Goal: Task Accomplishment & Management: Use online tool/utility

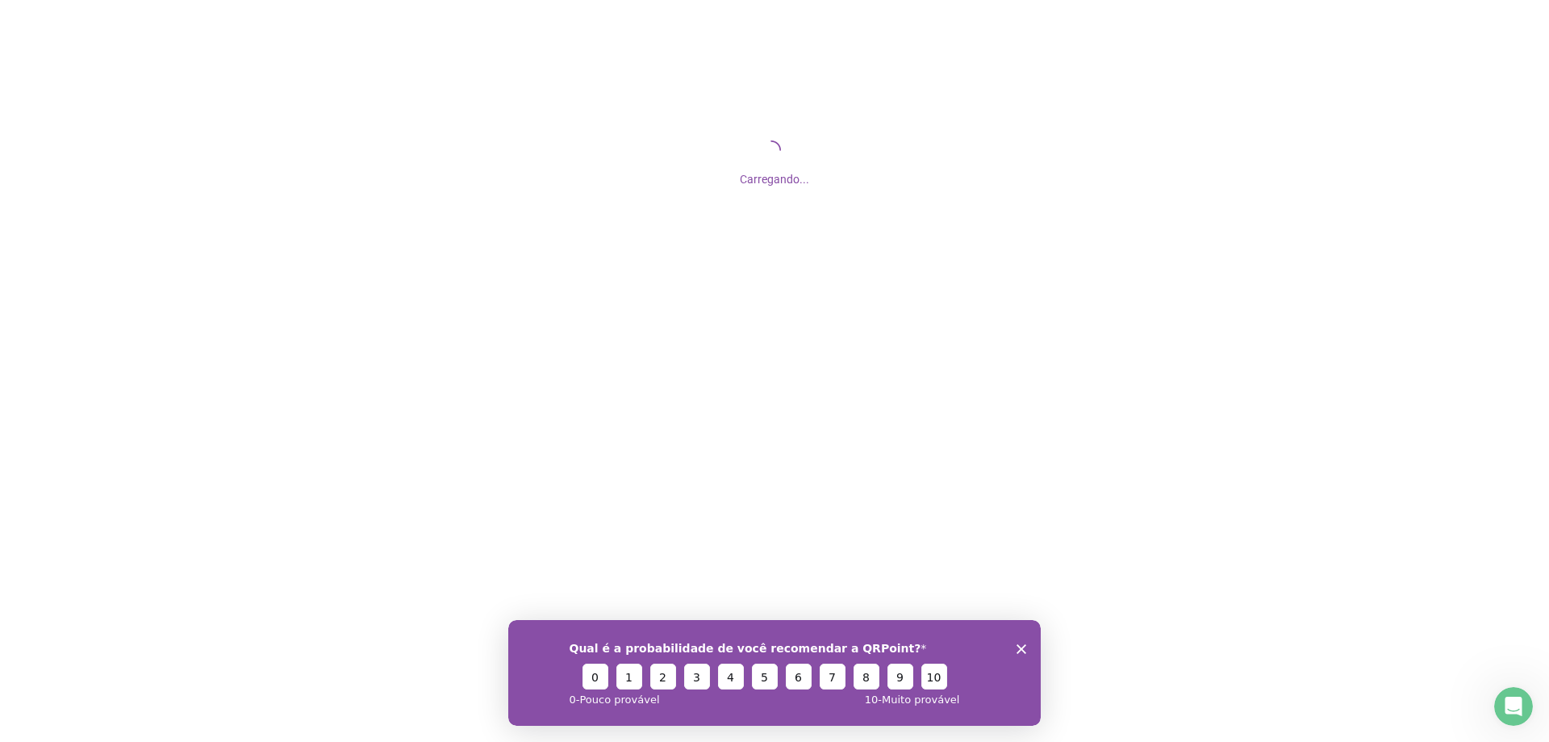
click at [1023, 648] on icon "Fechar inquérito" at bounding box center [1022, 648] width 10 height 10
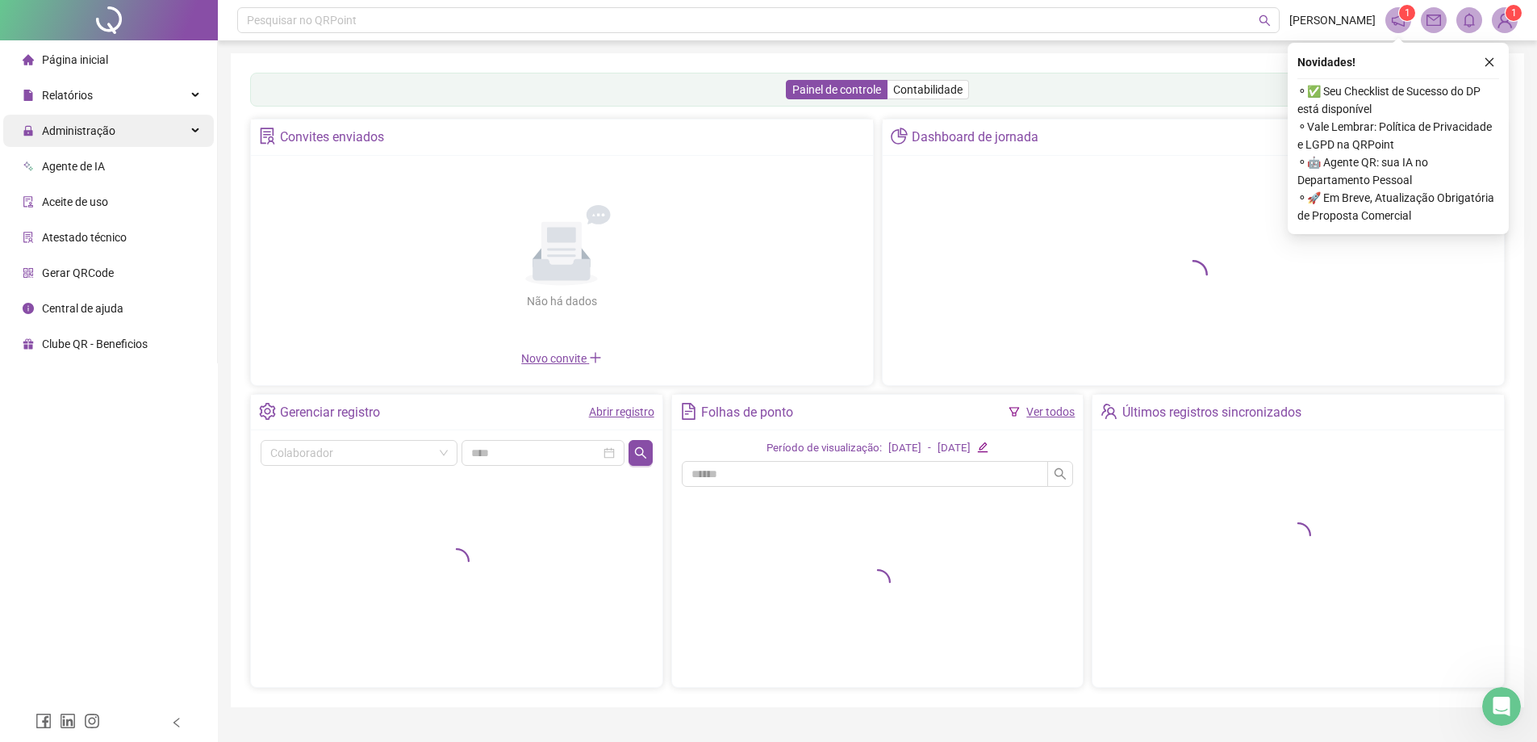
click at [157, 134] on div "Administração" at bounding box center [108, 131] width 211 height 32
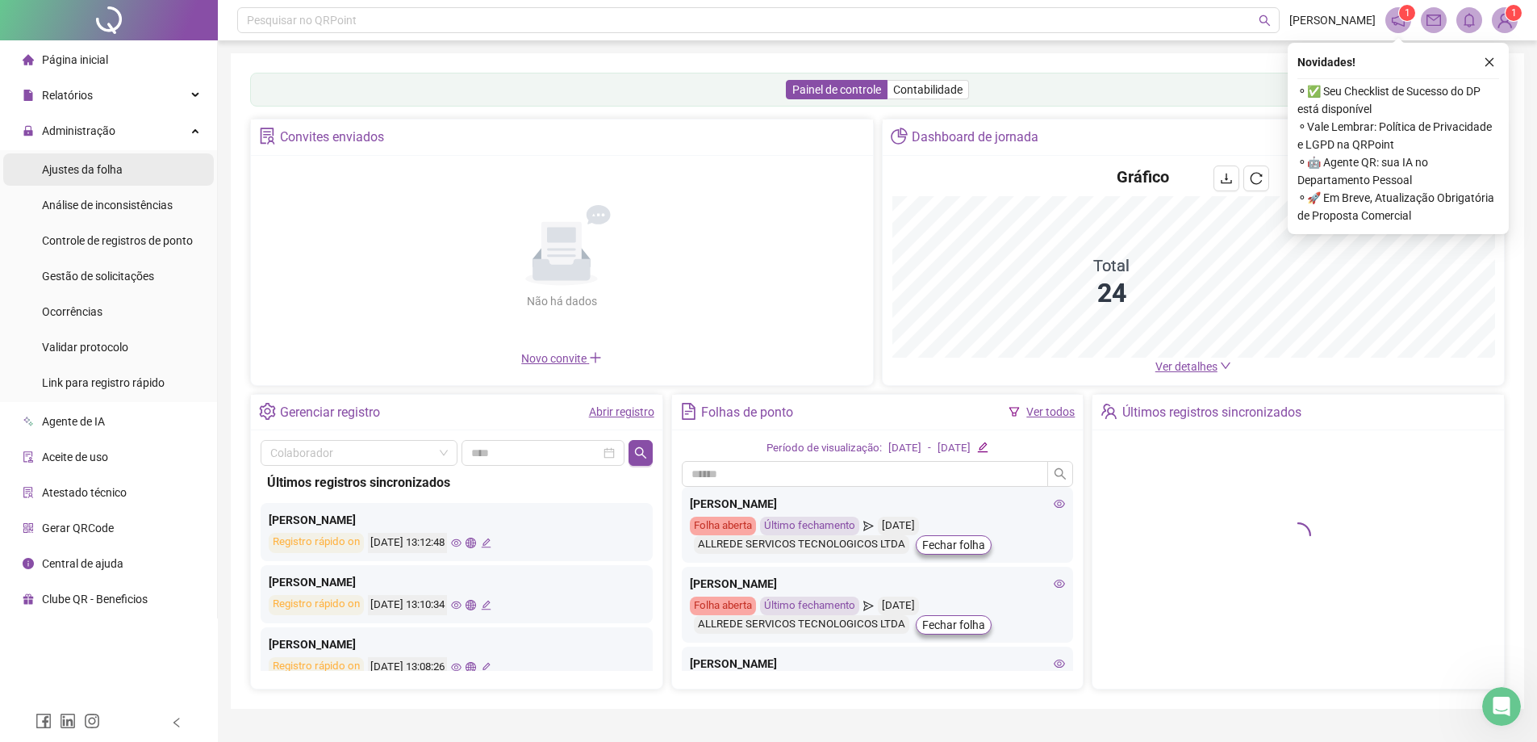
click at [126, 177] on li "Ajustes da folha" at bounding box center [108, 169] width 211 height 32
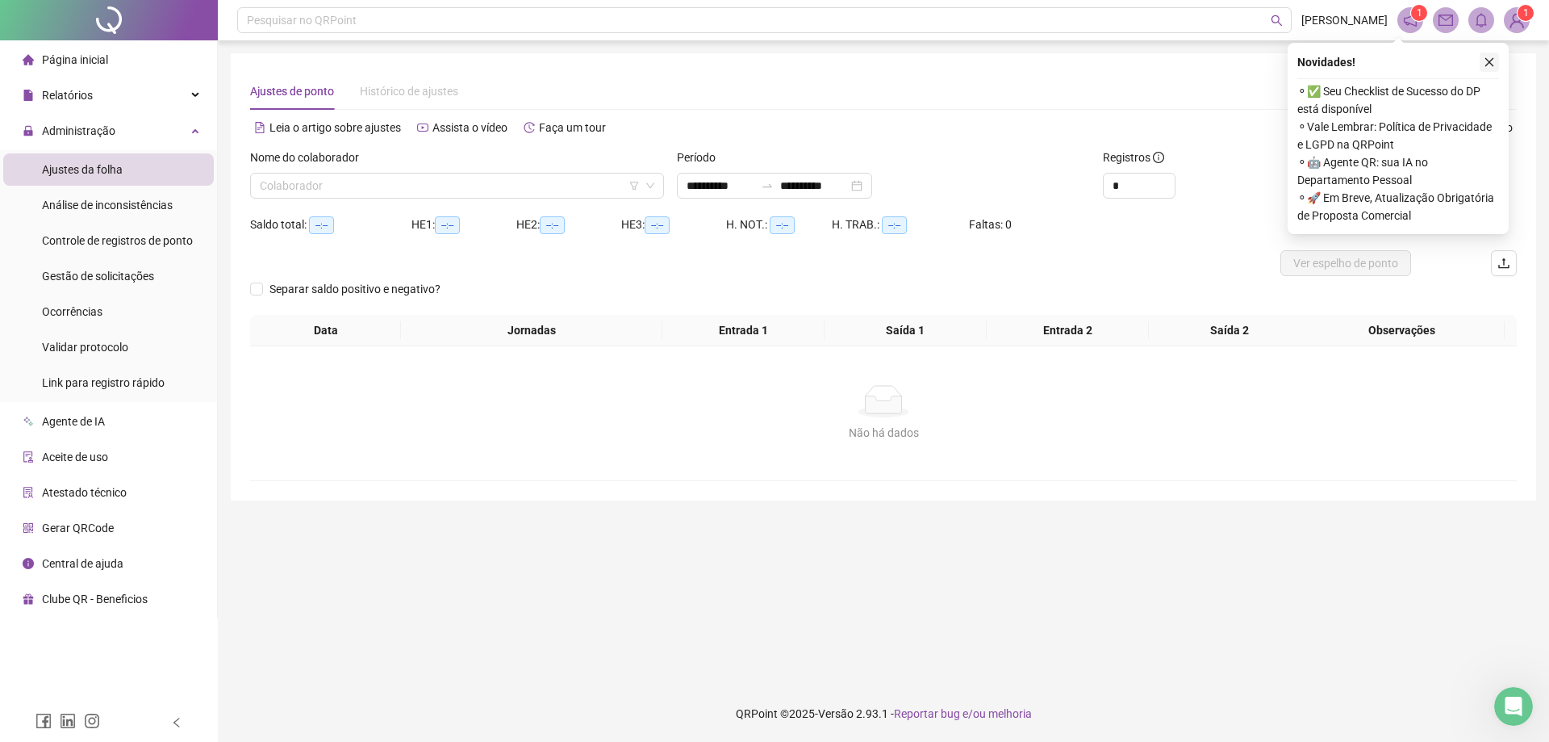
click at [1485, 60] on icon "close" at bounding box center [1489, 61] width 11 height 11
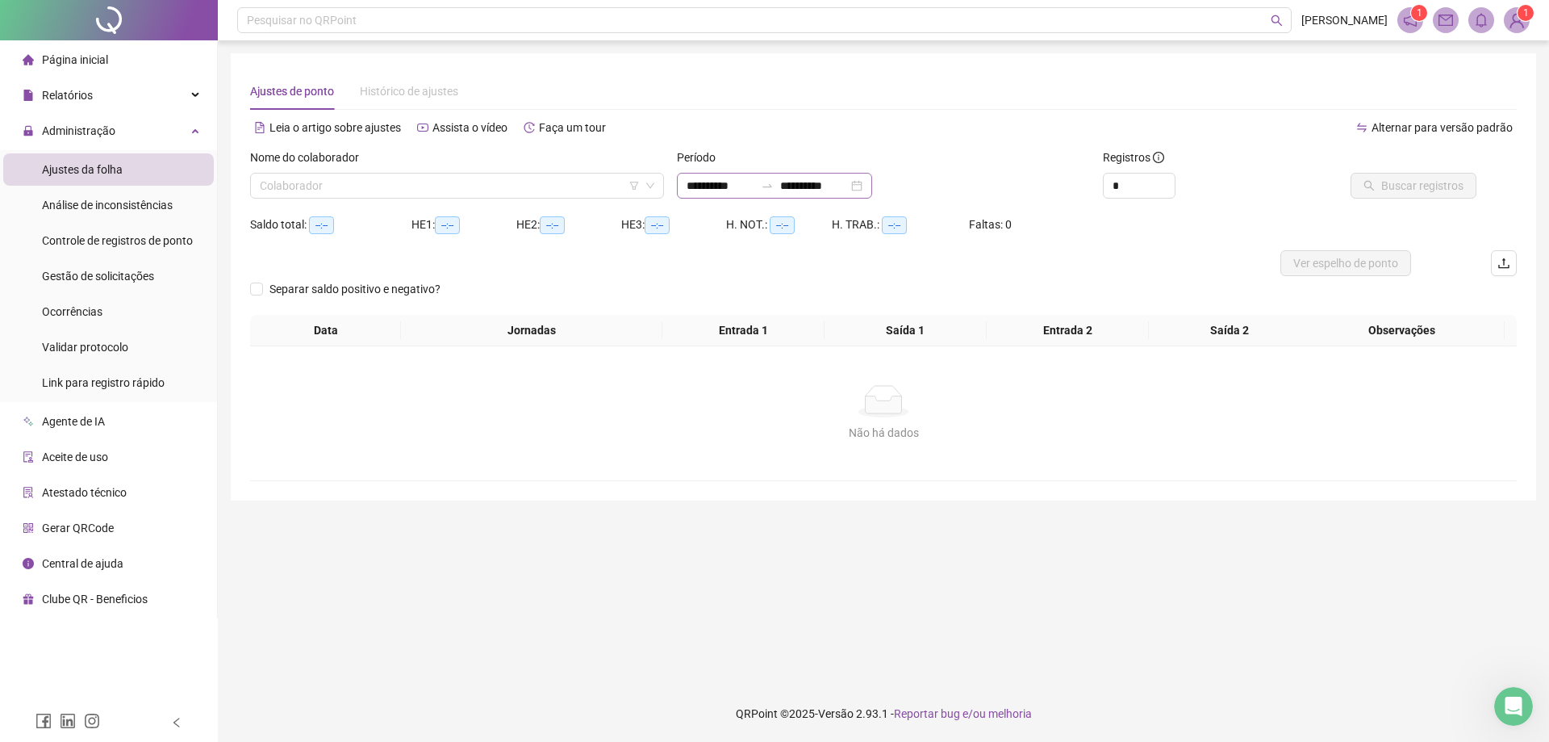
click at [794, 195] on div "**********" at bounding box center [774, 186] width 195 height 26
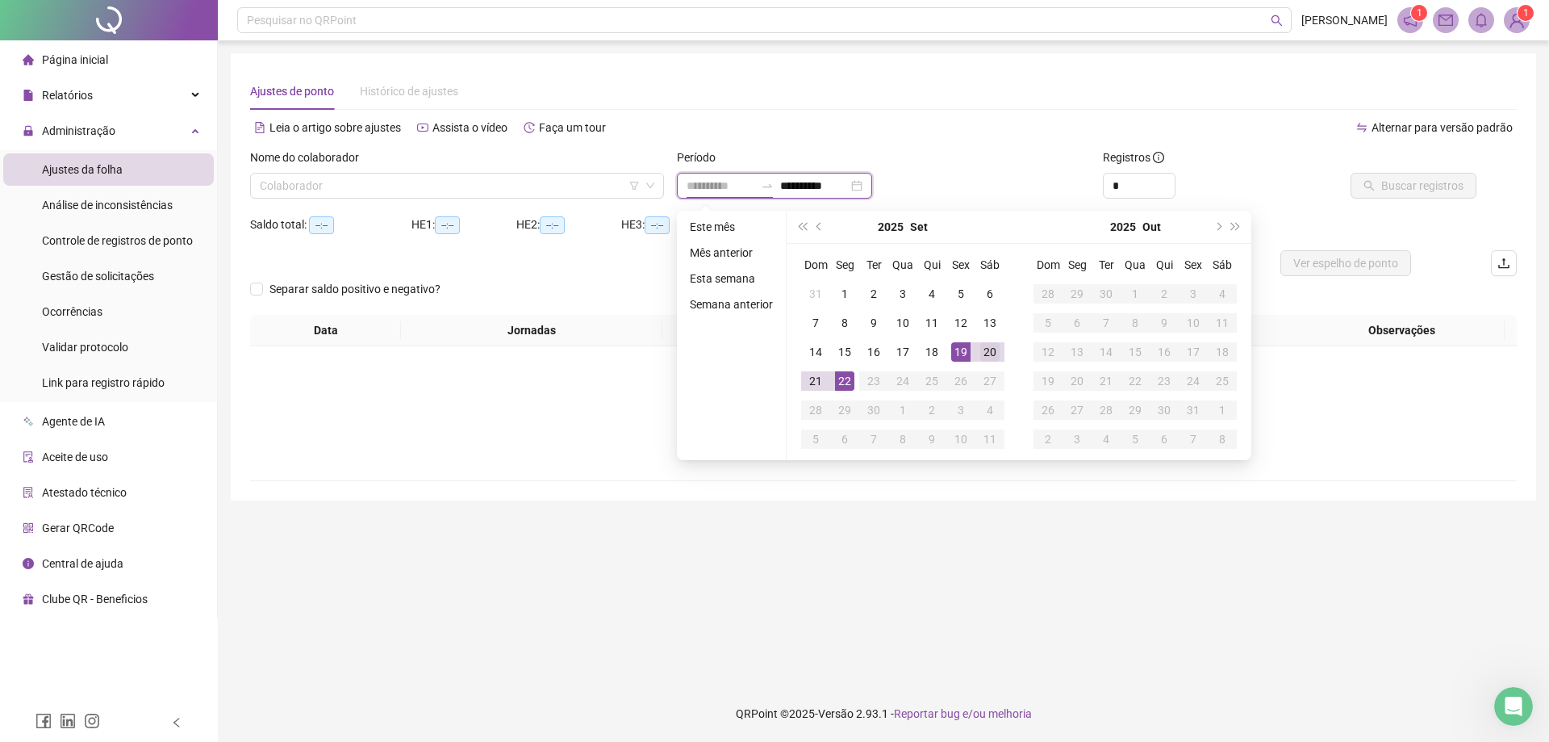
type input "**********"
click at [980, 349] on div "20" at bounding box center [989, 351] width 19 height 19
type input "**********"
click at [839, 382] on div "22" at bounding box center [844, 380] width 19 height 19
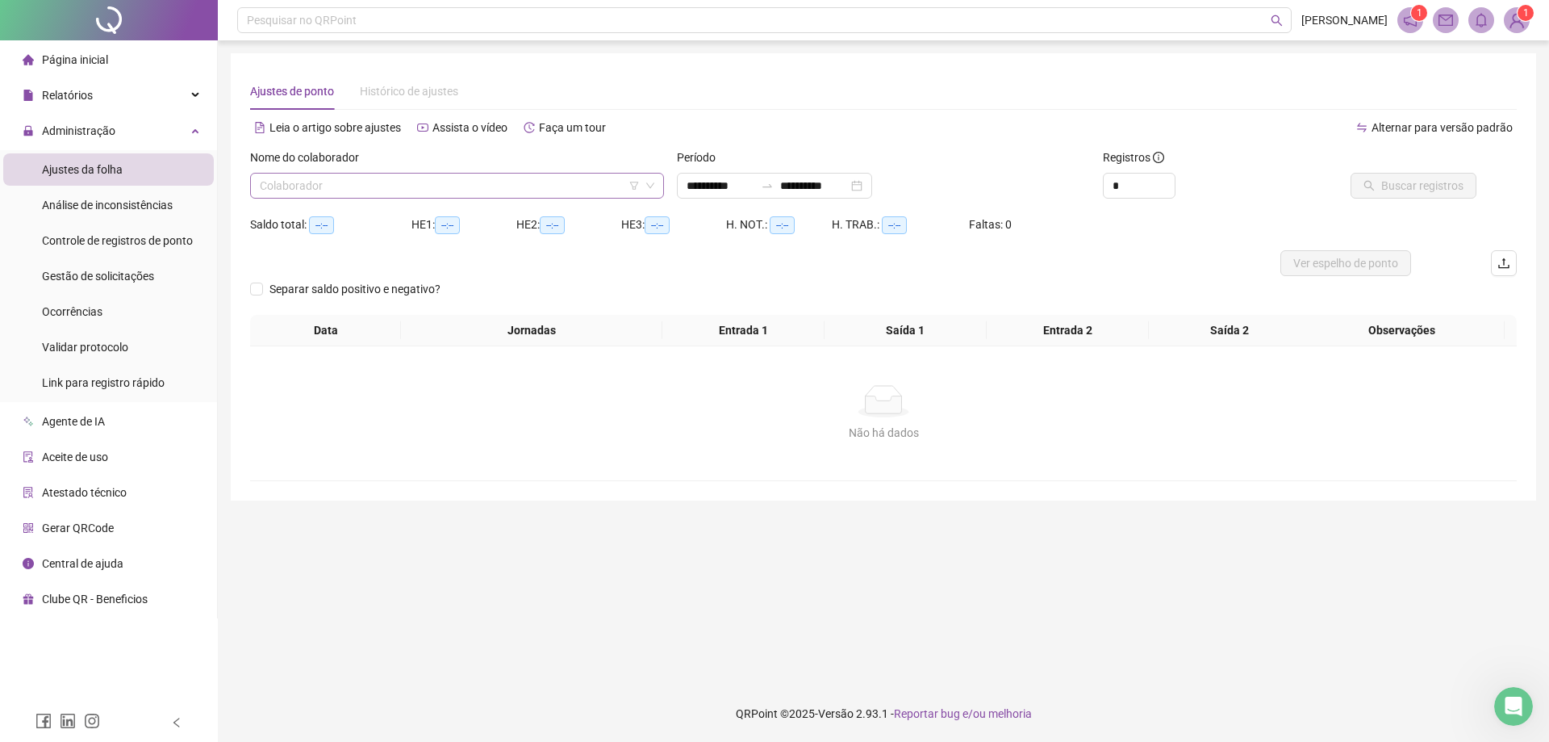
click at [461, 194] on input "search" at bounding box center [450, 185] width 380 height 24
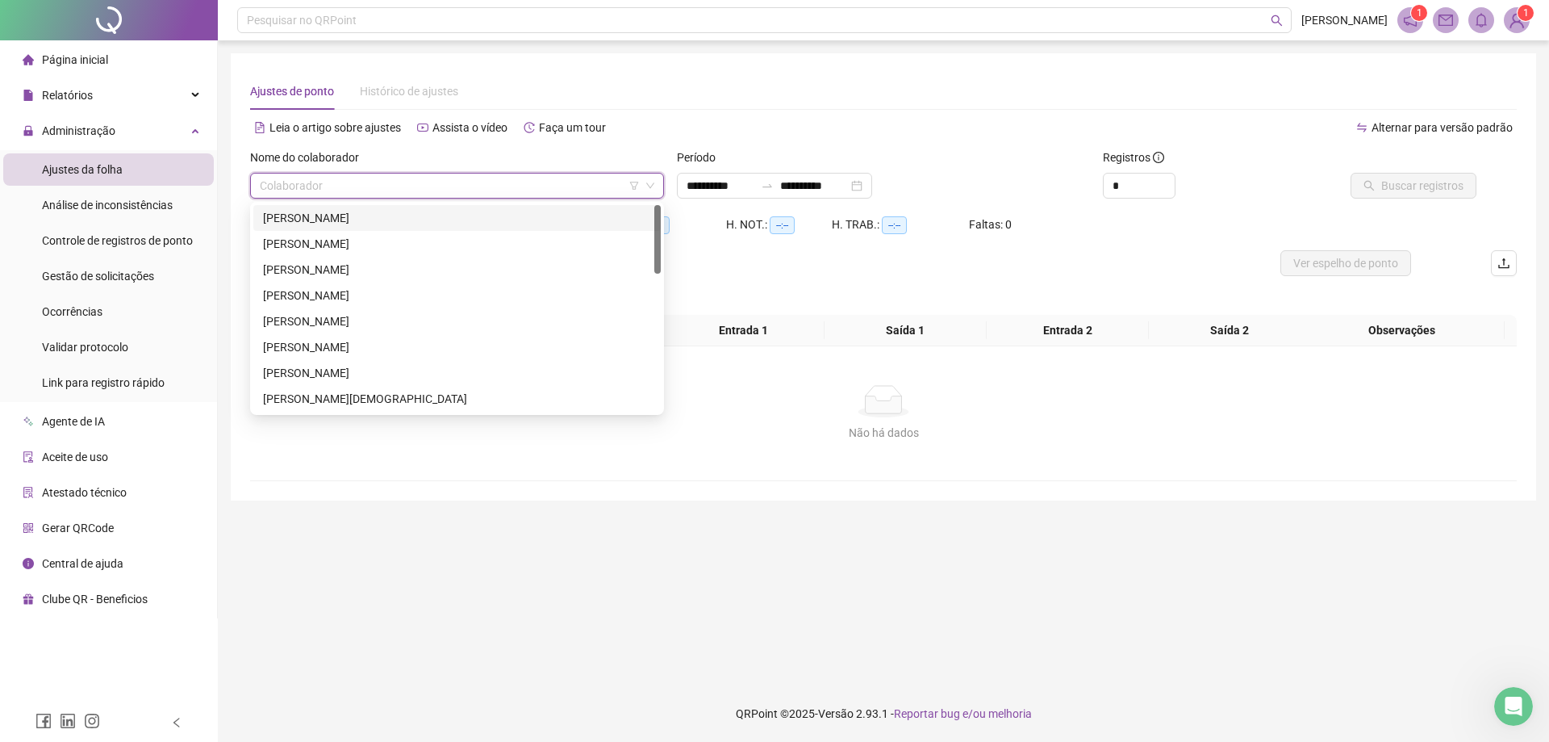
drag, startPoint x: 406, startPoint y: 219, endPoint x: 443, endPoint y: 211, distance: 37.8
click at [408, 219] on div "[PERSON_NAME]" at bounding box center [457, 218] width 388 height 18
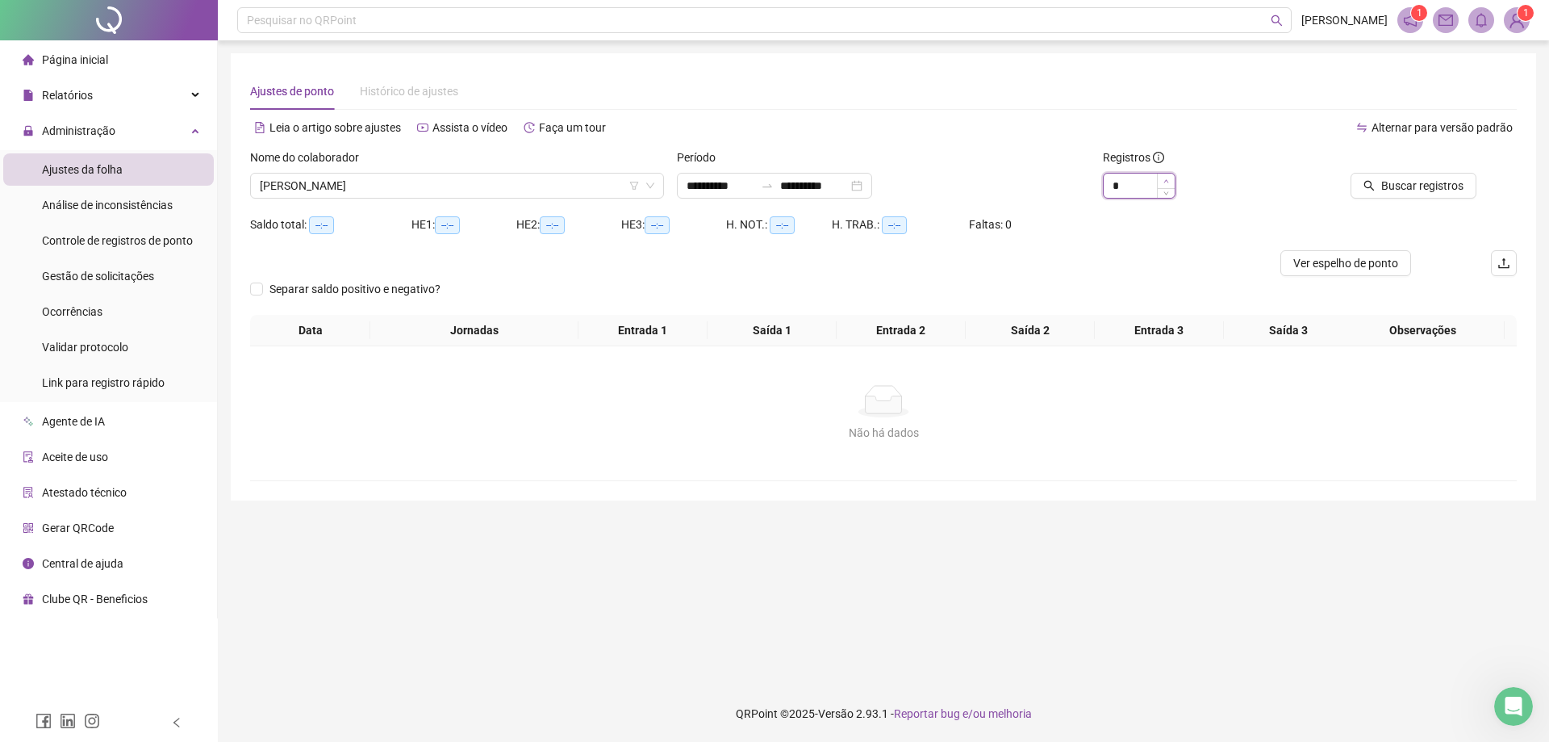
click at [1164, 176] on span "Increase Value" at bounding box center [1166, 180] width 18 height 15
click at [1164, 175] on span "Increase Value" at bounding box center [1166, 180] width 18 height 15
type input "**"
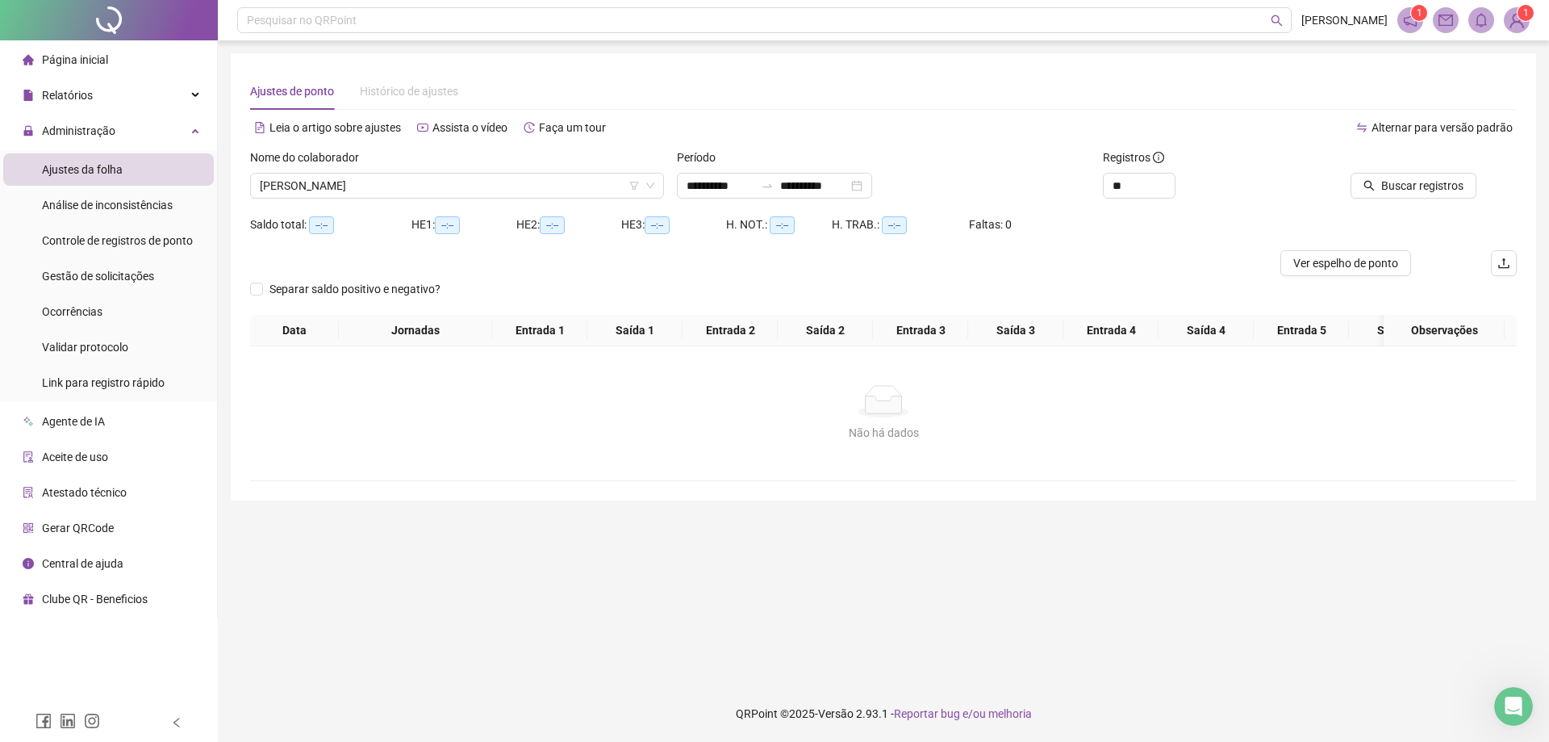
click at [1423, 172] on div at bounding box center [1397, 160] width 160 height 24
click at [1423, 173] on button "Buscar registros" at bounding box center [1414, 186] width 126 height 26
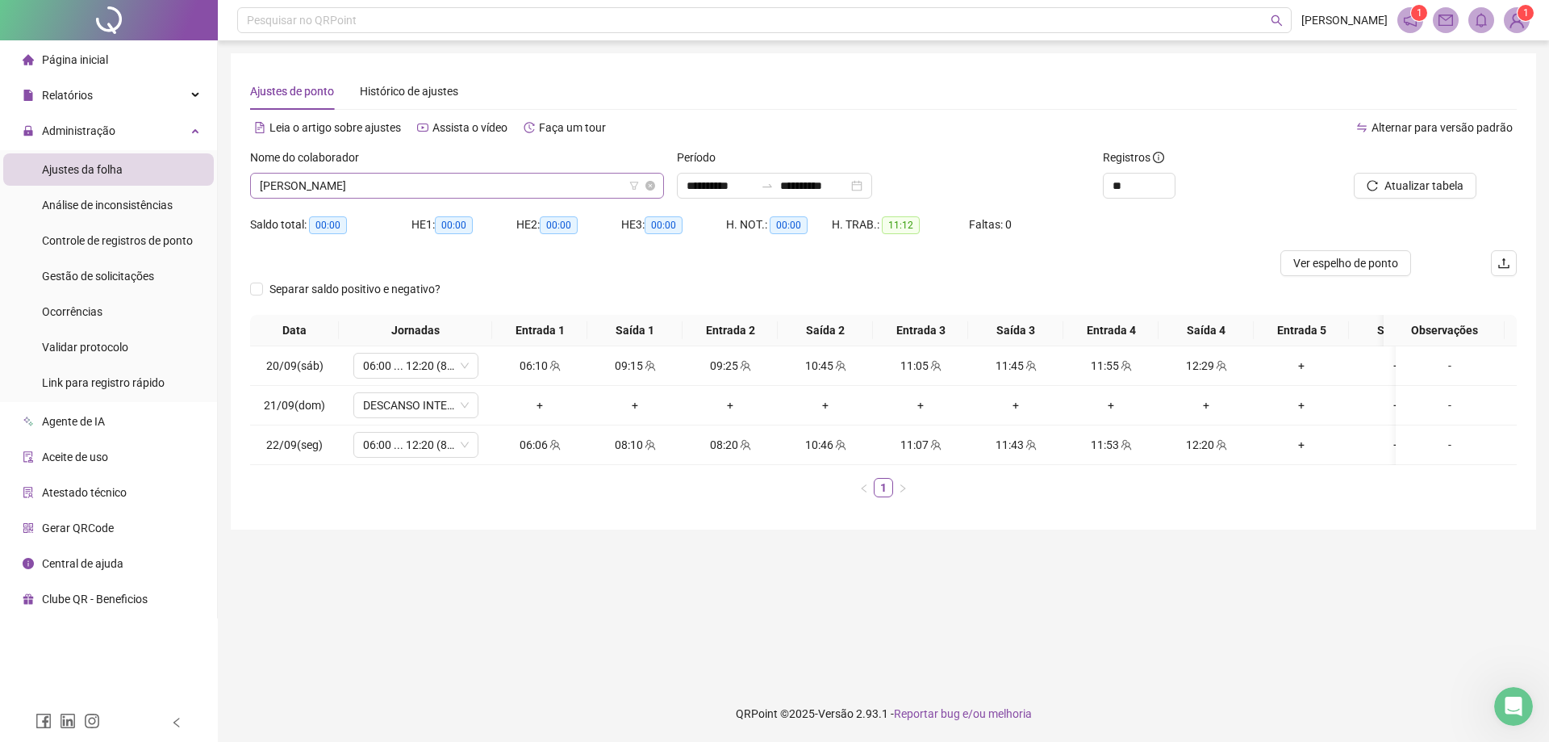
click at [441, 186] on span "[PERSON_NAME]" at bounding box center [457, 185] width 395 height 24
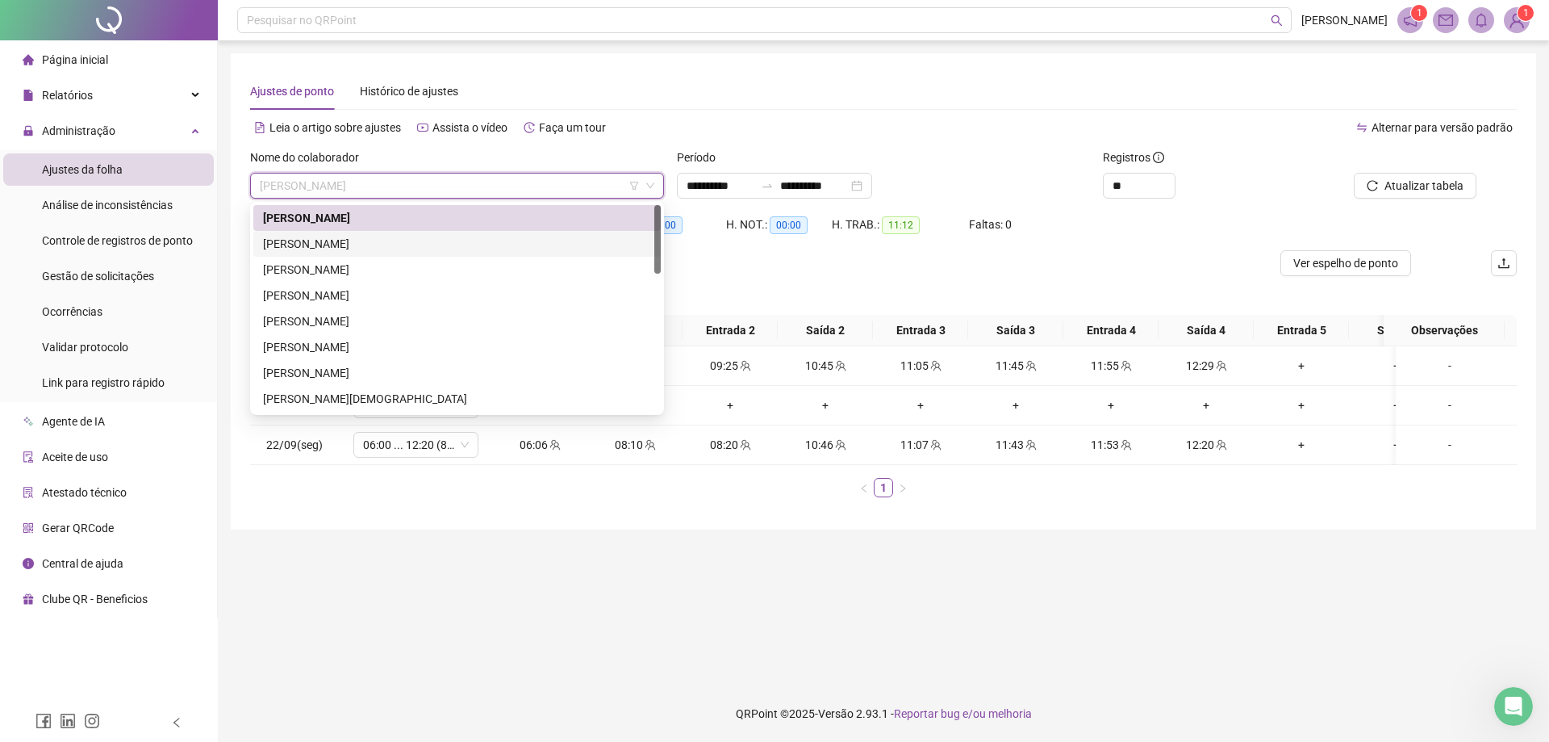
click at [416, 246] on div "[PERSON_NAME]" at bounding box center [457, 244] width 388 height 18
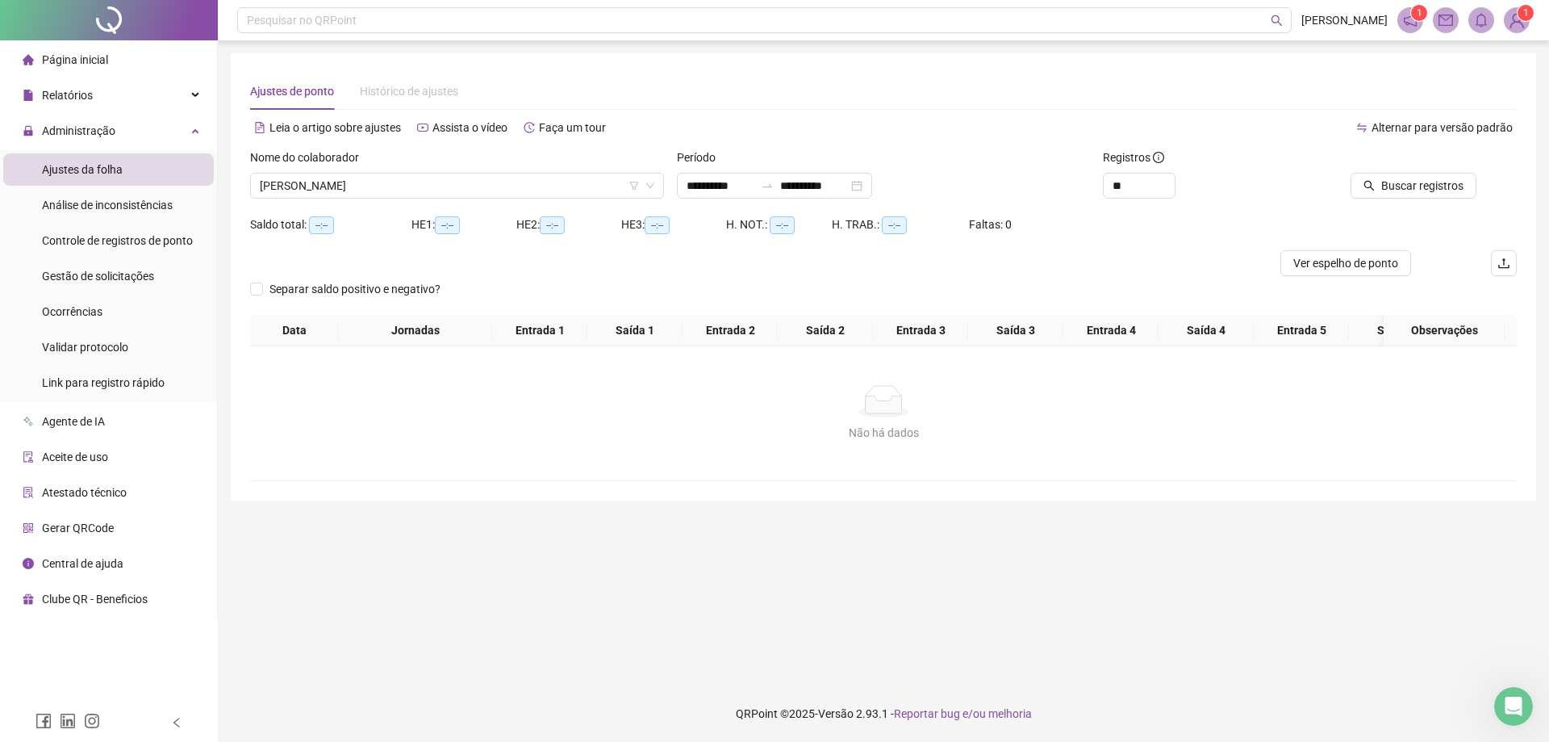
click at [1419, 203] on div "Buscar registros" at bounding box center [1416, 179] width 213 height 63
click at [1422, 194] on span "Buscar registros" at bounding box center [1423, 186] width 82 height 18
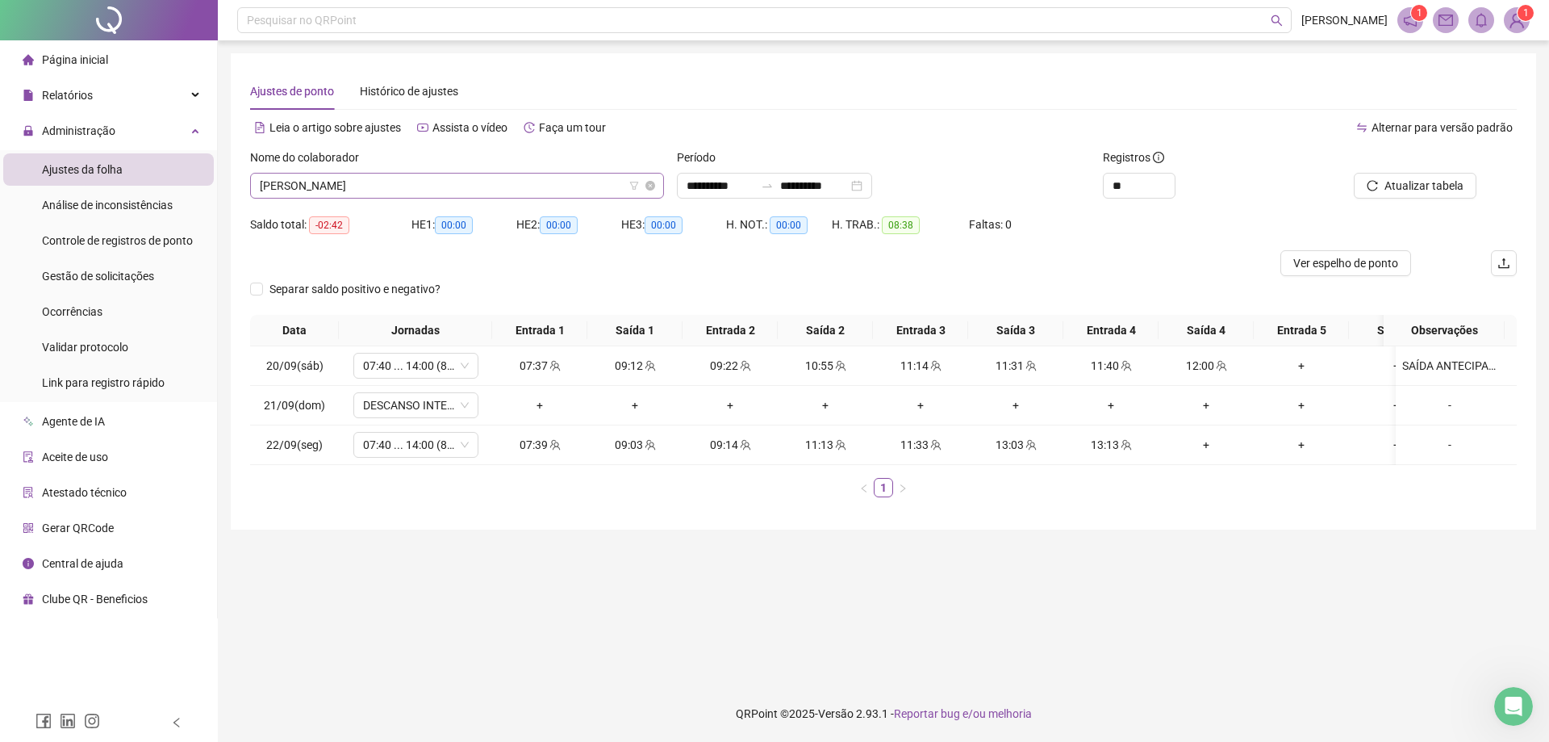
click at [475, 182] on span "[PERSON_NAME]" at bounding box center [457, 185] width 395 height 24
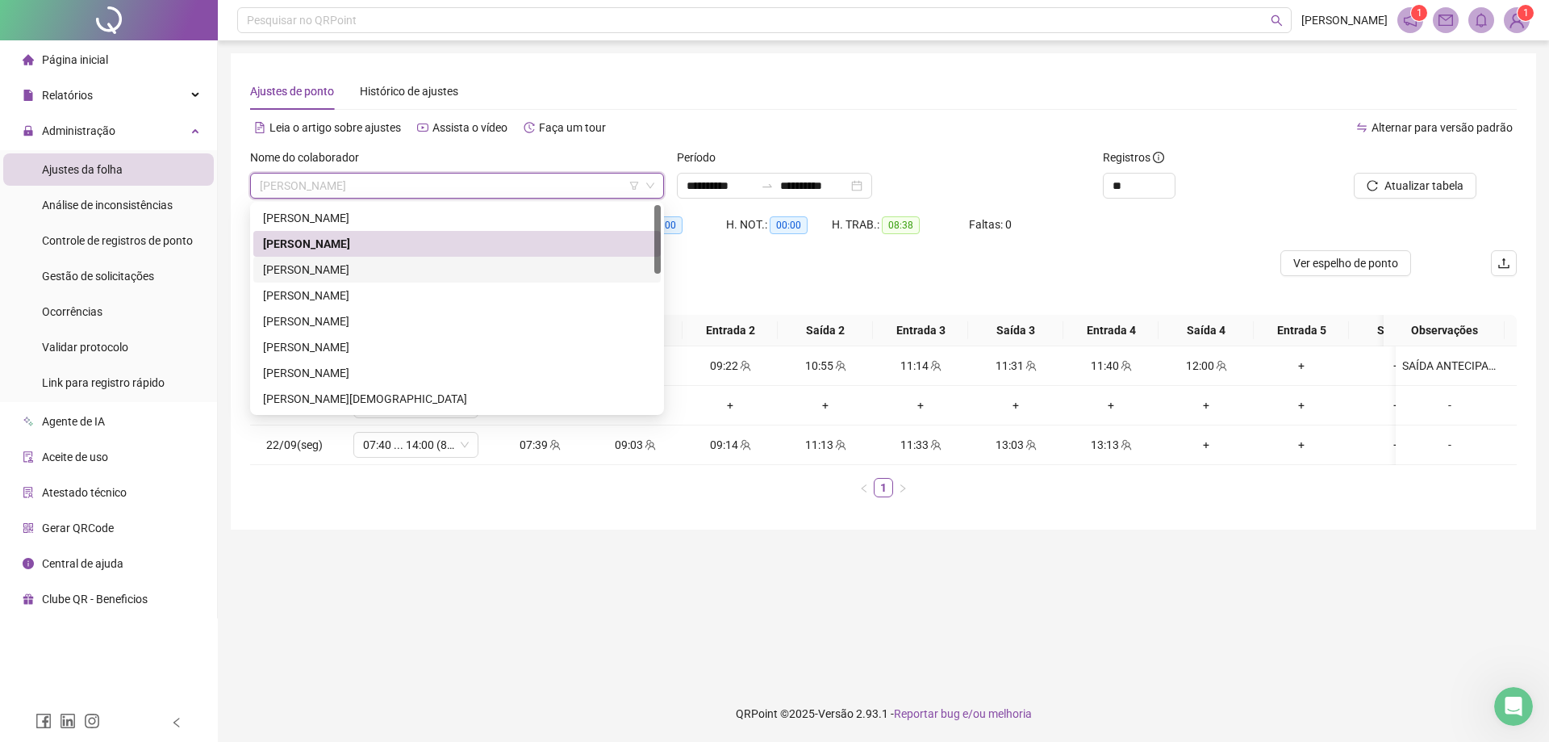
click at [408, 274] on div "[PERSON_NAME]" at bounding box center [457, 270] width 388 height 18
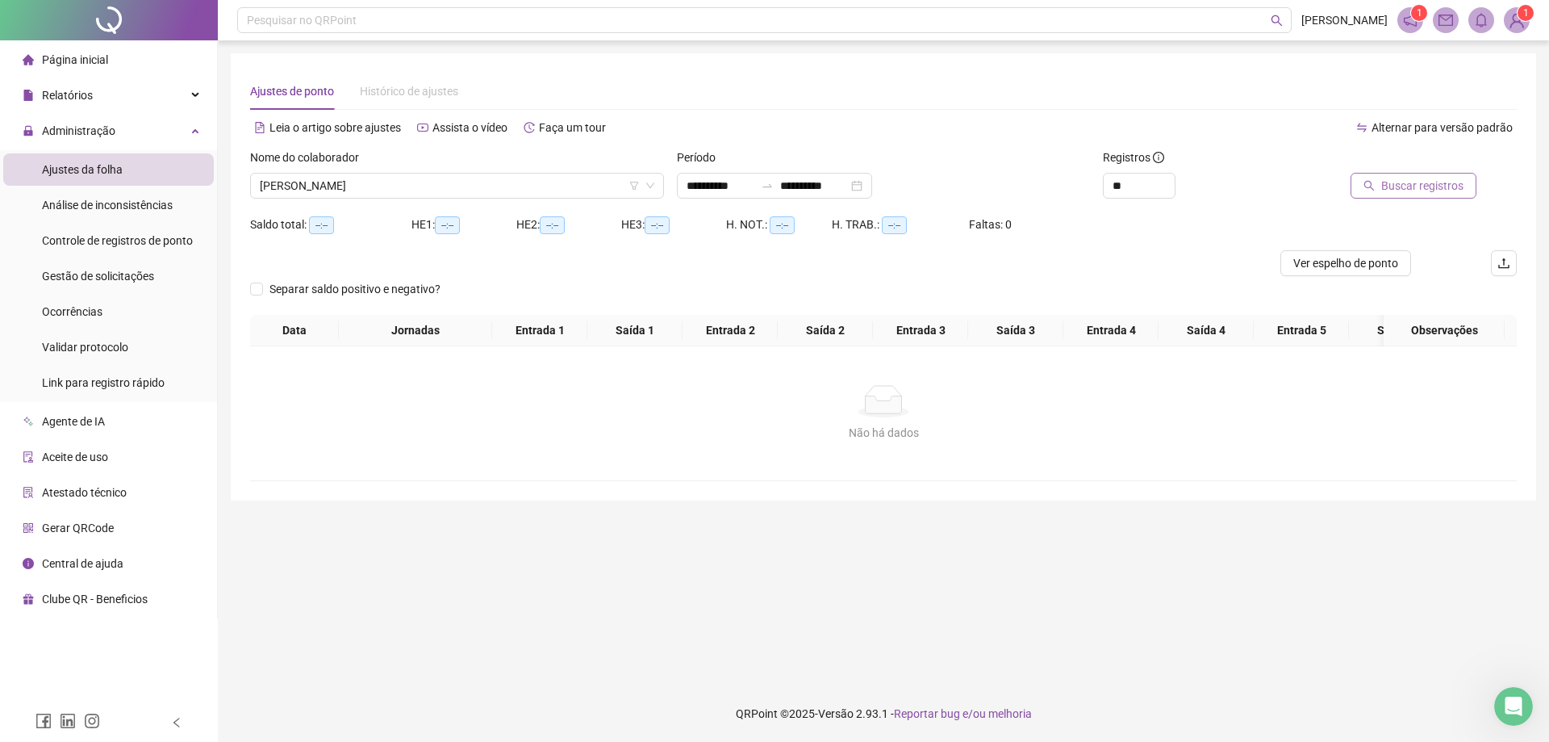
click at [1434, 190] on span "Buscar registros" at bounding box center [1423, 186] width 82 height 18
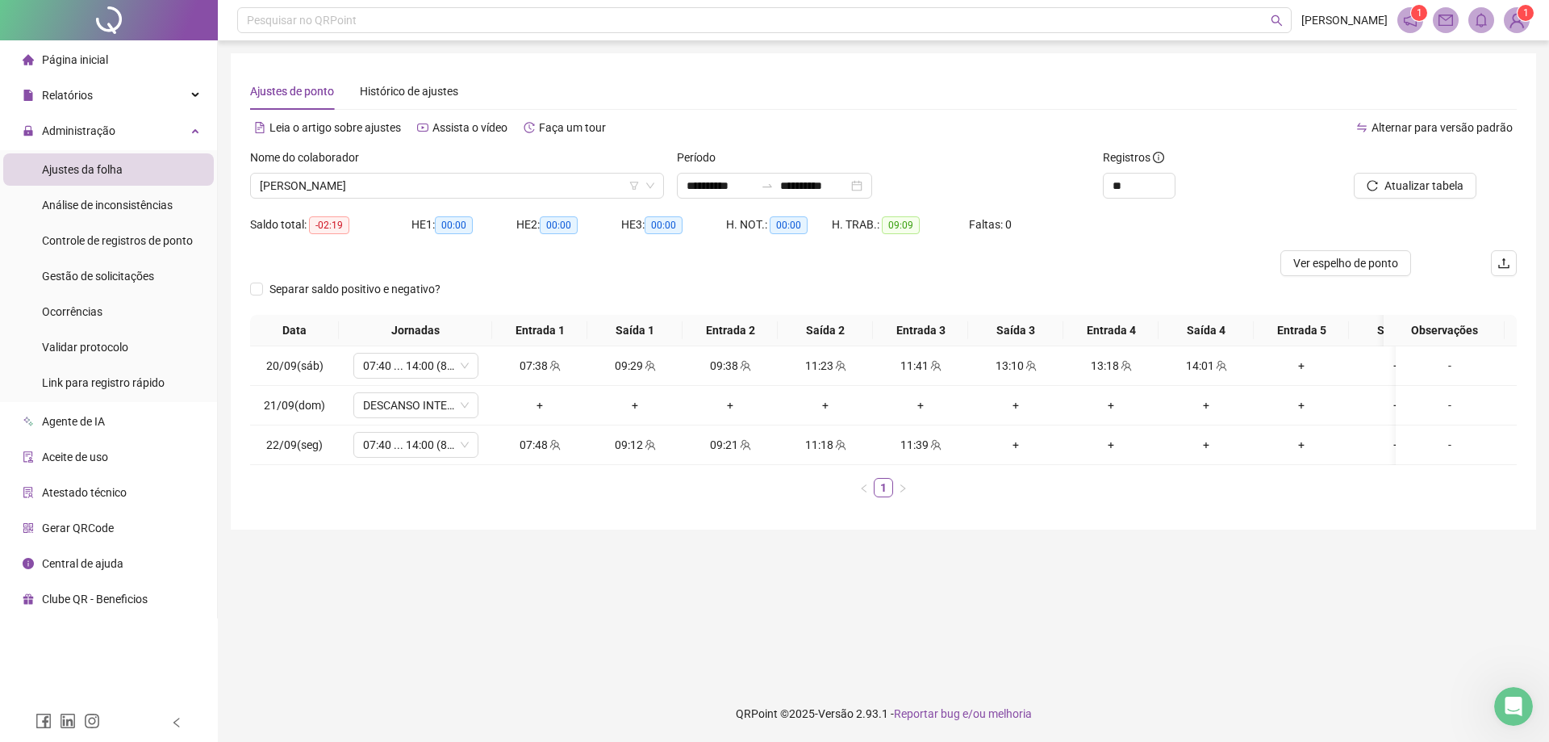
click at [531, 204] on div "Nome do colaborador [PERSON_NAME]" at bounding box center [457, 179] width 427 height 63
click at [520, 192] on span "[PERSON_NAME]" at bounding box center [457, 185] width 395 height 24
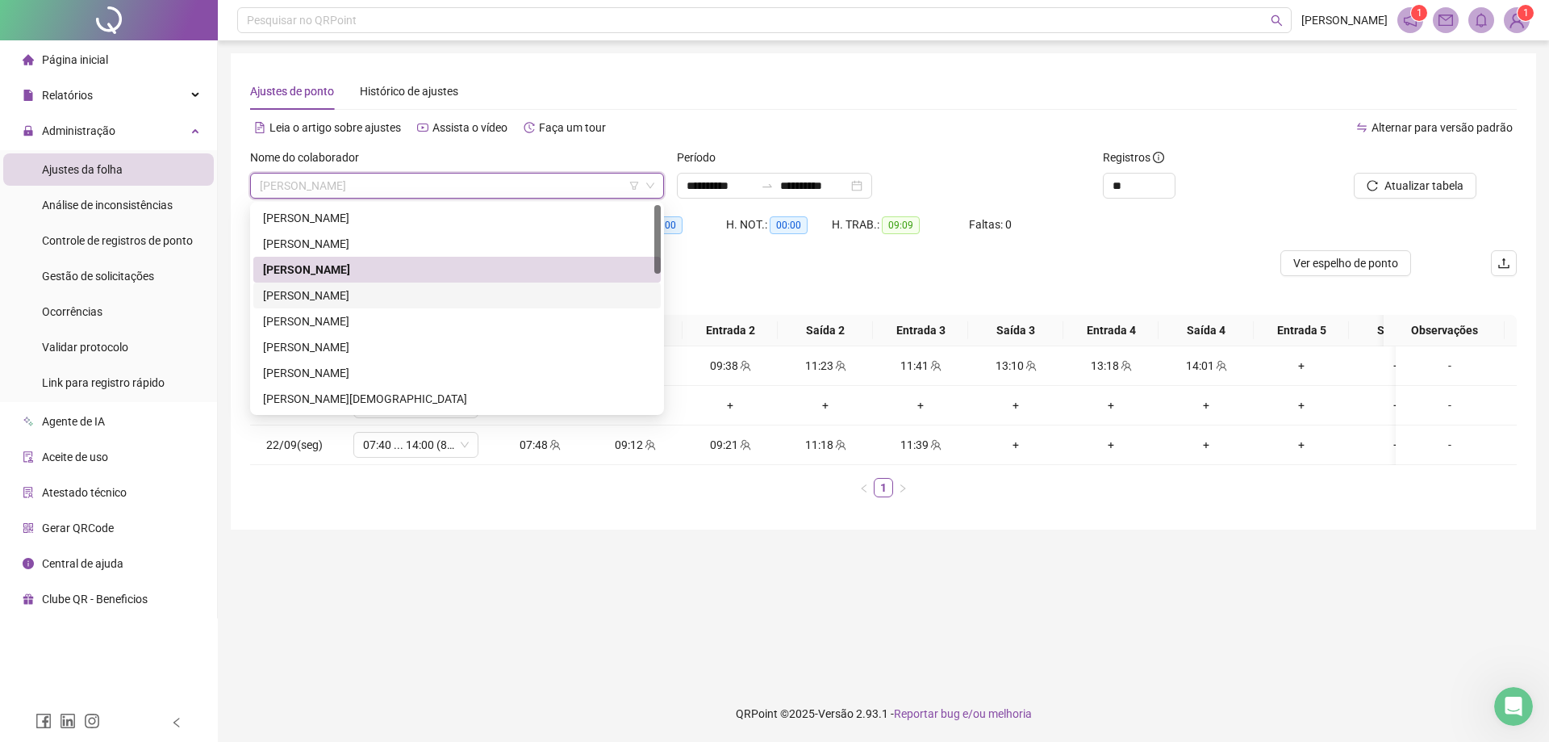
click at [397, 289] on div "[PERSON_NAME]" at bounding box center [457, 295] width 388 height 18
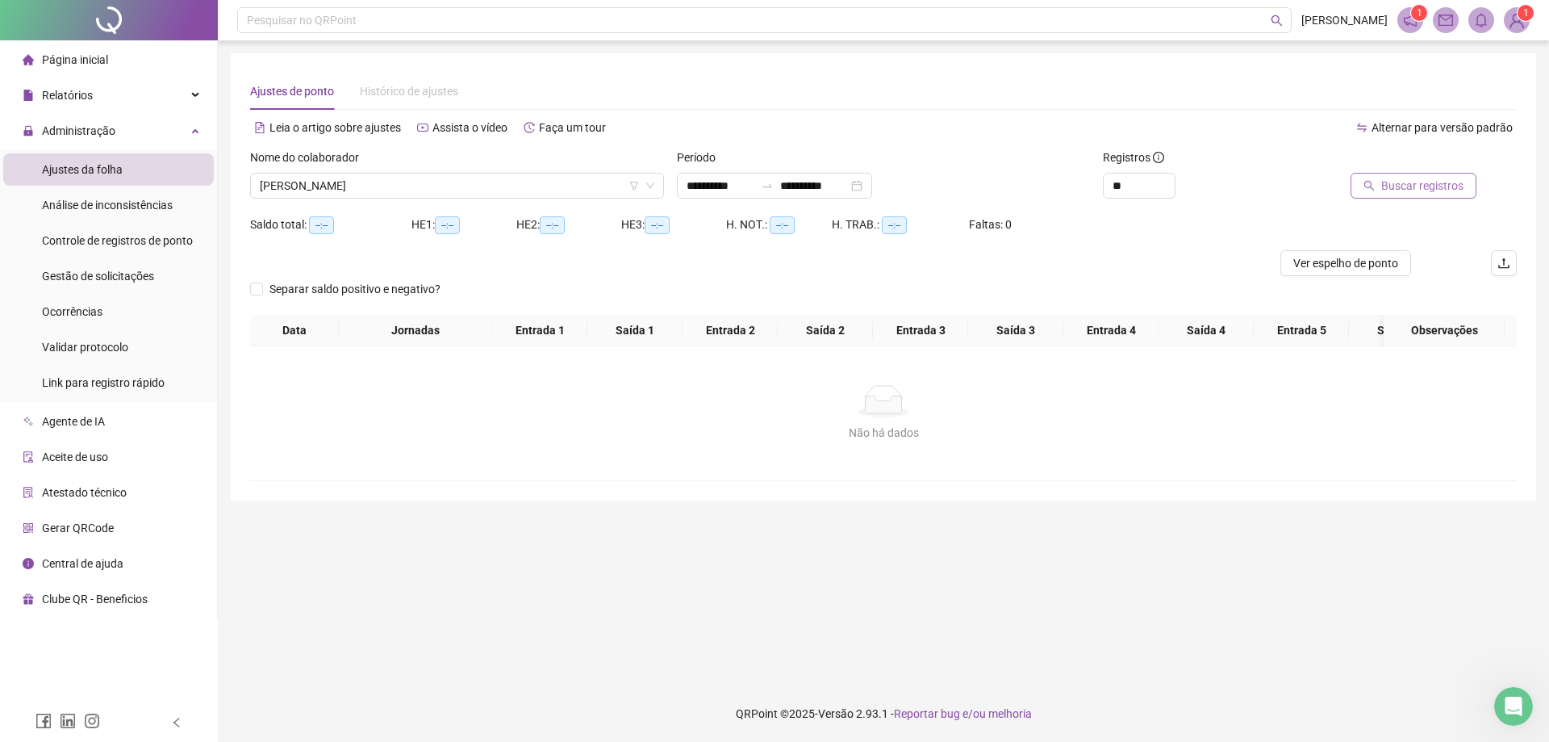
click at [1386, 189] on span "Buscar registros" at bounding box center [1423, 186] width 82 height 18
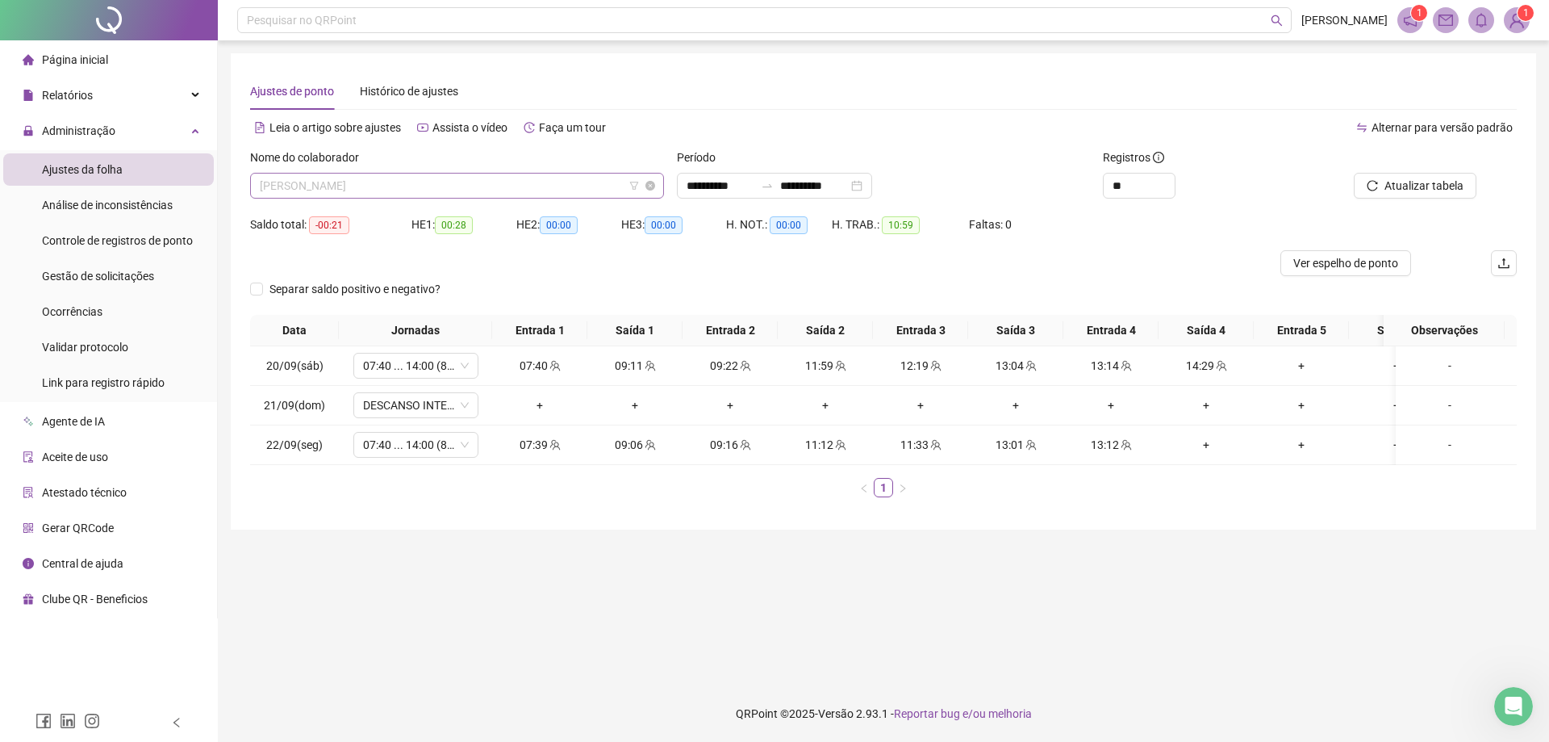
click at [399, 186] on span "[PERSON_NAME]" at bounding box center [457, 185] width 395 height 24
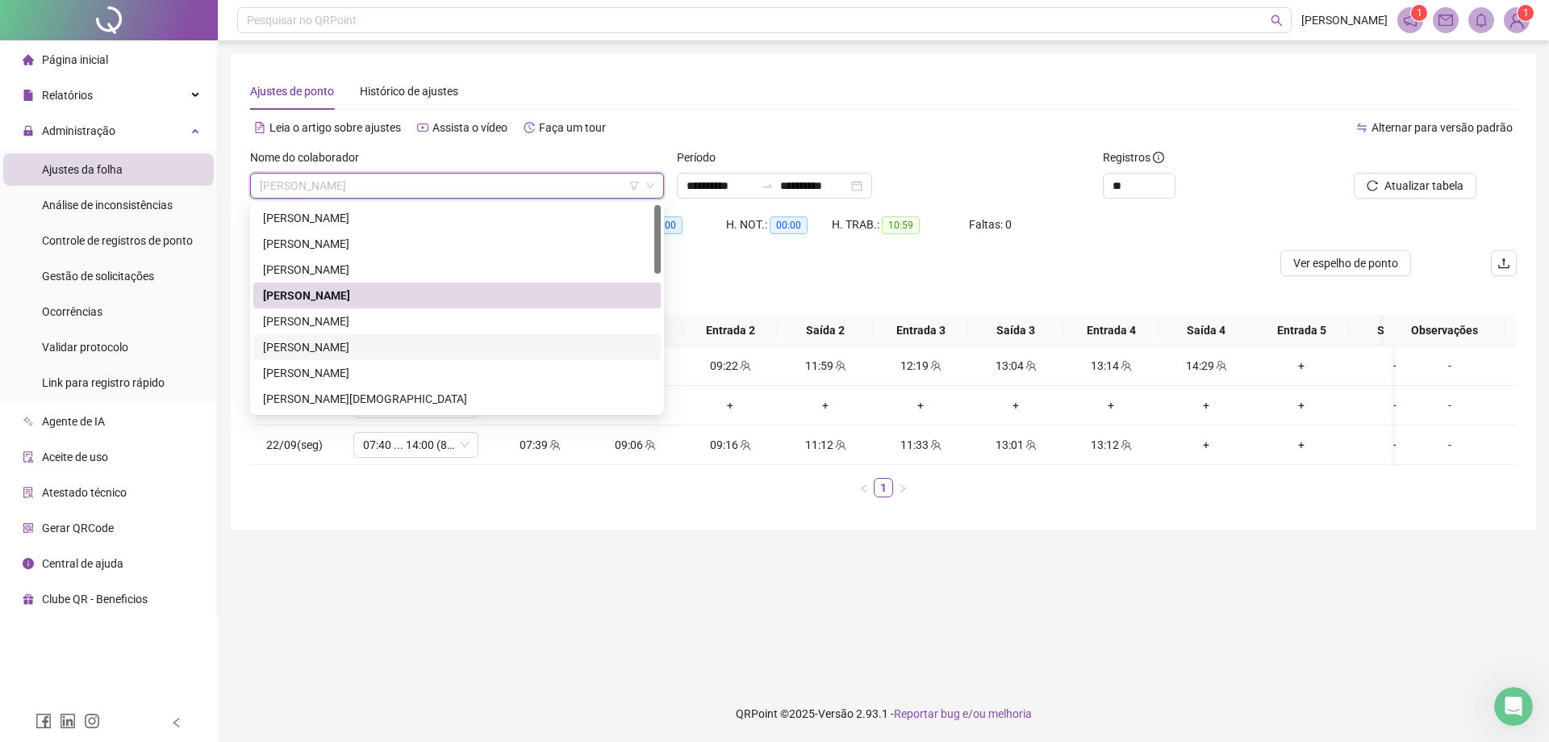
drag, startPoint x: 386, startPoint y: 341, endPoint x: 400, endPoint y: 334, distance: 15.9
click at [385, 340] on div "[PERSON_NAME]" at bounding box center [457, 347] width 388 height 18
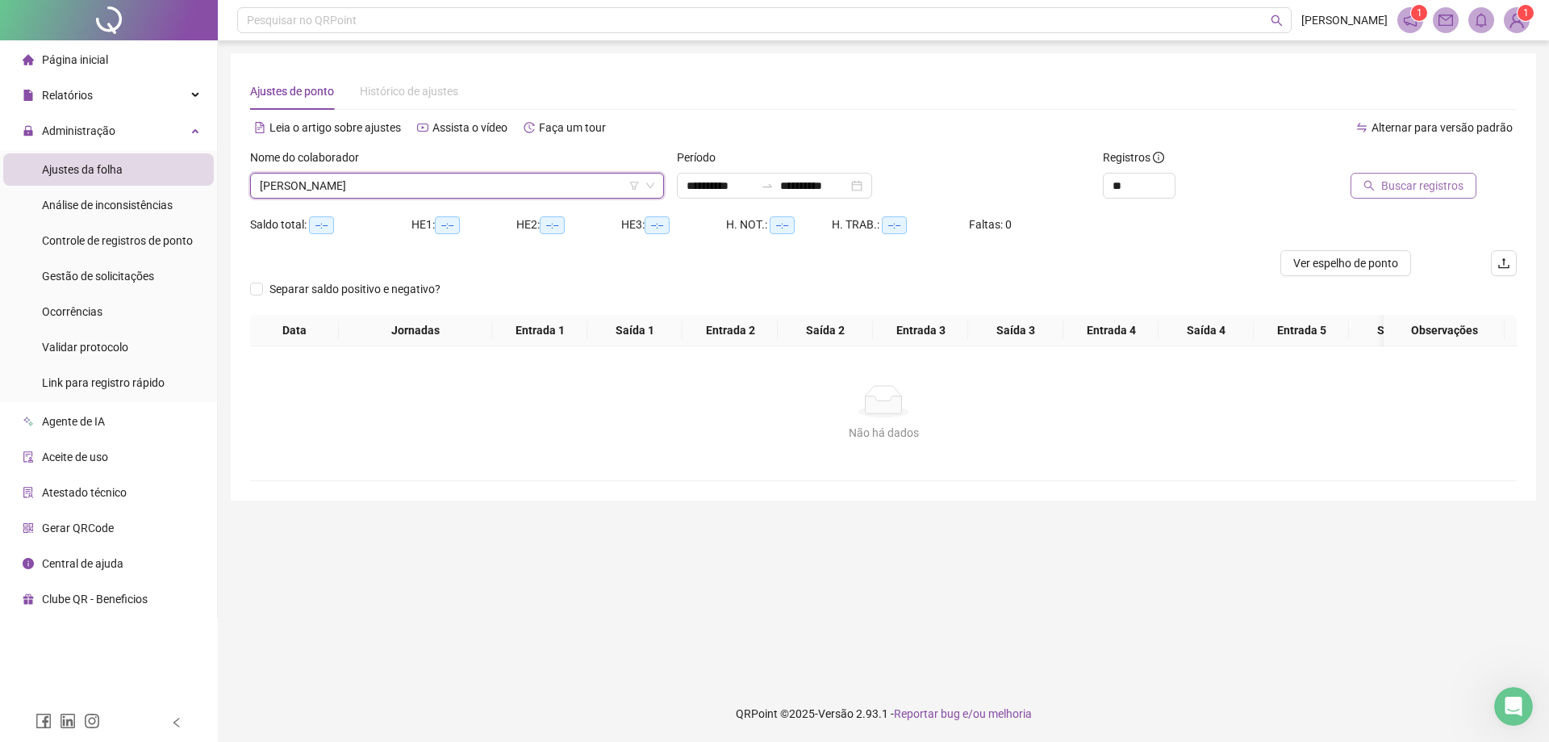
click at [1371, 186] on icon "search" at bounding box center [1369, 185] width 11 height 11
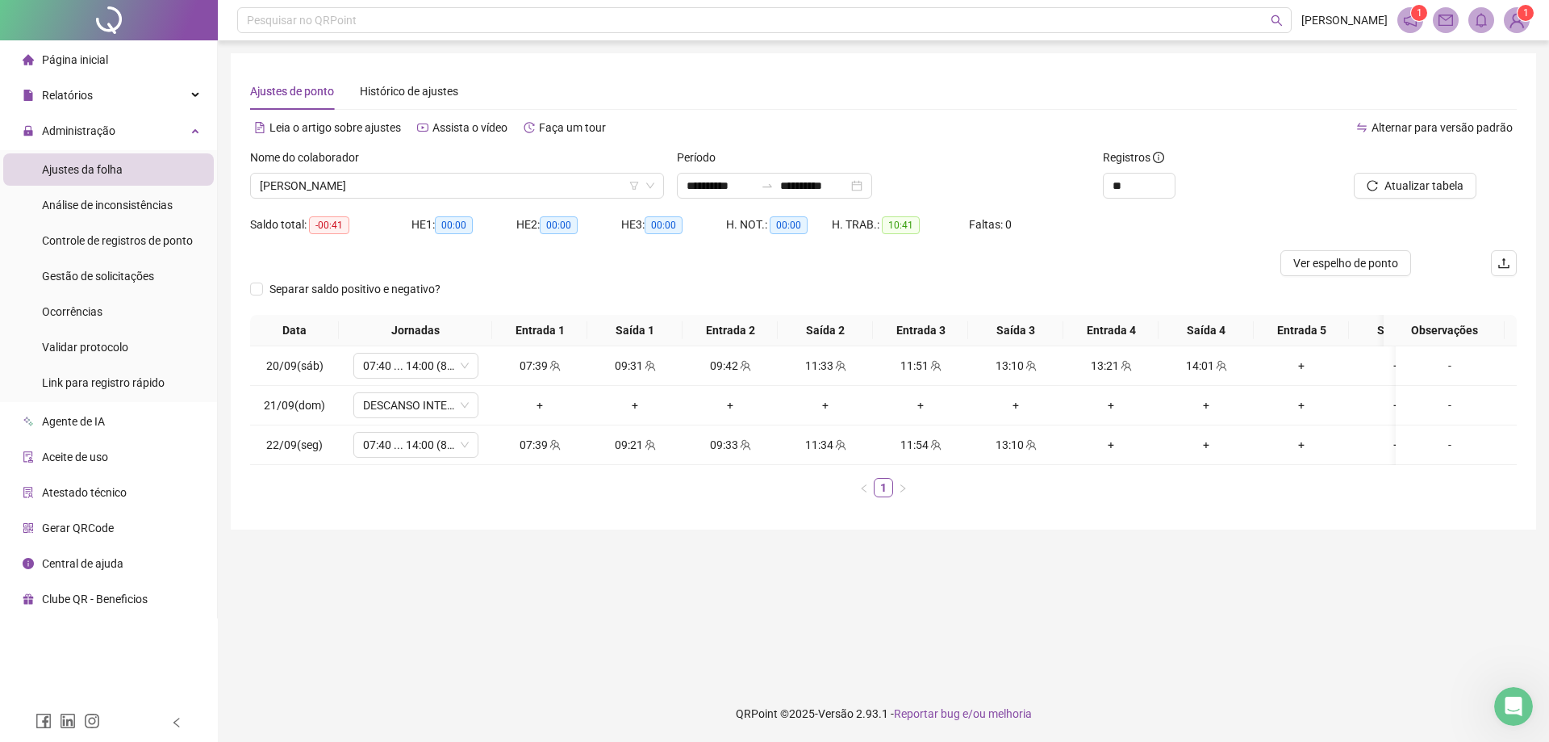
click at [677, 252] on div at bounding box center [725, 263] width 951 height 26
click at [403, 212] on div "Saldo total: -00:41" at bounding box center [330, 224] width 161 height 26
click at [400, 194] on span "[PERSON_NAME]" at bounding box center [457, 185] width 395 height 24
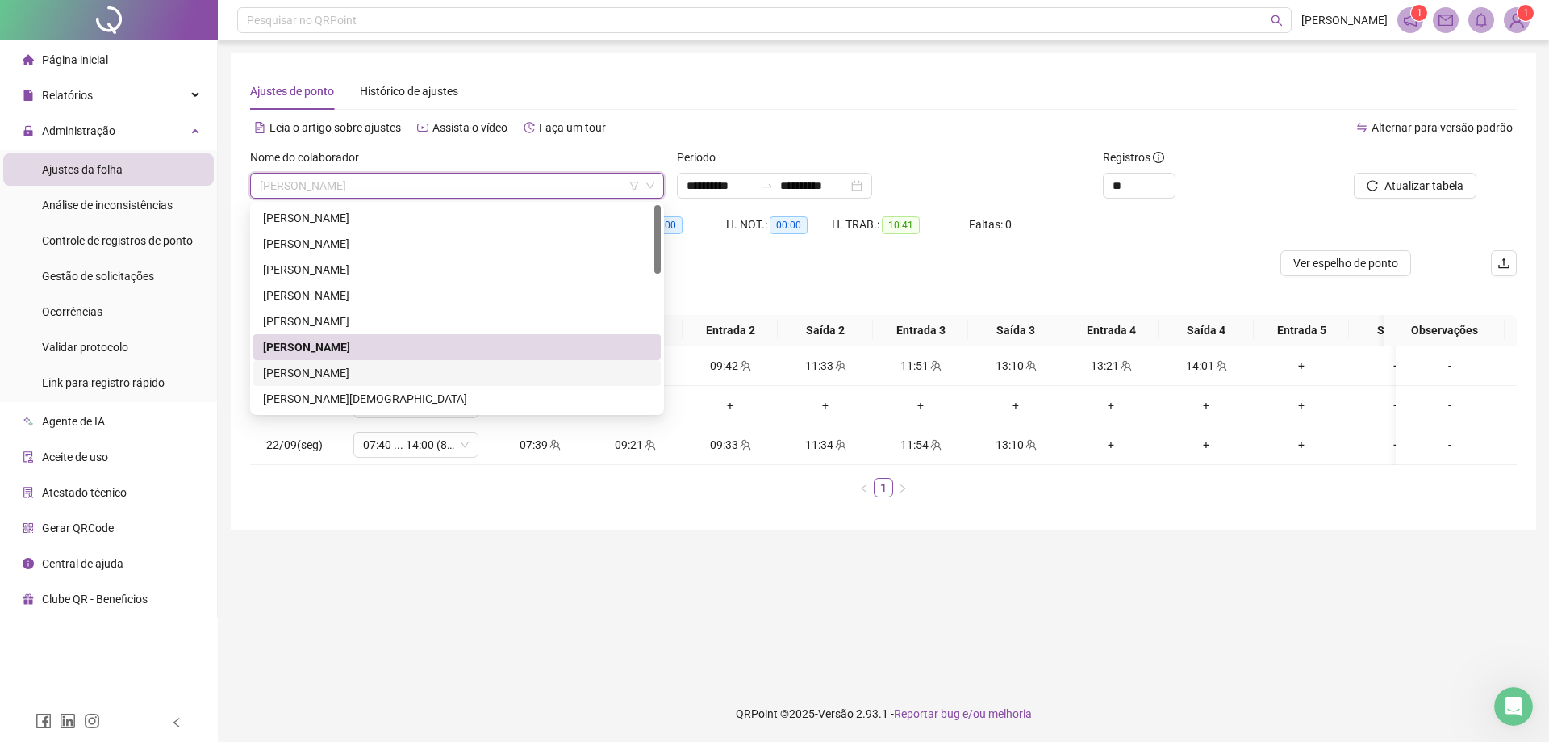
drag, startPoint x: 394, startPoint y: 372, endPoint x: 577, endPoint y: 313, distance: 192.4
click at [394, 371] on div "[PERSON_NAME]" at bounding box center [457, 373] width 388 height 18
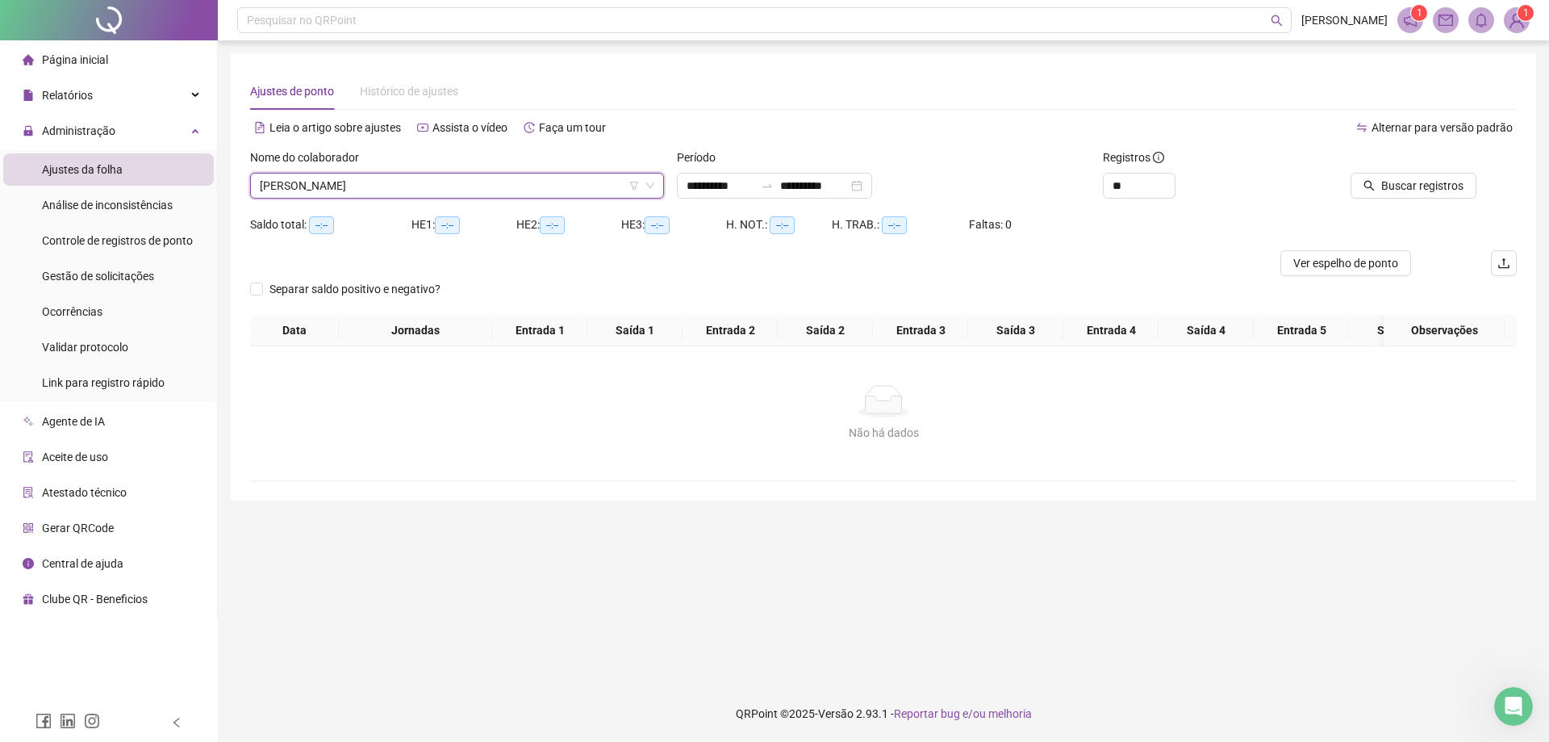
click at [1494, 174] on div "Buscar registros" at bounding box center [1417, 173] width 200 height 50
click at [1440, 199] on div "Buscar registros" at bounding box center [1416, 179] width 213 height 63
click at [1440, 194] on button "Buscar registros" at bounding box center [1414, 186] width 126 height 26
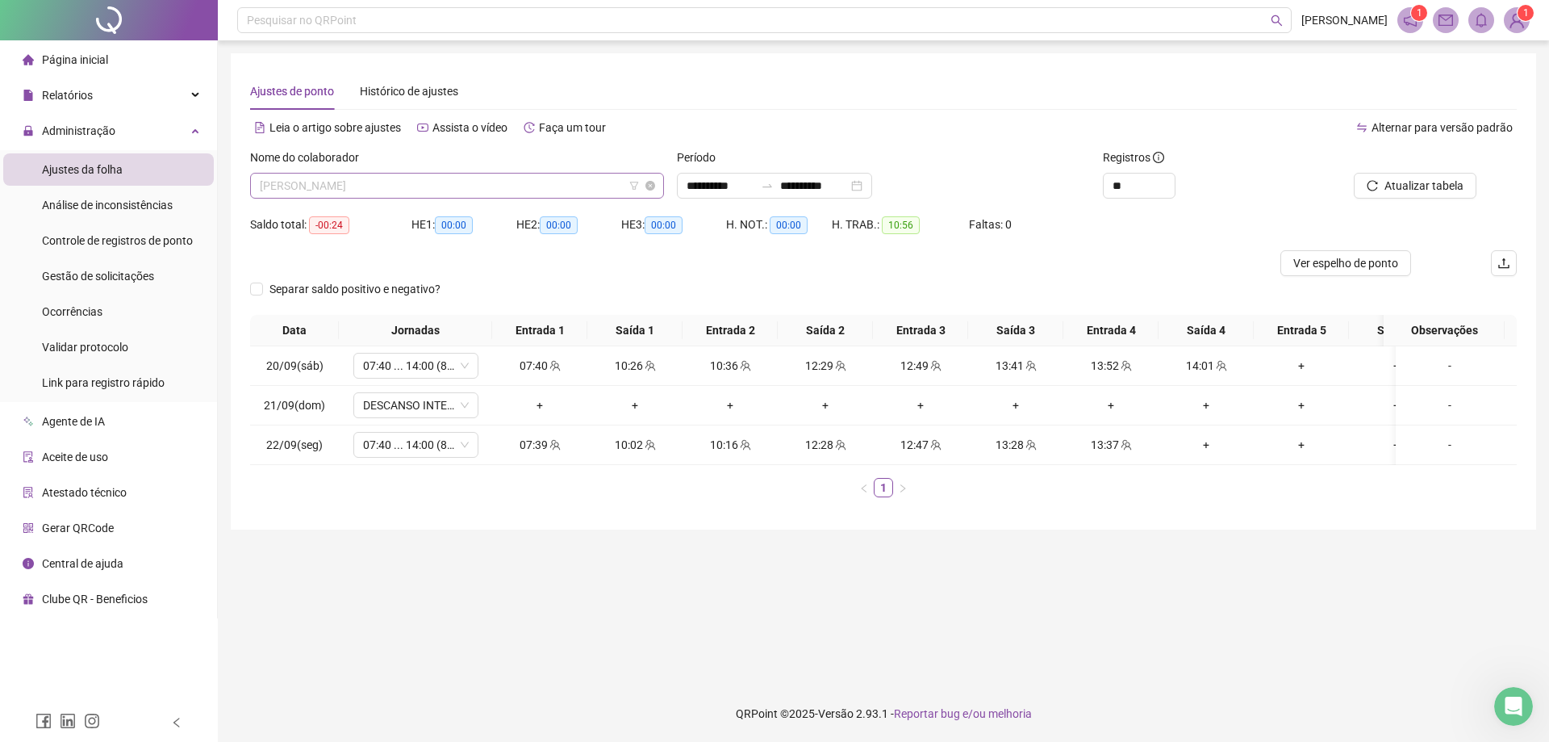
click at [563, 190] on span "[PERSON_NAME]" at bounding box center [457, 185] width 395 height 24
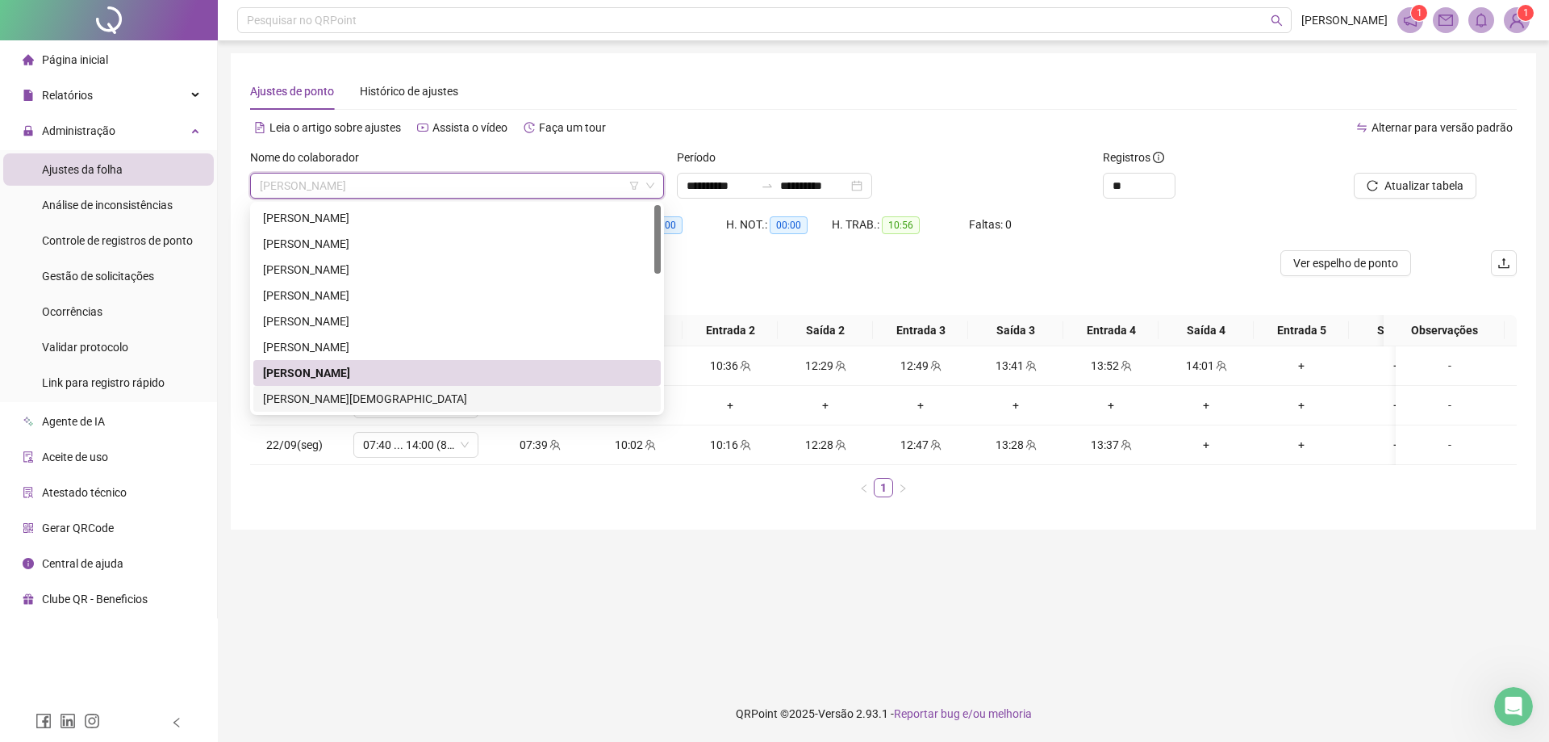
click at [438, 391] on div "[PERSON_NAME][DEMOGRAPHIC_DATA]" at bounding box center [457, 399] width 388 height 18
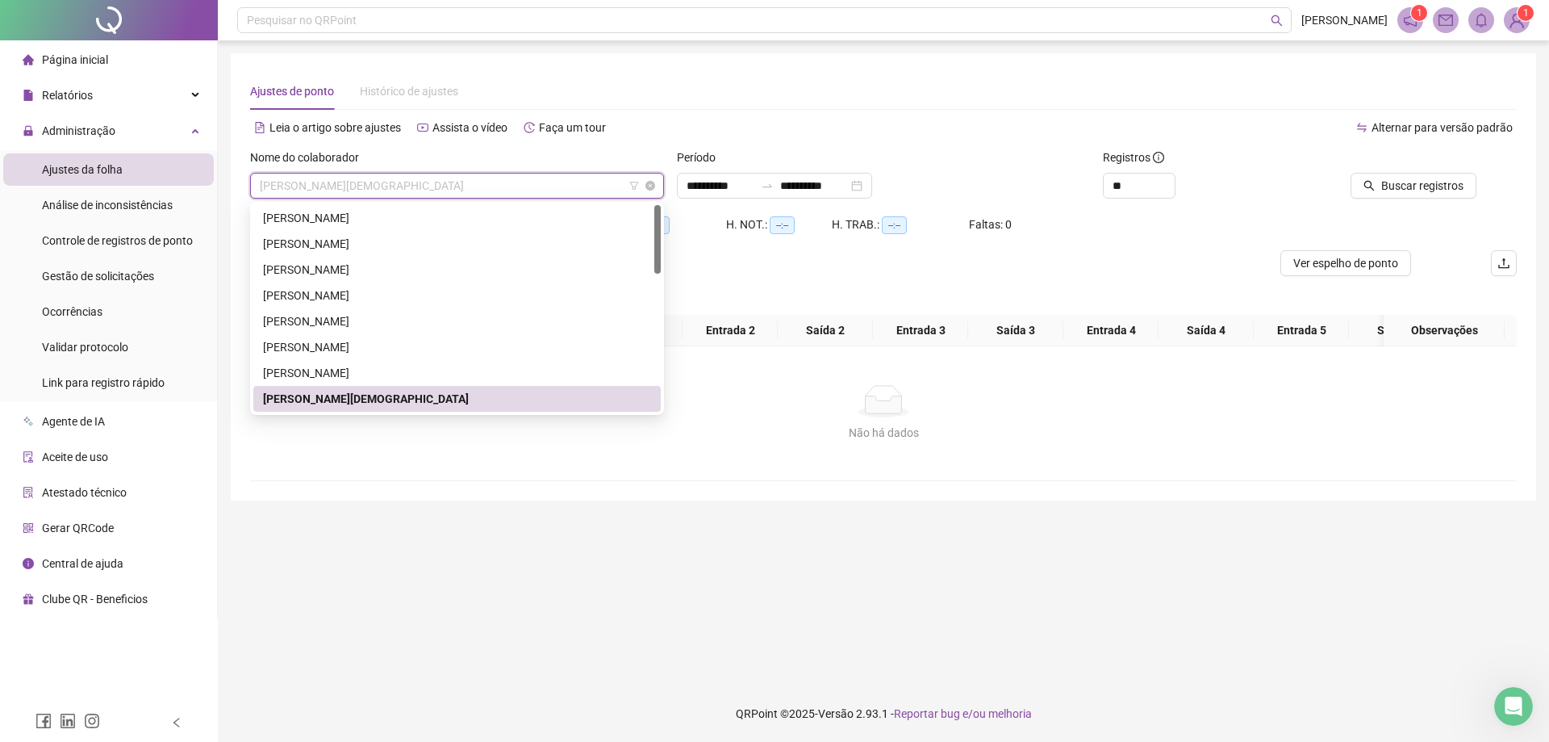
click at [413, 190] on span "[PERSON_NAME][DEMOGRAPHIC_DATA]" at bounding box center [457, 185] width 395 height 24
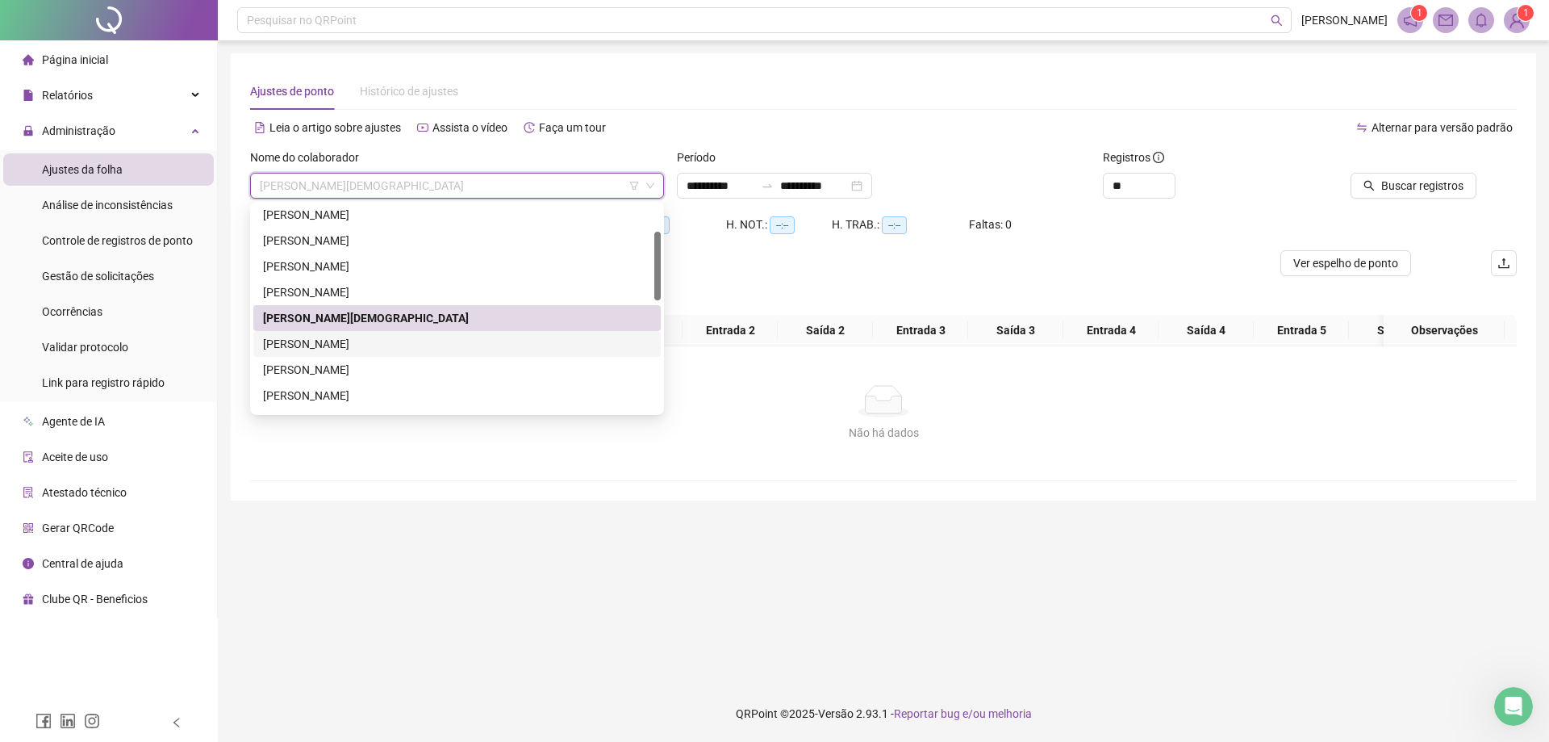
click at [389, 337] on div "[PERSON_NAME]" at bounding box center [457, 344] width 388 height 18
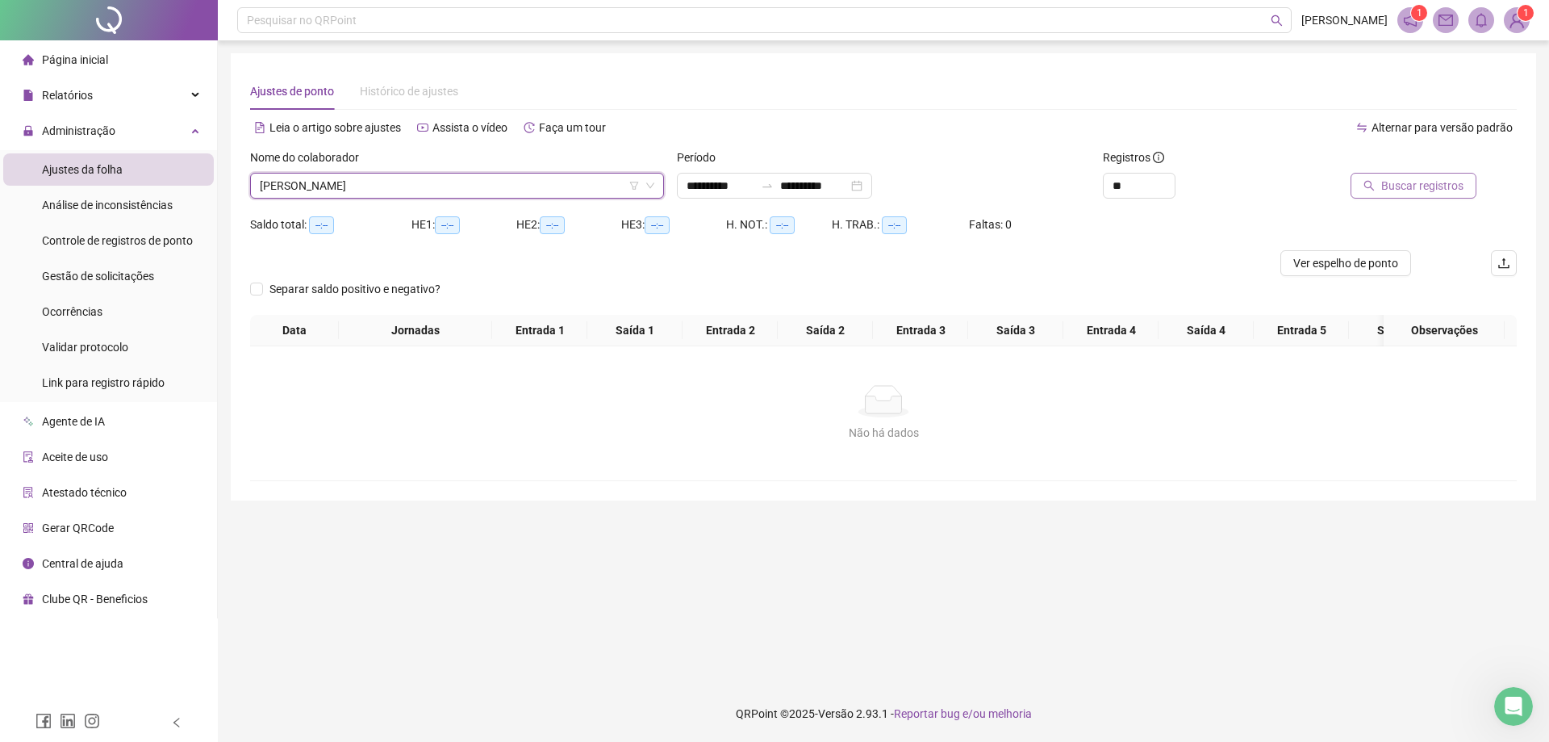
click at [1386, 176] on button "Buscar registros" at bounding box center [1414, 186] width 126 height 26
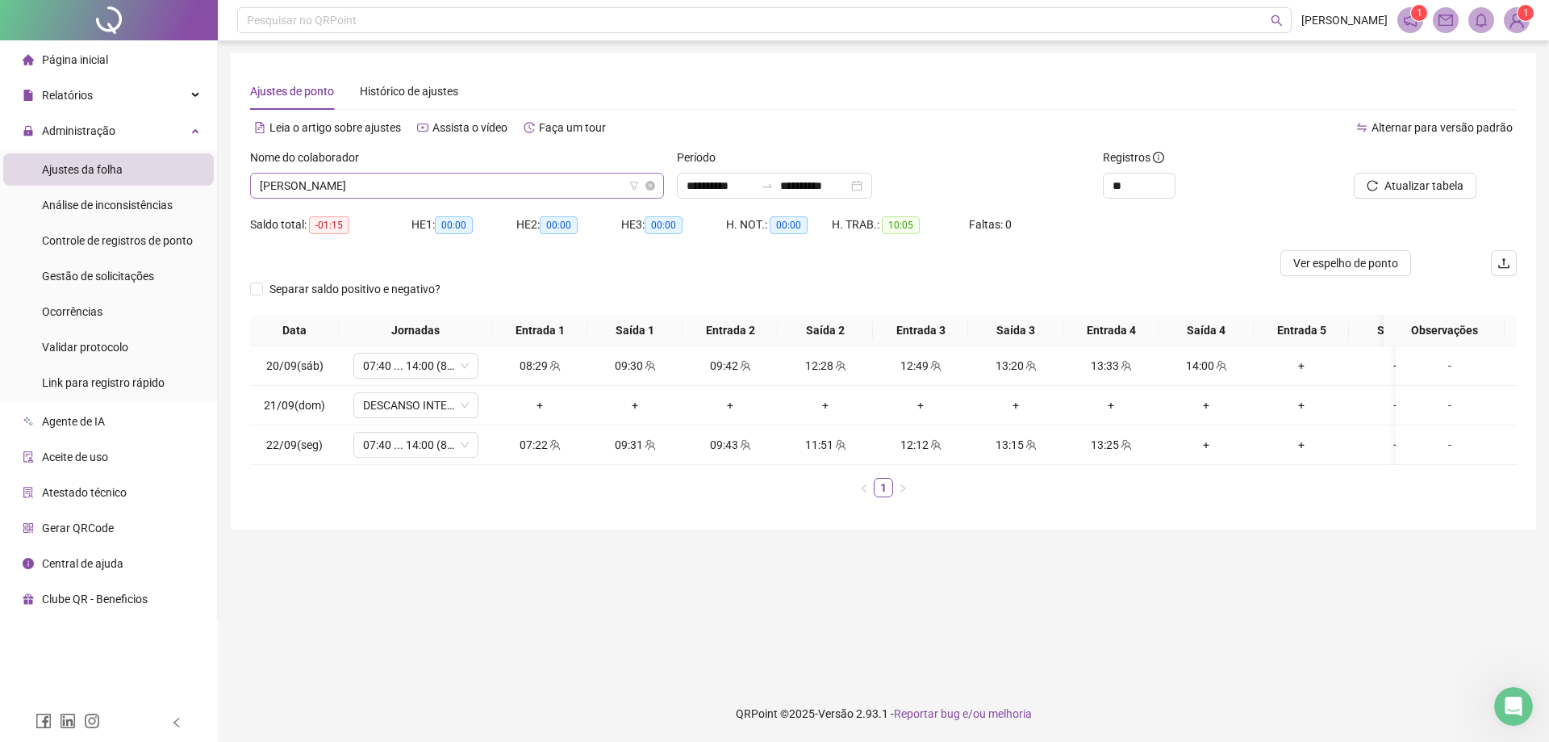
click at [374, 180] on span "[PERSON_NAME]" at bounding box center [457, 185] width 395 height 24
click at [519, 182] on span "[PERSON_NAME]" at bounding box center [457, 185] width 395 height 24
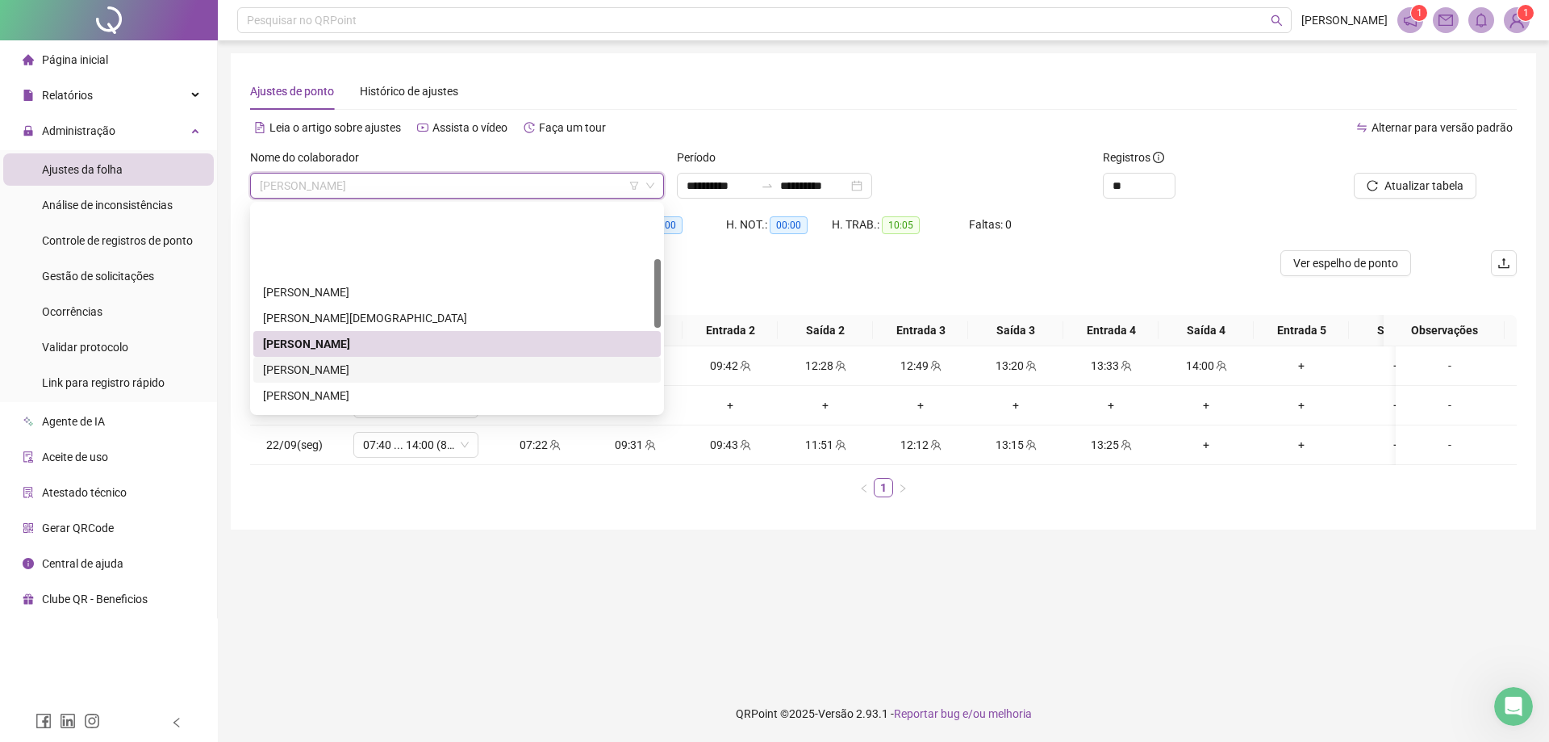
scroll to position [161, 0]
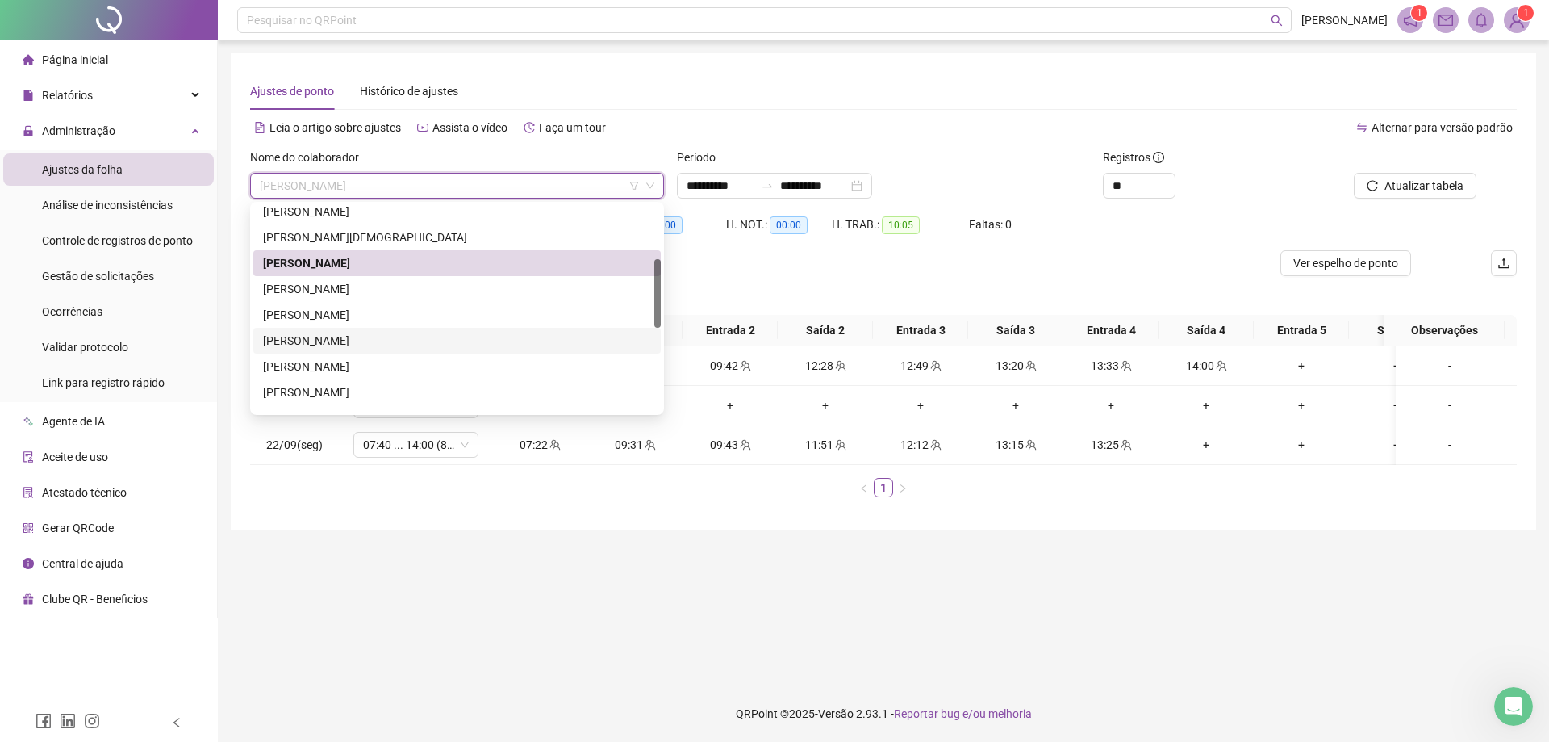
click at [315, 332] on div "[PERSON_NAME]" at bounding box center [457, 341] width 408 height 26
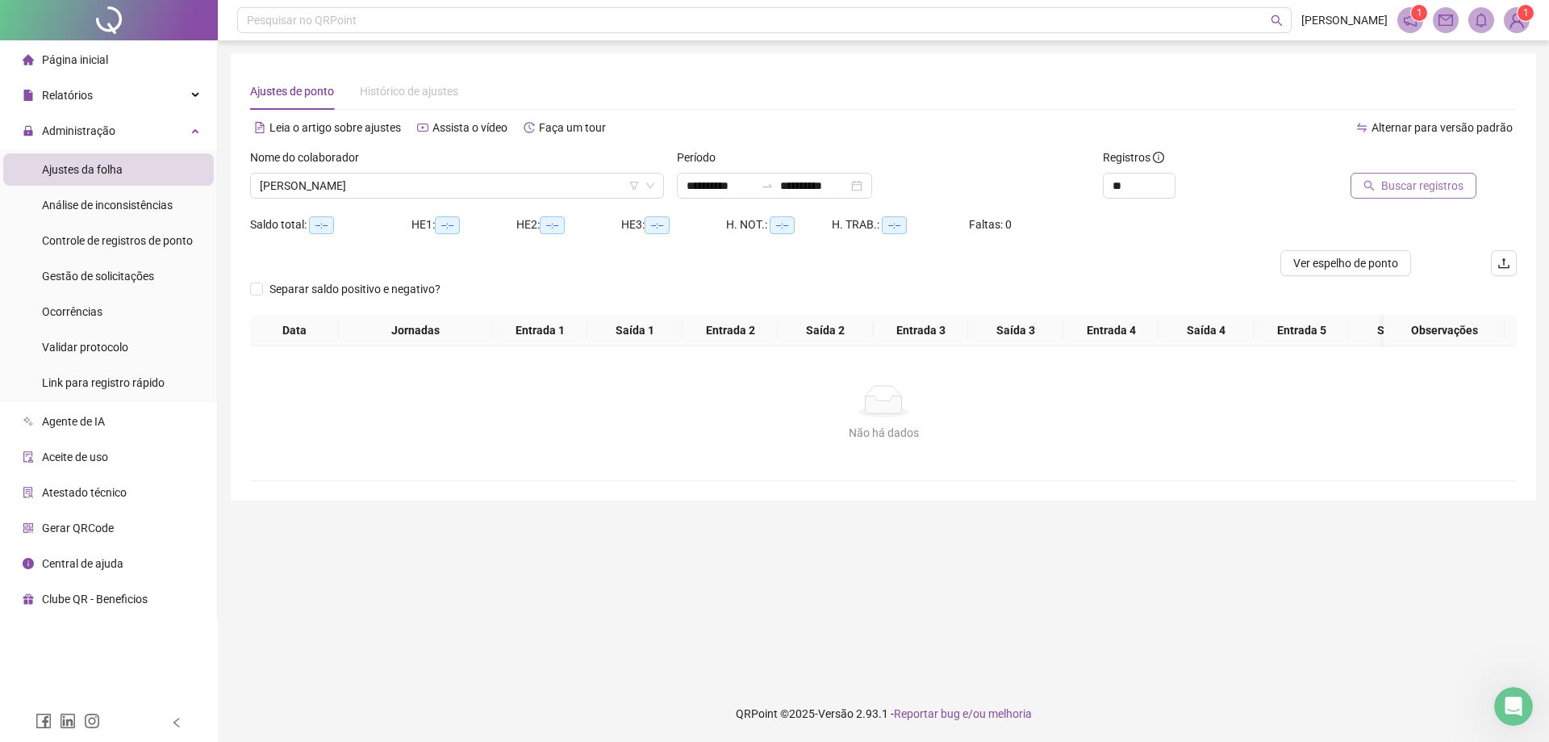
click at [1419, 182] on span "Buscar registros" at bounding box center [1423, 186] width 82 height 18
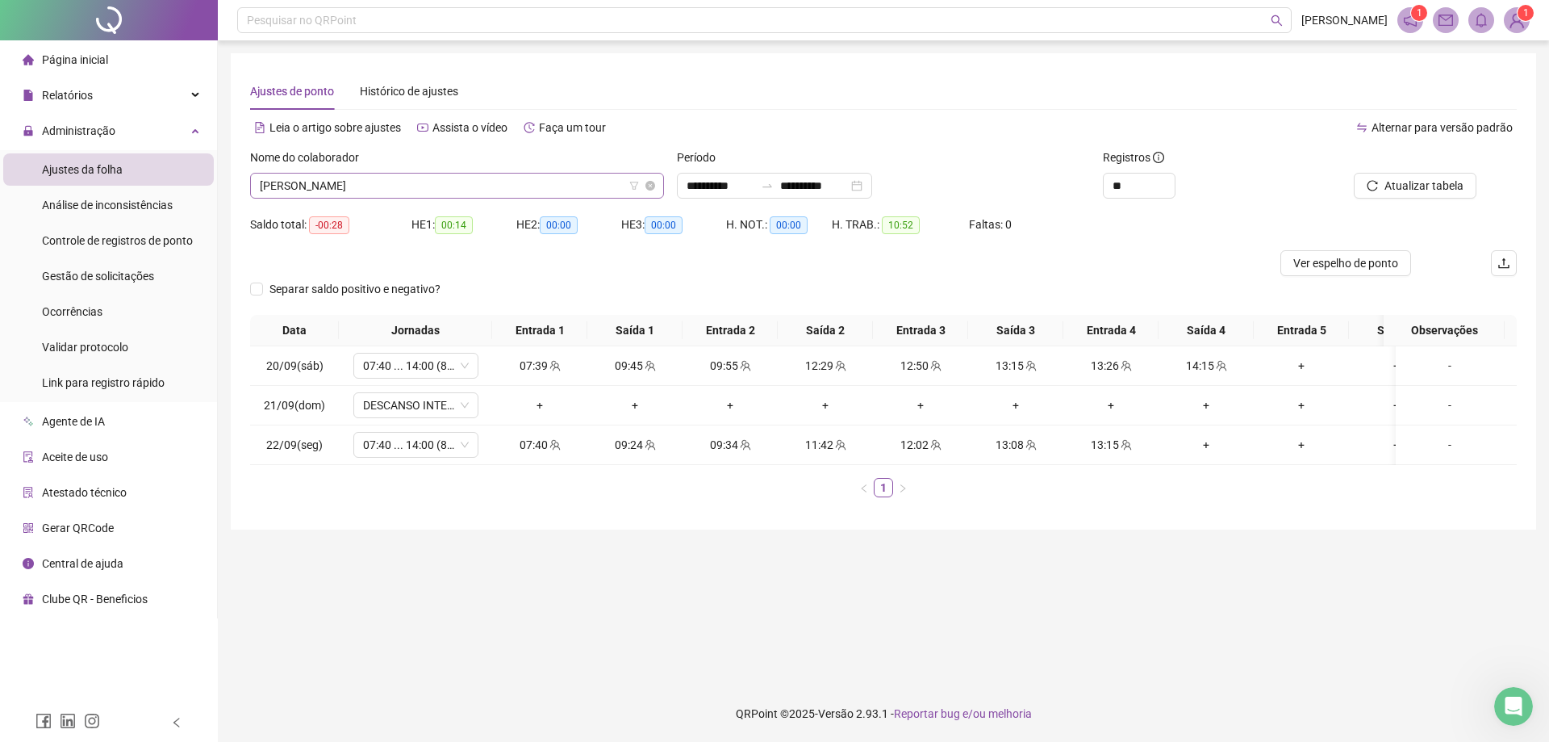
click at [394, 178] on span "[PERSON_NAME]" at bounding box center [457, 185] width 395 height 24
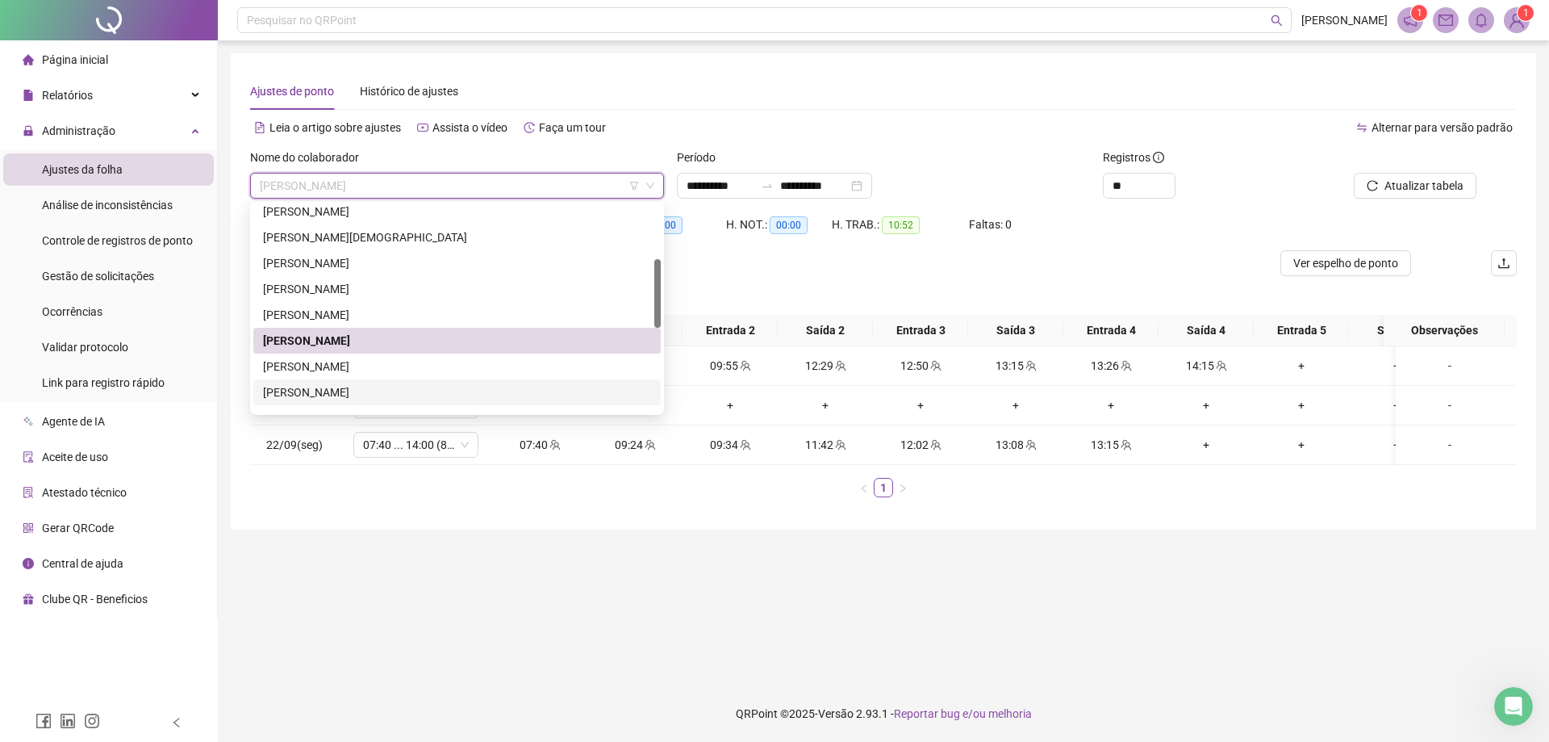
click at [378, 394] on div "[PERSON_NAME]" at bounding box center [457, 392] width 388 height 18
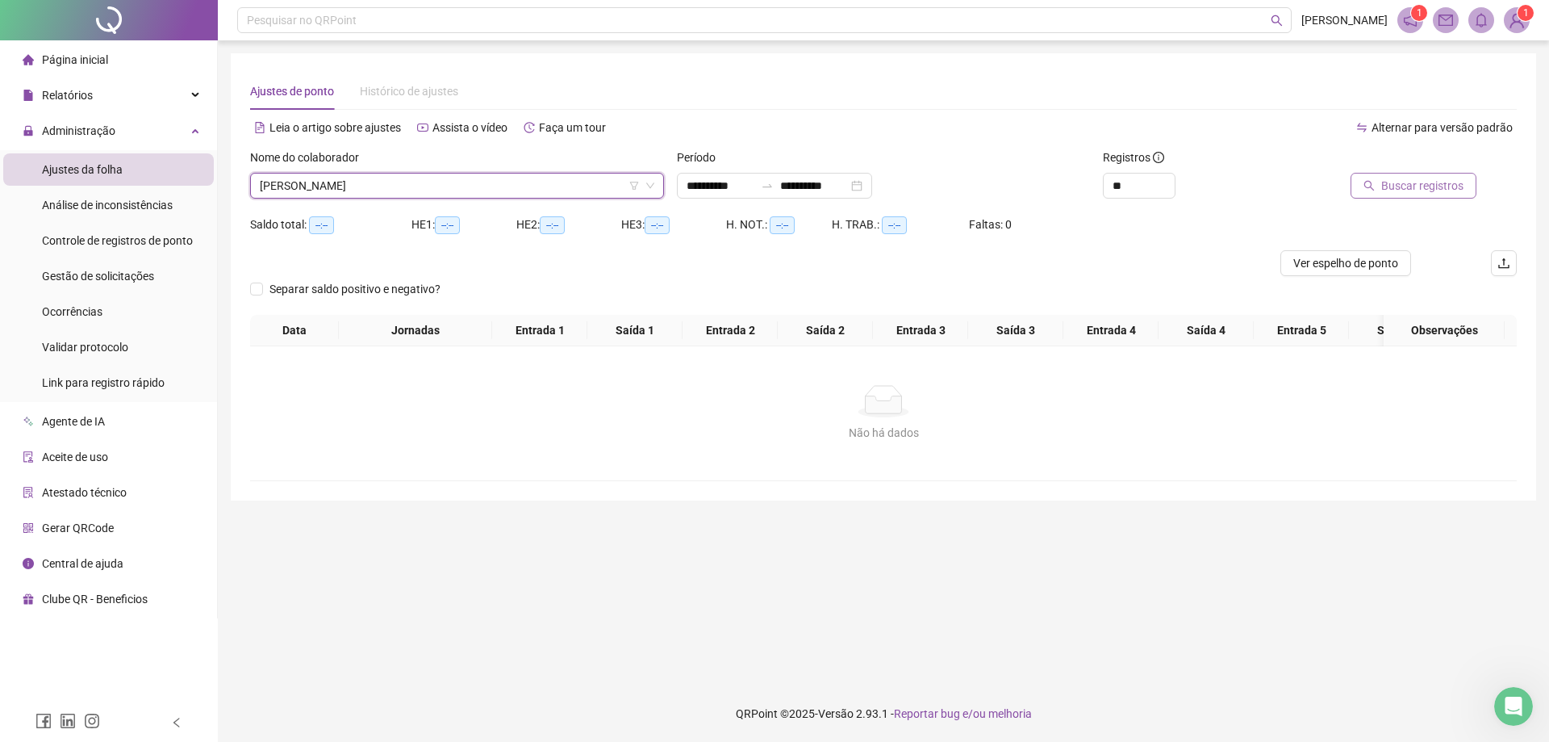
click at [1372, 190] on icon "search" at bounding box center [1369, 185] width 11 height 11
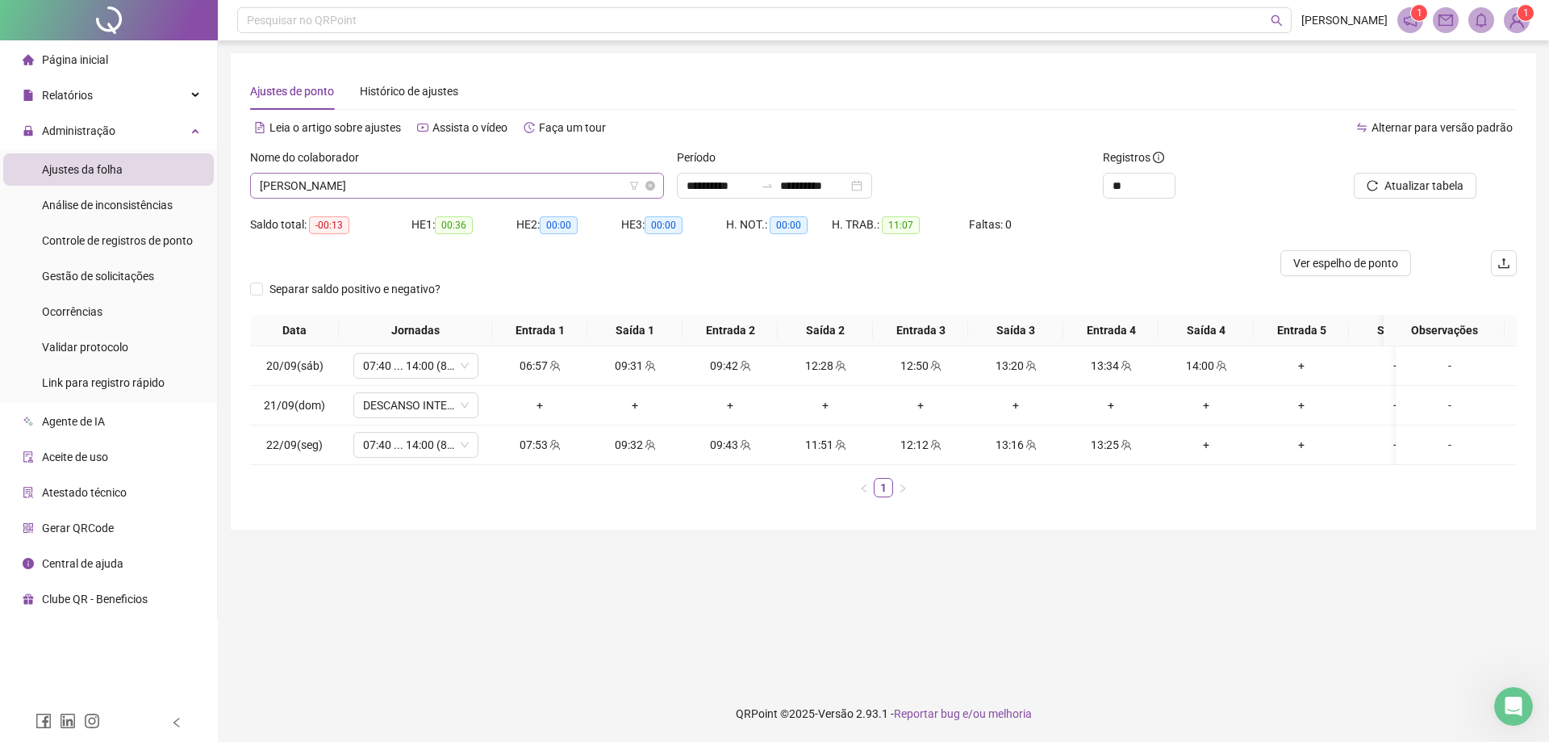
click at [431, 178] on span "[PERSON_NAME]" at bounding box center [457, 185] width 395 height 24
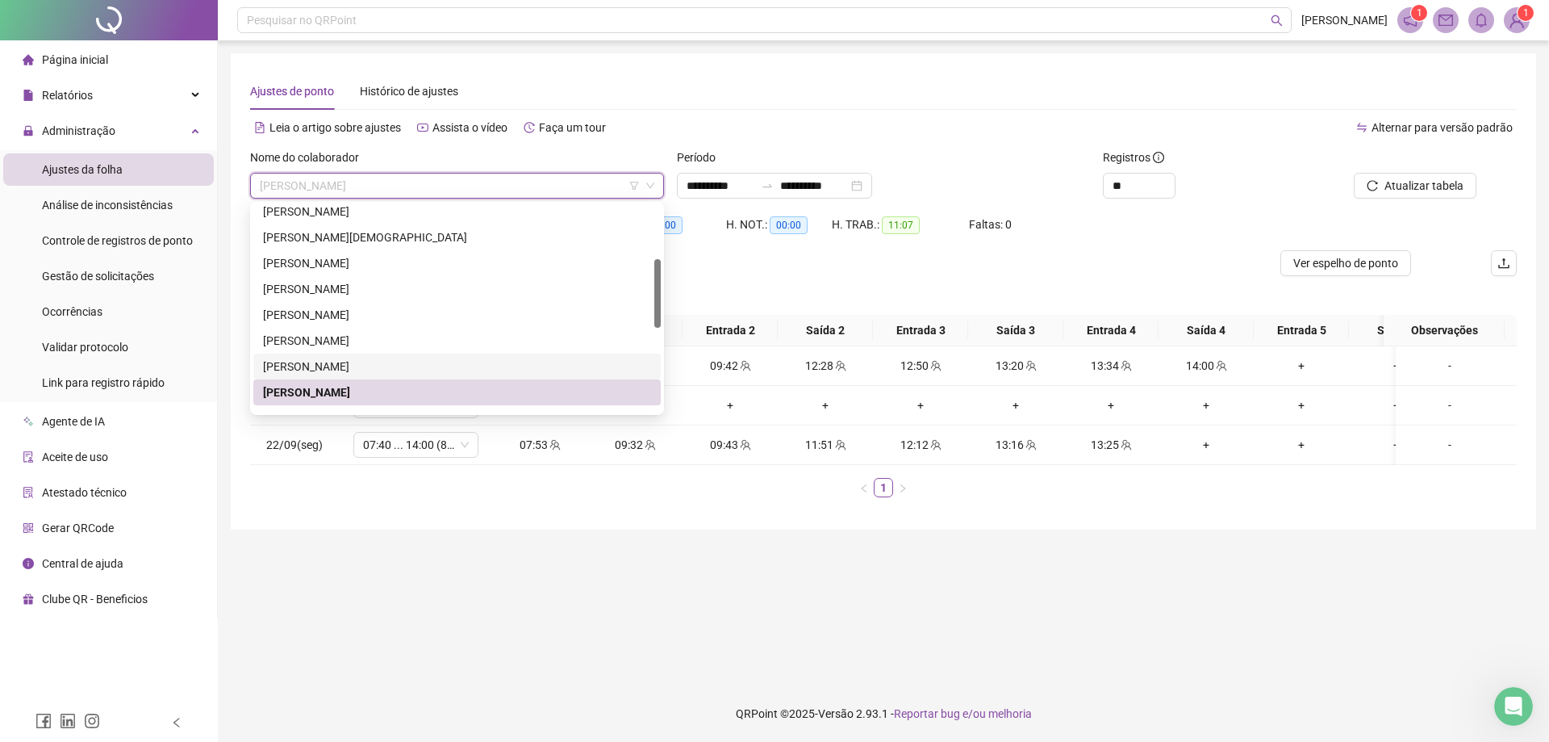
click at [407, 354] on div "[PERSON_NAME]" at bounding box center [457, 366] width 408 height 26
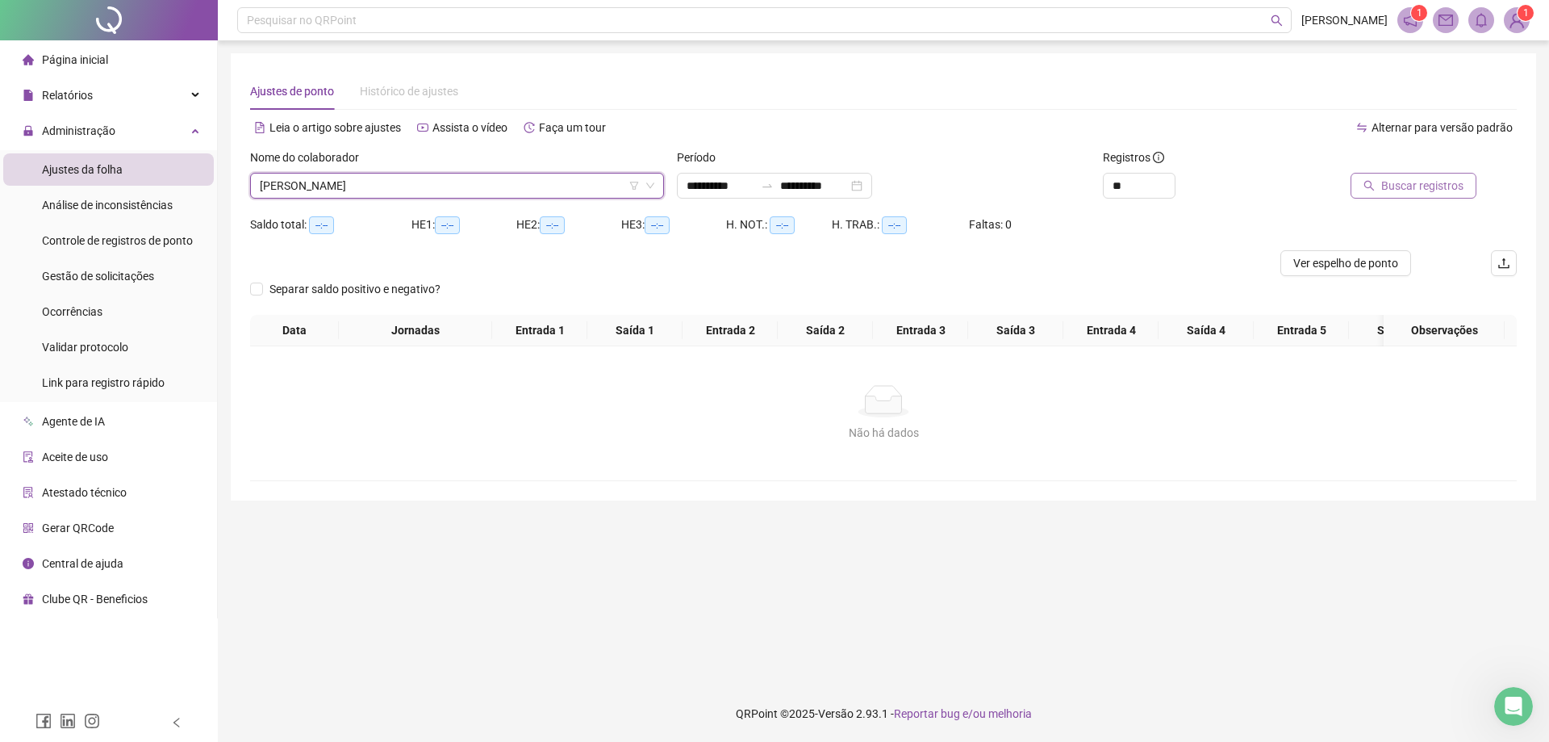
click at [1454, 190] on span "Buscar registros" at bounding box center [1423, 186] width 82 height 18
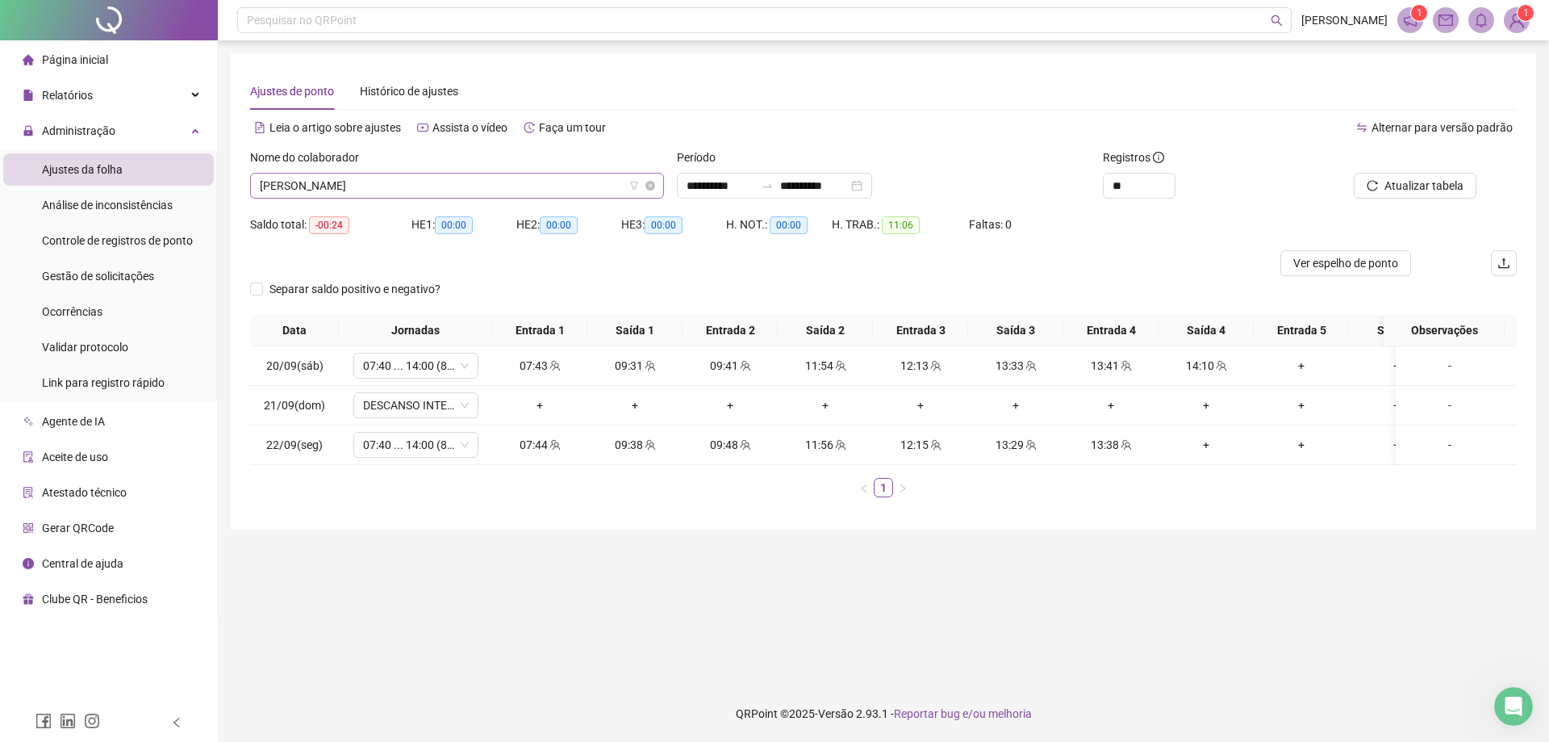
click at [411, 178] on span "[PERSON_NAME]" at bounding box center [457, 185] width 395 height 24
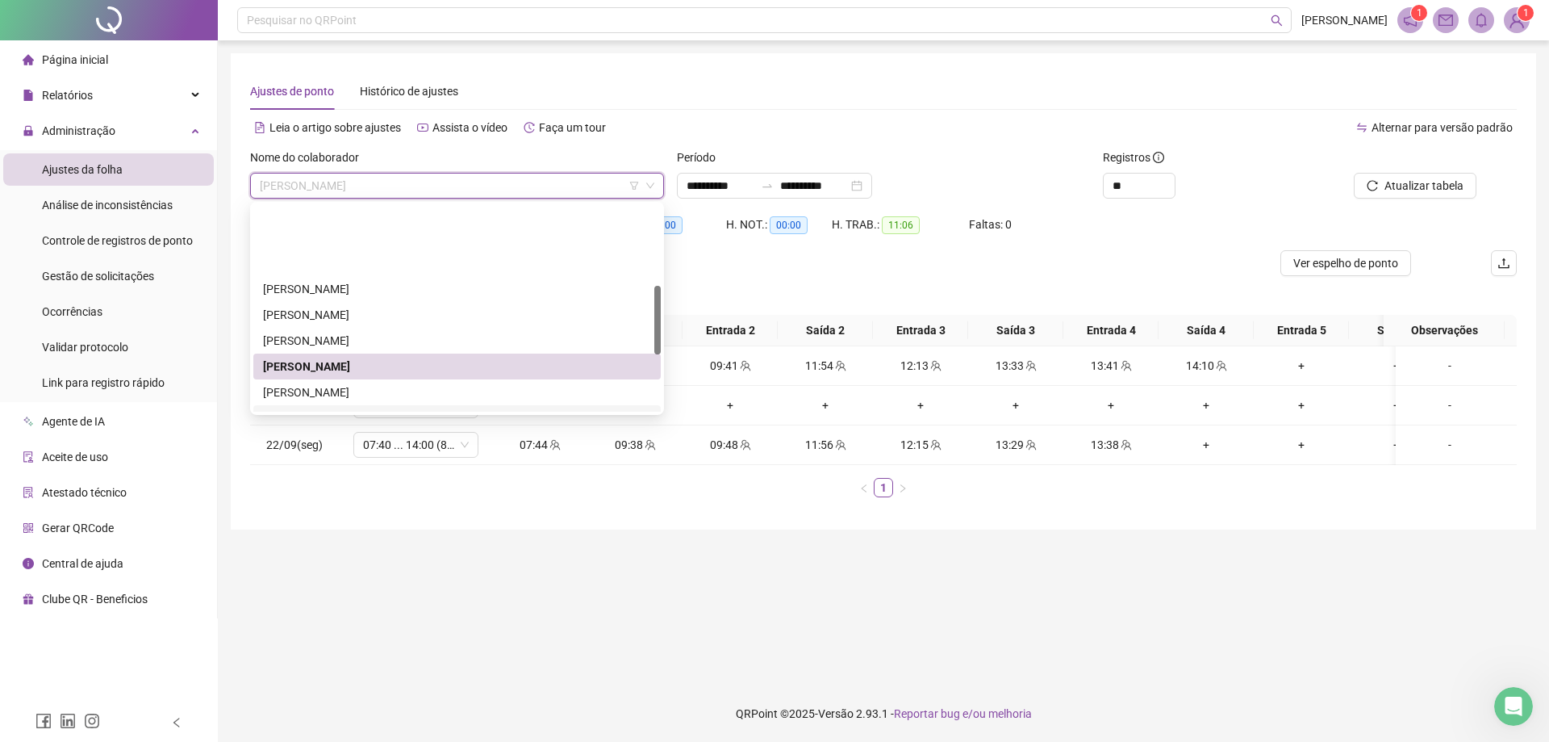
scroll to position [242, 0]
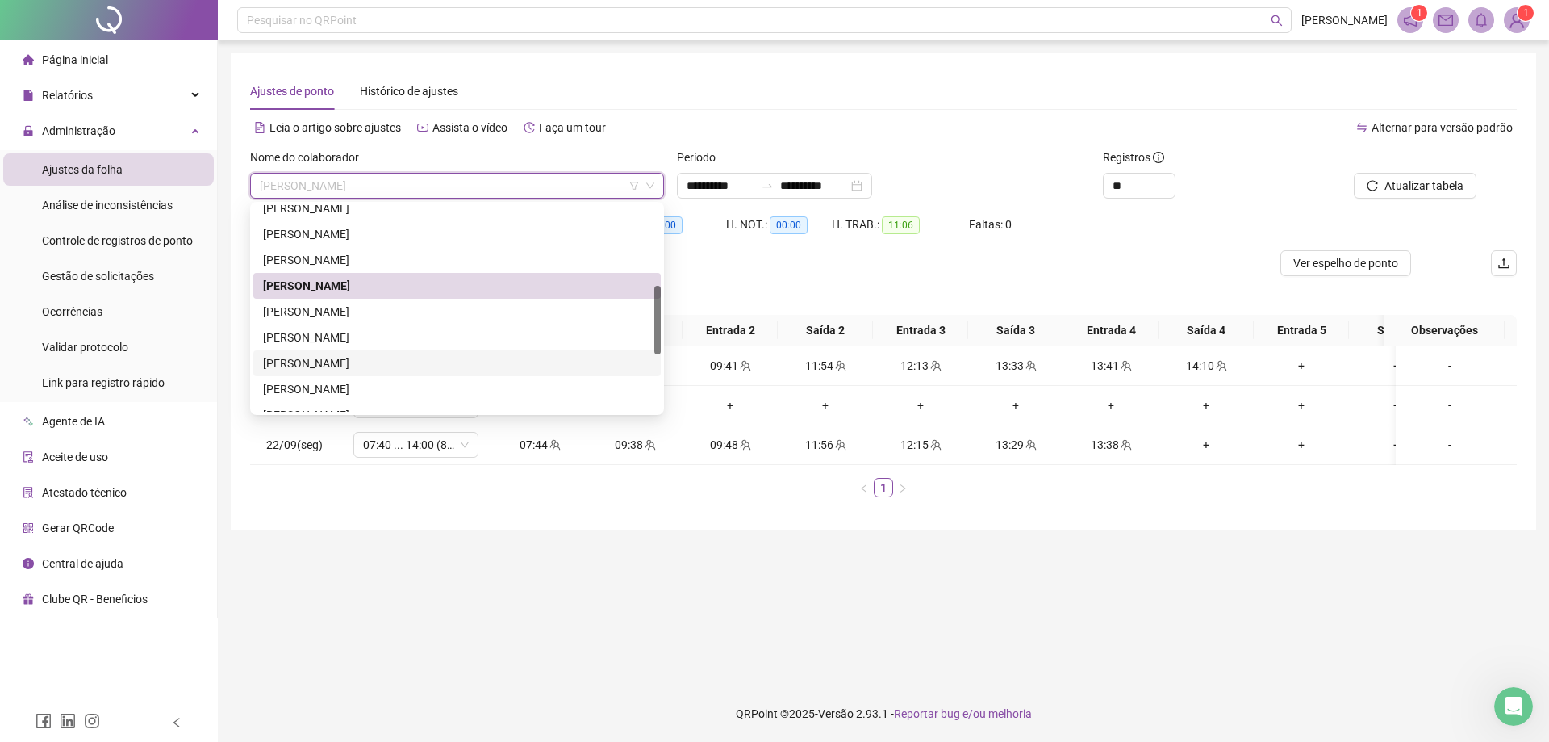
click at [389, 362] on div "[PERSON_NAME]" at bounding box center [457, 363] width 388 height 18
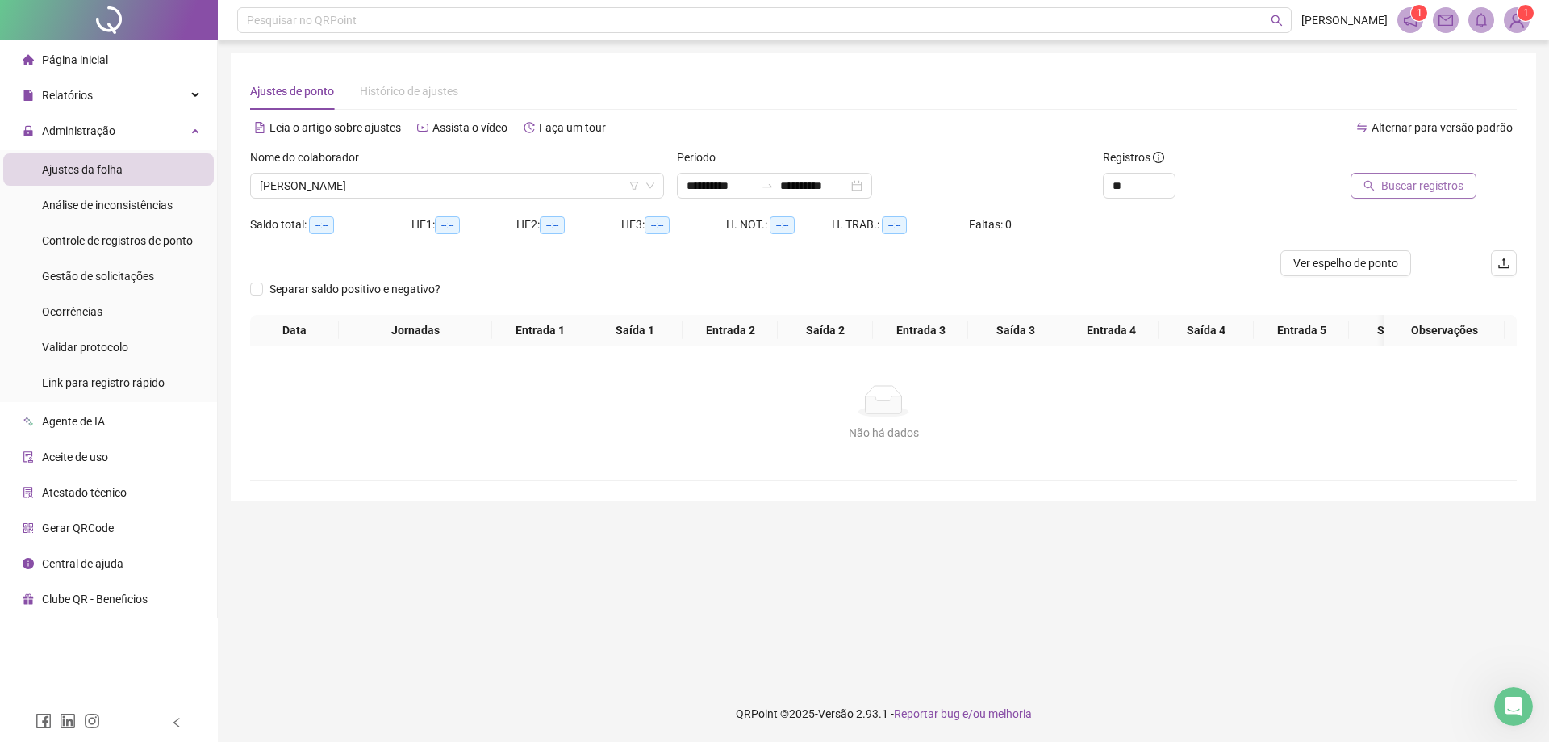
click at [1413, 178] on span "Buscar registros" at bounding box center [1423, 186] width 82 height 18
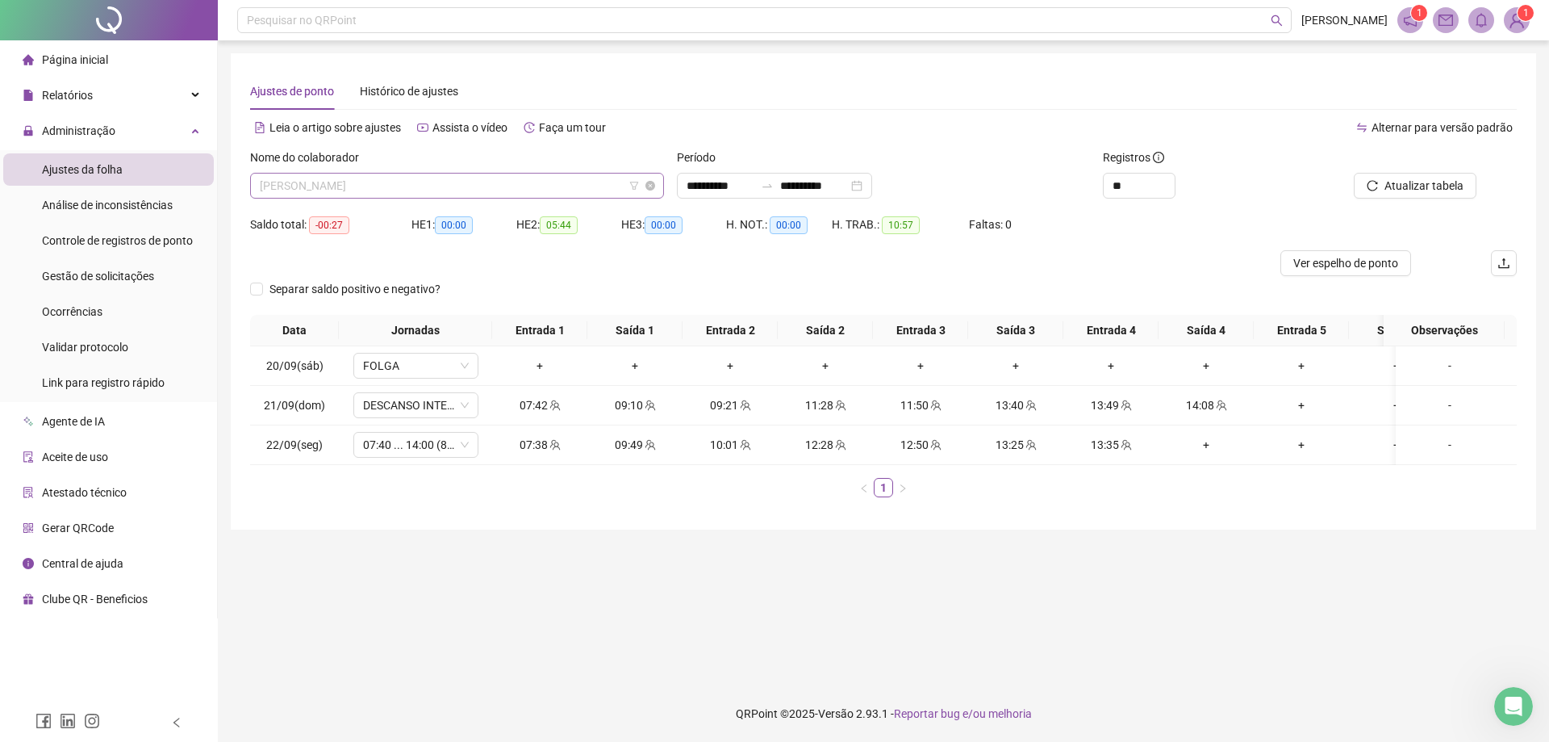
click at [456, 186] on span "[PERSON_NAME]" at bounding box center [457, 185] width 395 height 24
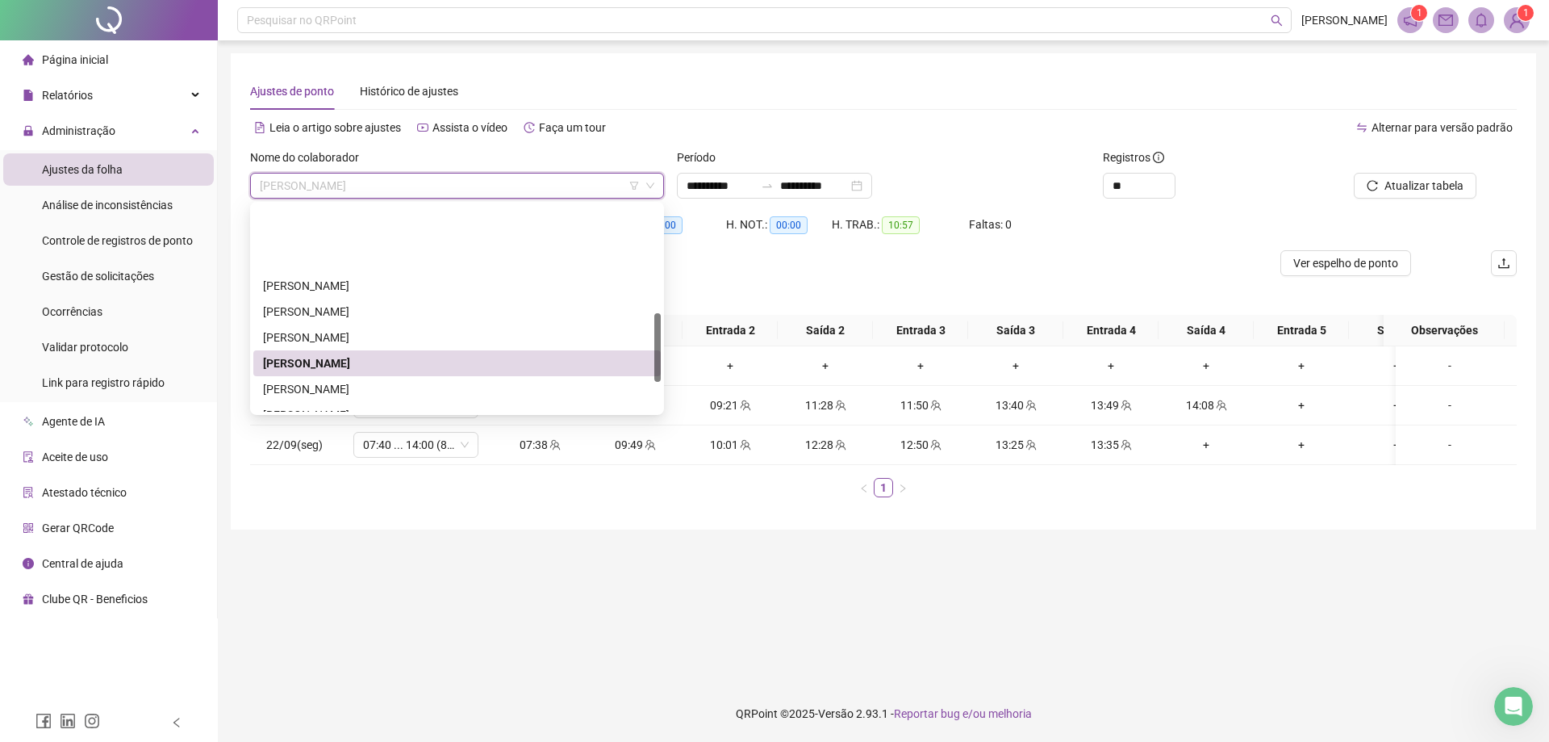
scroll to position [323, 0]
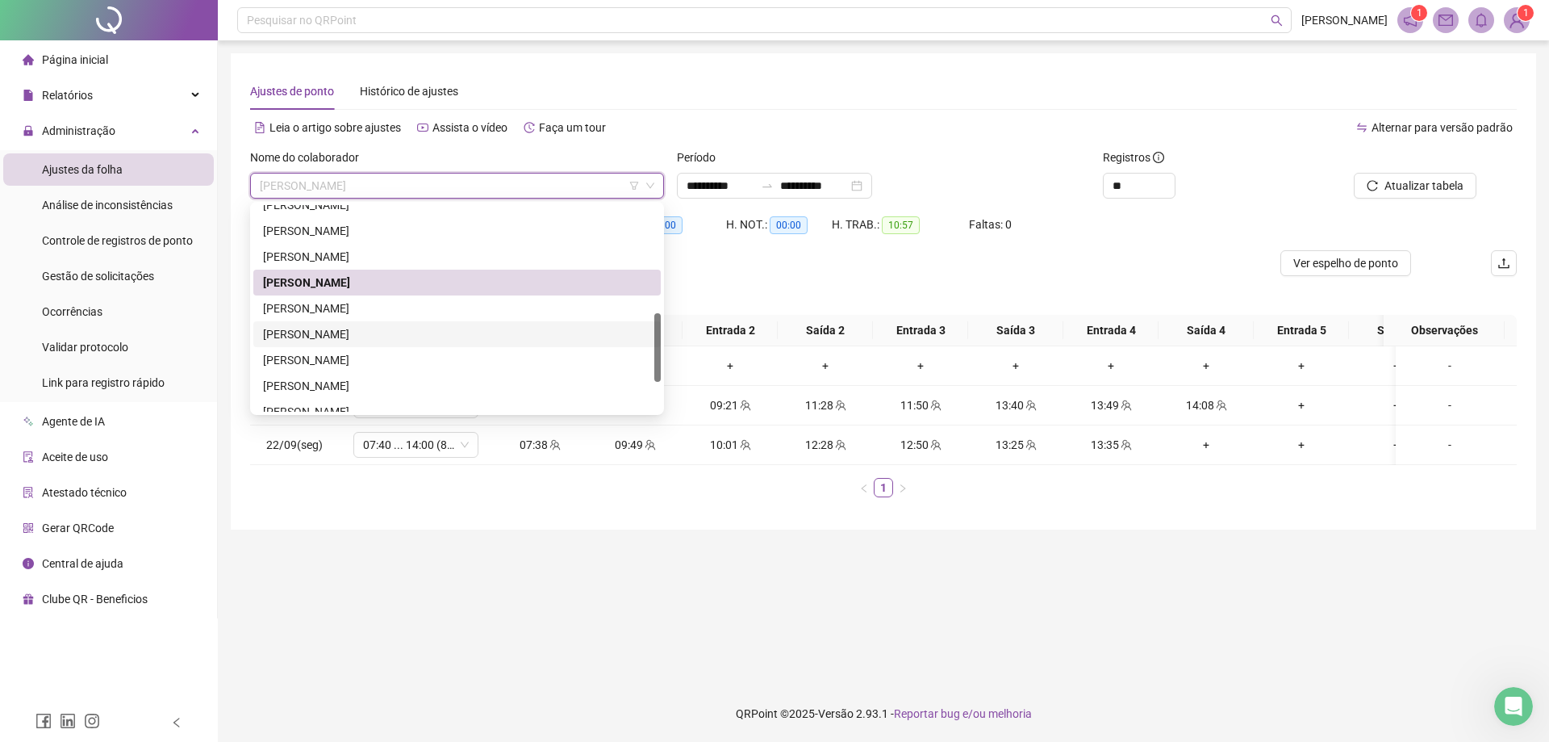
click at [417, 335] on div "[PERSON_NAME]" at bounding box center [457, 334] width 388 height 18
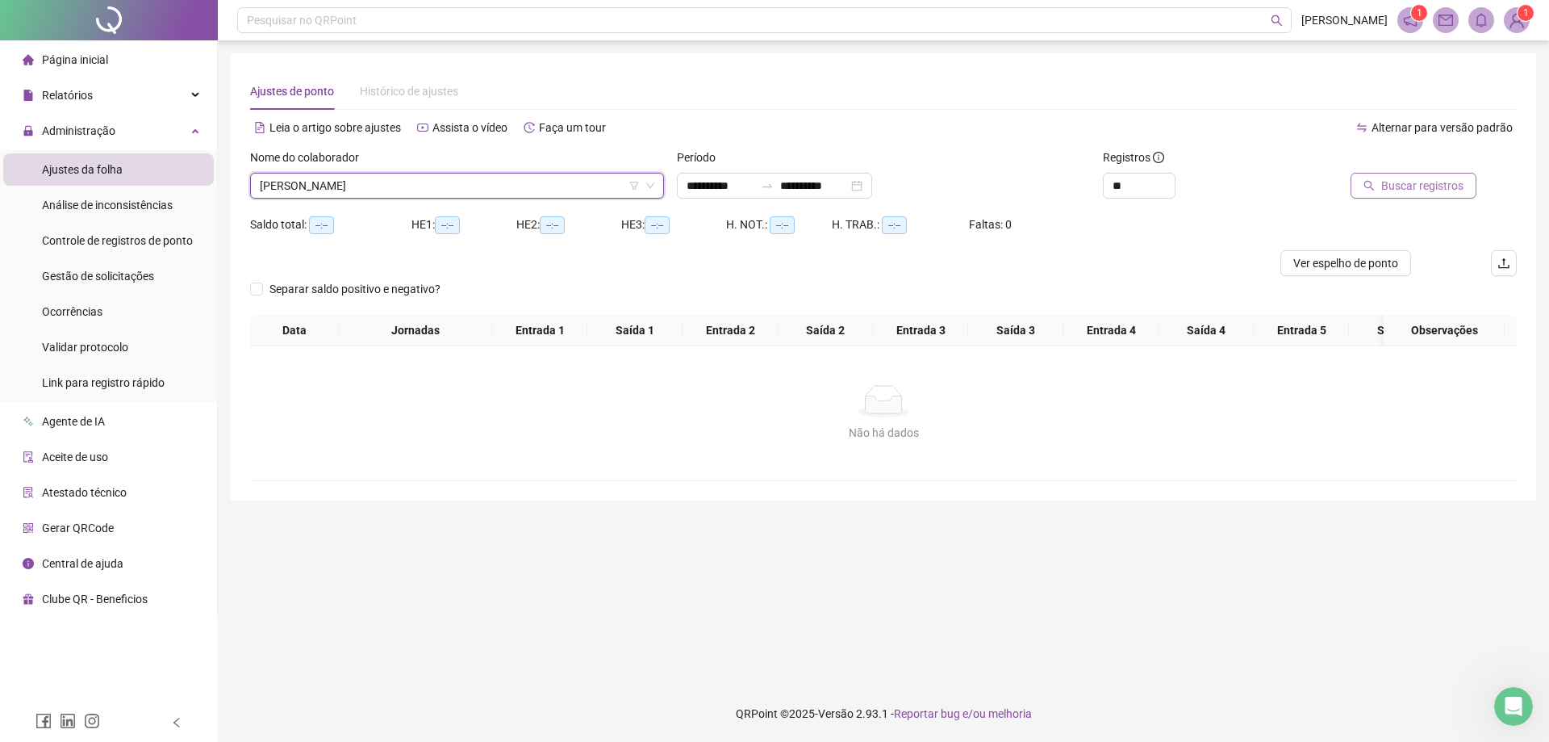
click at [1359, 187] on button "Buscar registros" at bounding box center [1414, 186] width 126 height 26
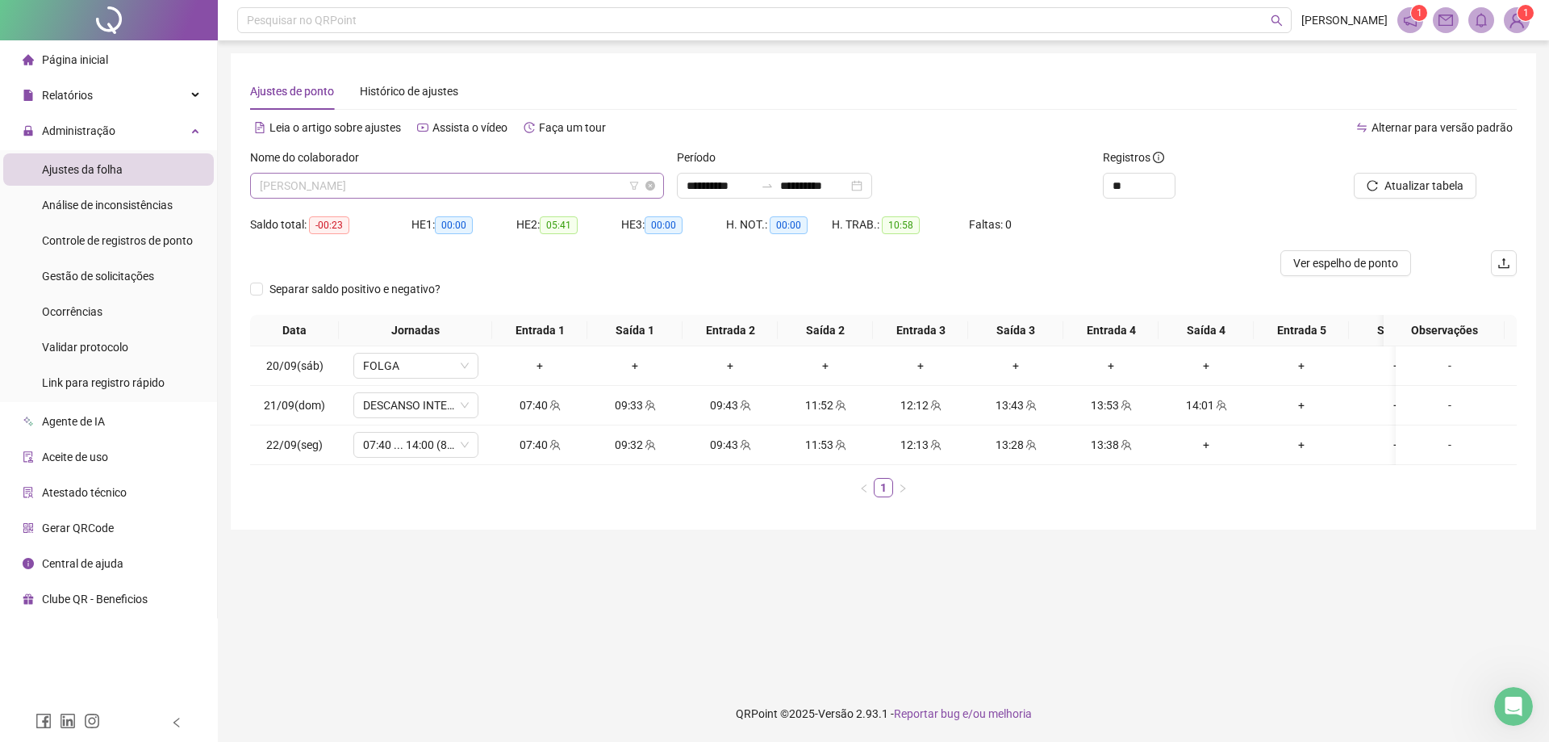
click at [362, 186] on span "[PERSON_NAME]" at bounding box center [457, 185] width 395 height 24
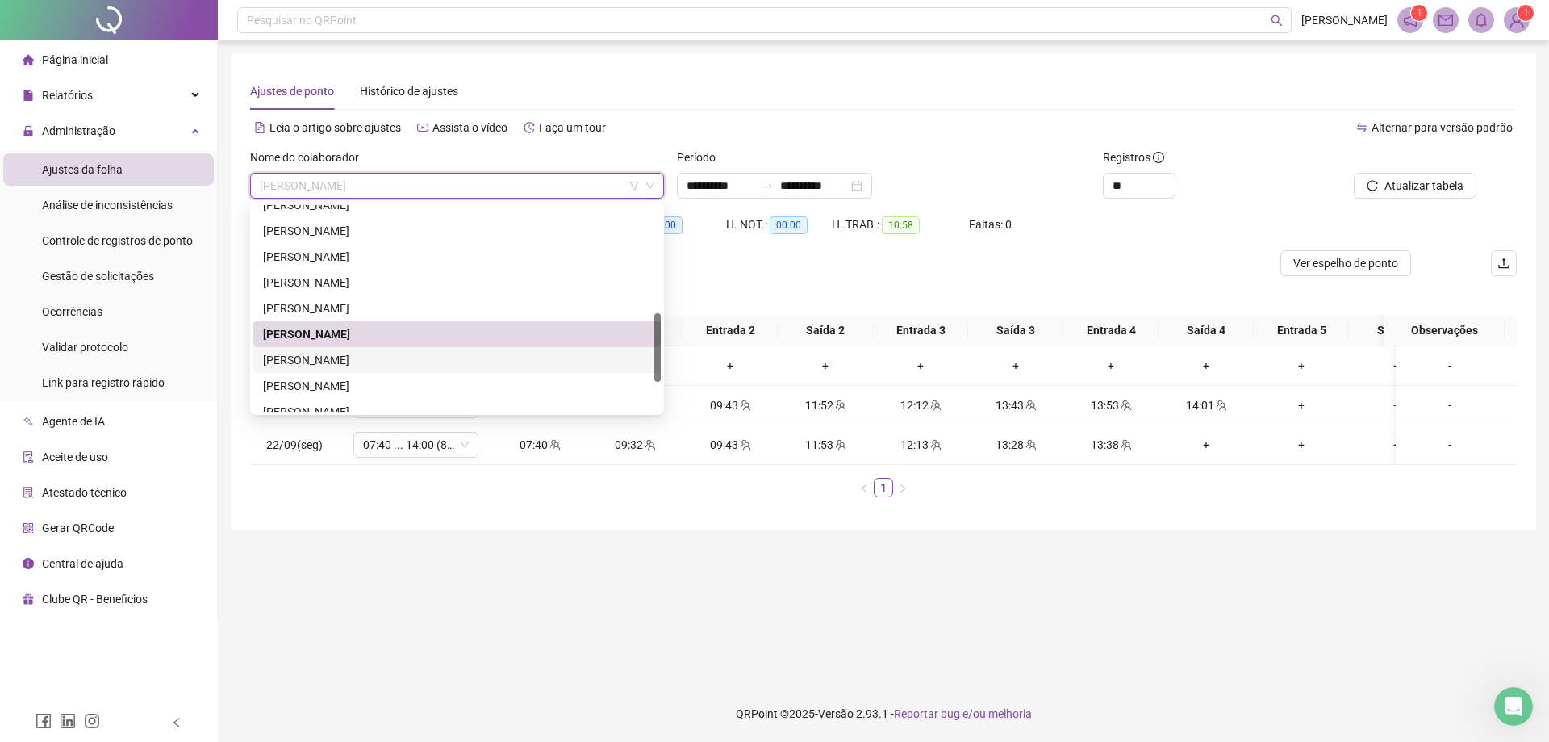
click at [384, 354] on div "[PERSON_NAME]" at bounding box center [457, 360] width 388 height 18
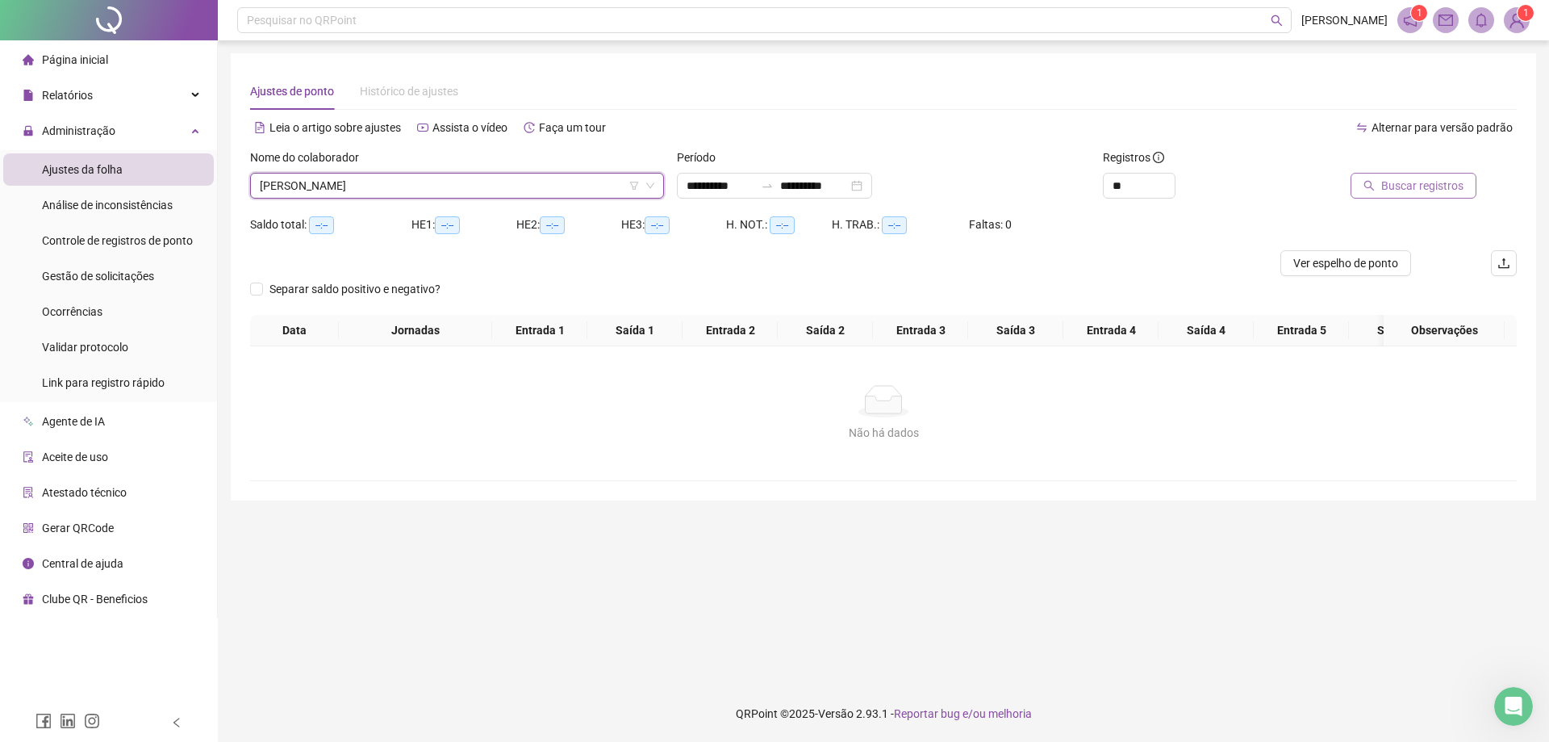
click at [1429, 190] on span "Buscar registros" at bounding box center [1423, 186] width 82 height 18
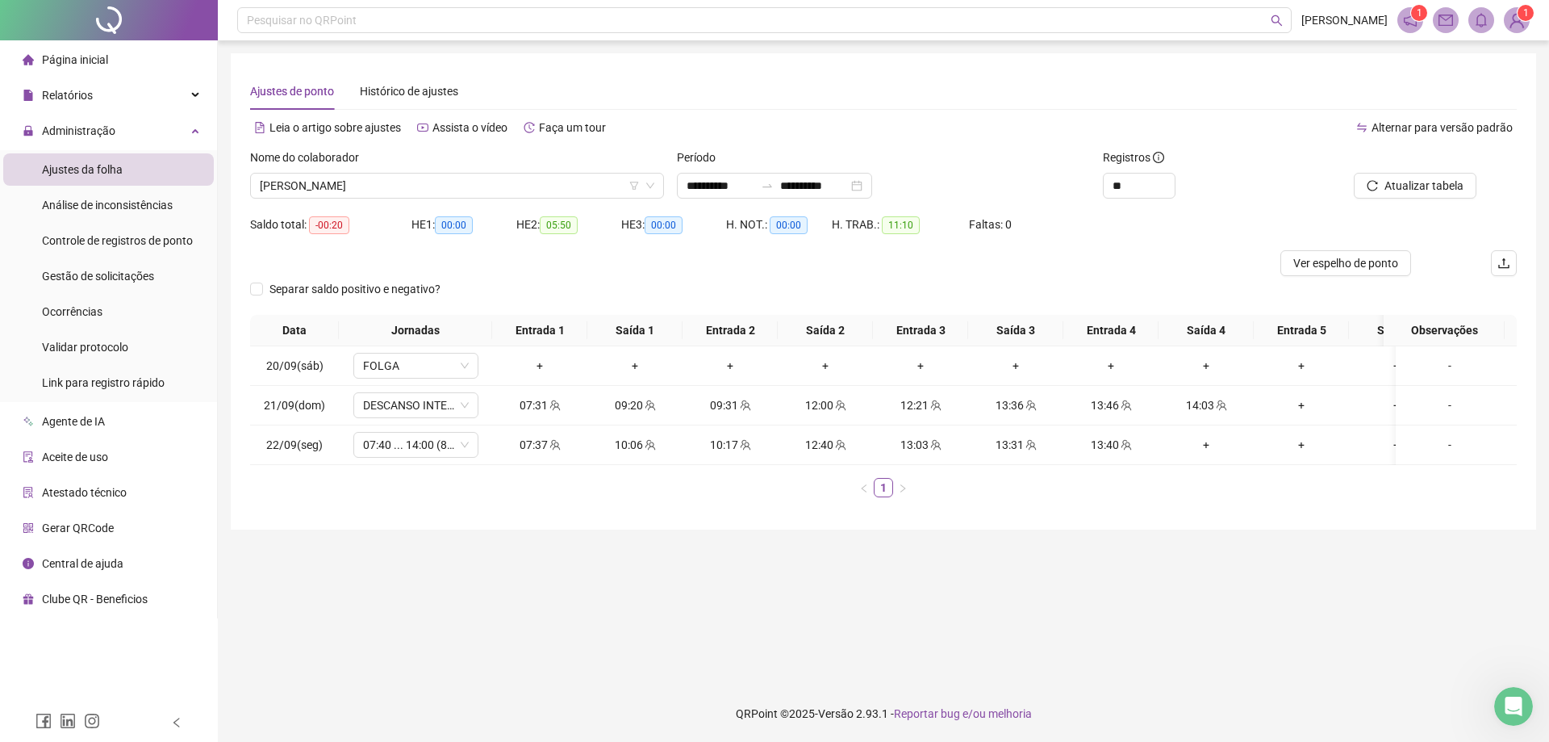
click at [884, 284] on div "Separar saldo positivo e negativo?" at bounding box center [883, 295] width 1267 height 39
drag, startPoint x: 479, startPoint y: 163, endPoint x: 479, endPoint y: 172, distance: 8.9
click at [479, 164] on div "Nome do colaborador" at bounding box center [457, 160] width 414 height 24
click at [479, 172] on div "Nome do colaborador" at bounding box center [457, 160] width 414 height 24
click at [475, 185] on span "[PERSON_NAME]" at bounding box center [457, 185] width 395 height 24
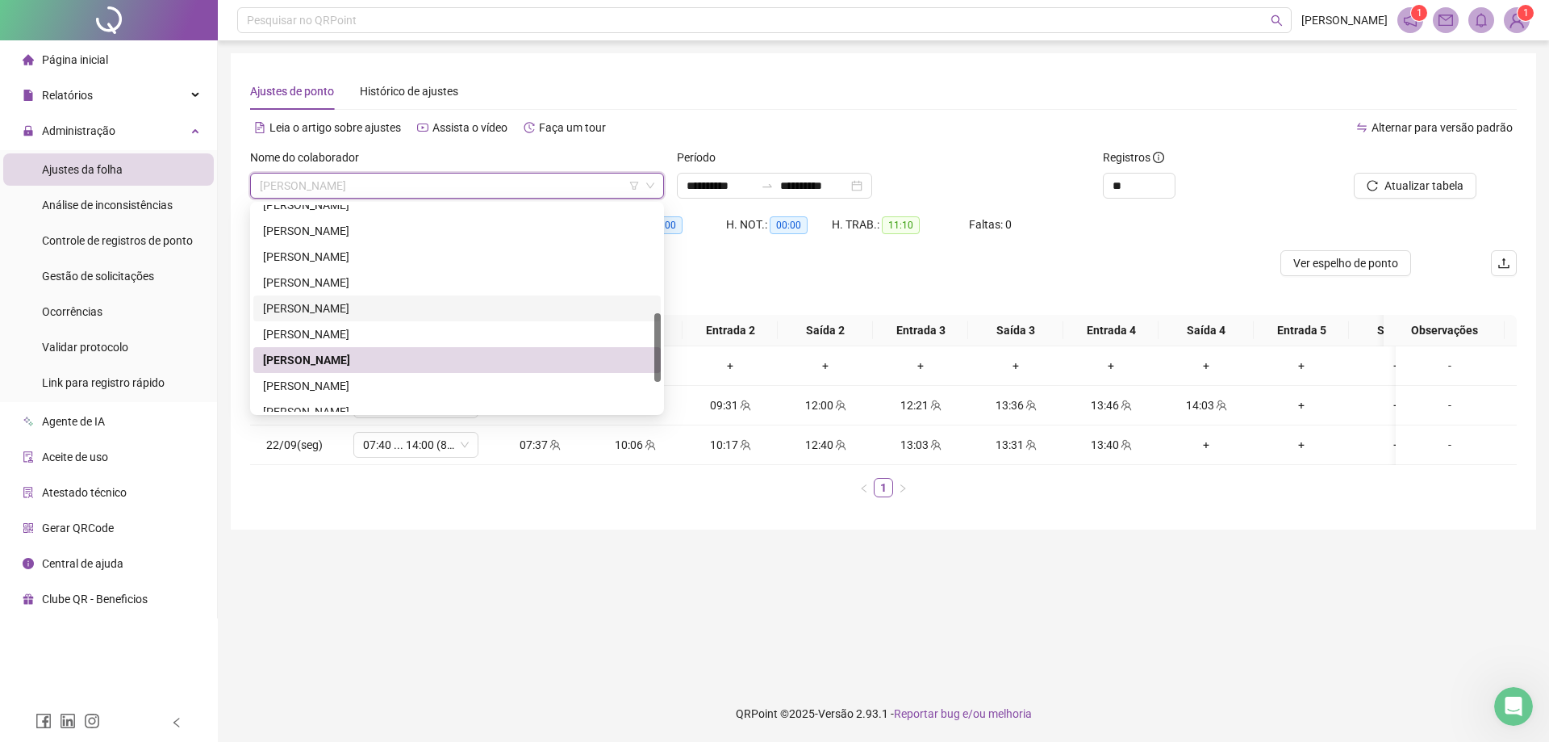
scroll to position [403, 0]
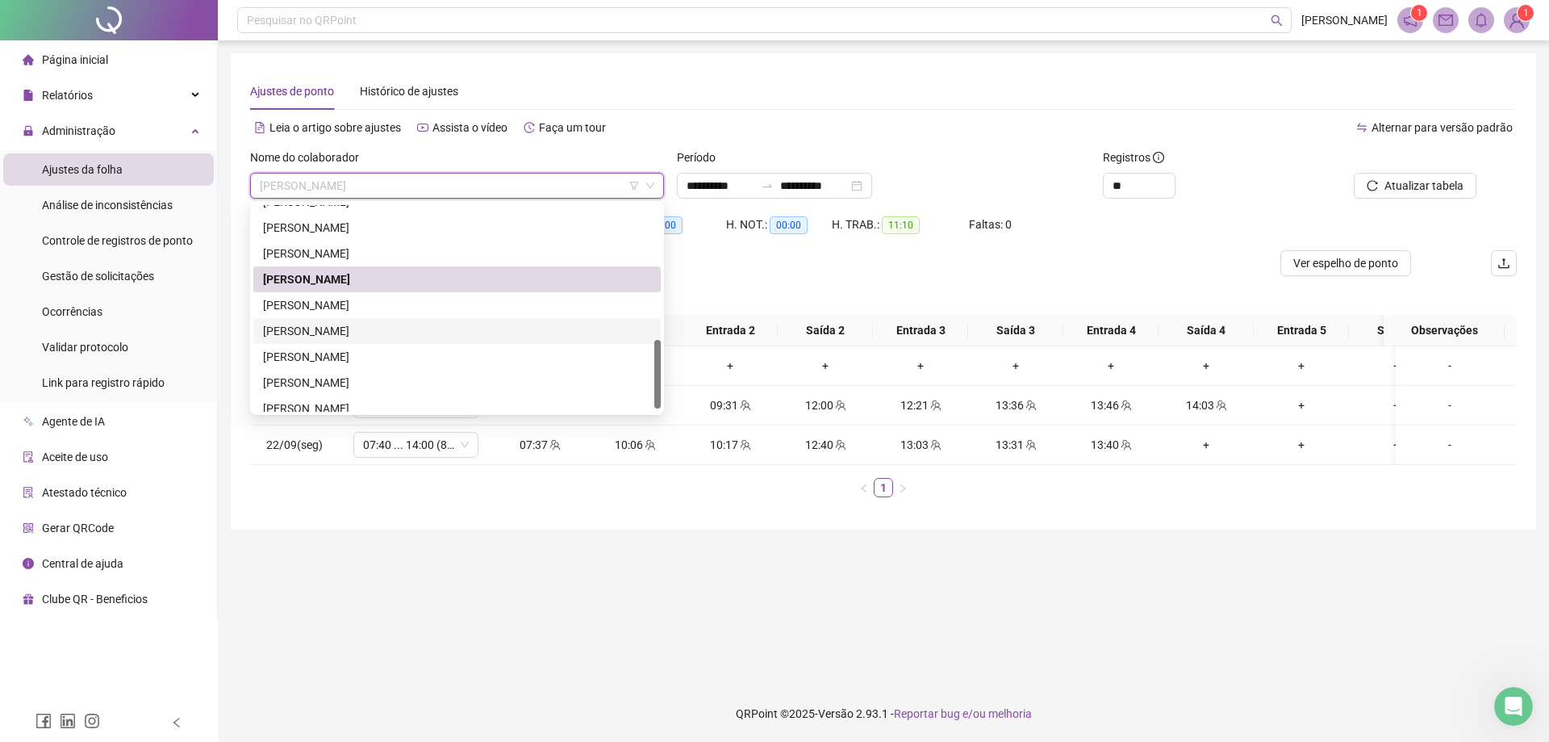
click at [411, 339] on div "[PERSON_NAME]" at bounding box center [457, 331] width 388 height 18
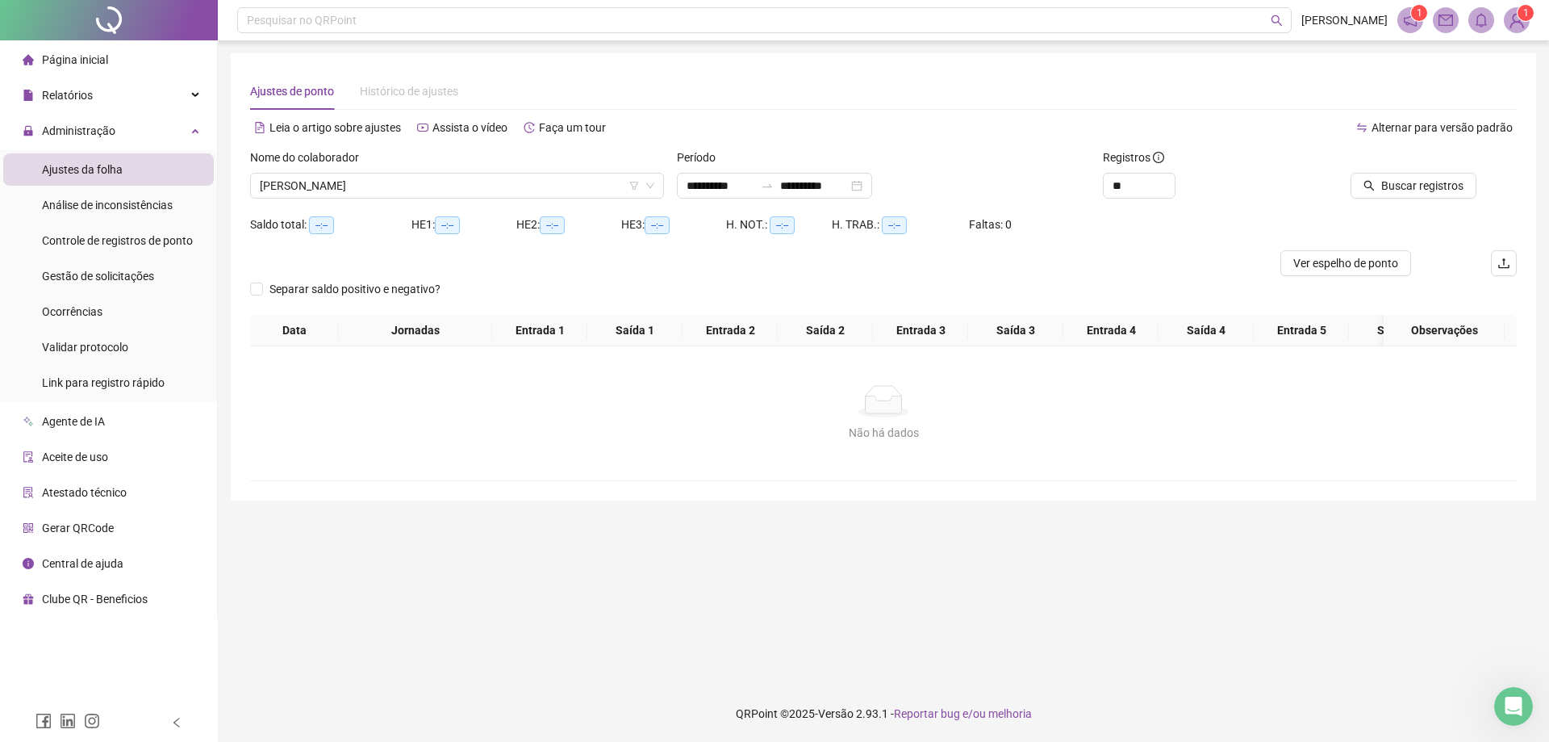
click at [1385, 199] on div "Buscar registros" at bounding box center [1416, 179] width 213 height 63
click at [1385, 195] on button "Buscar registros" at bounding box center [1414, 186] width 126 height 26
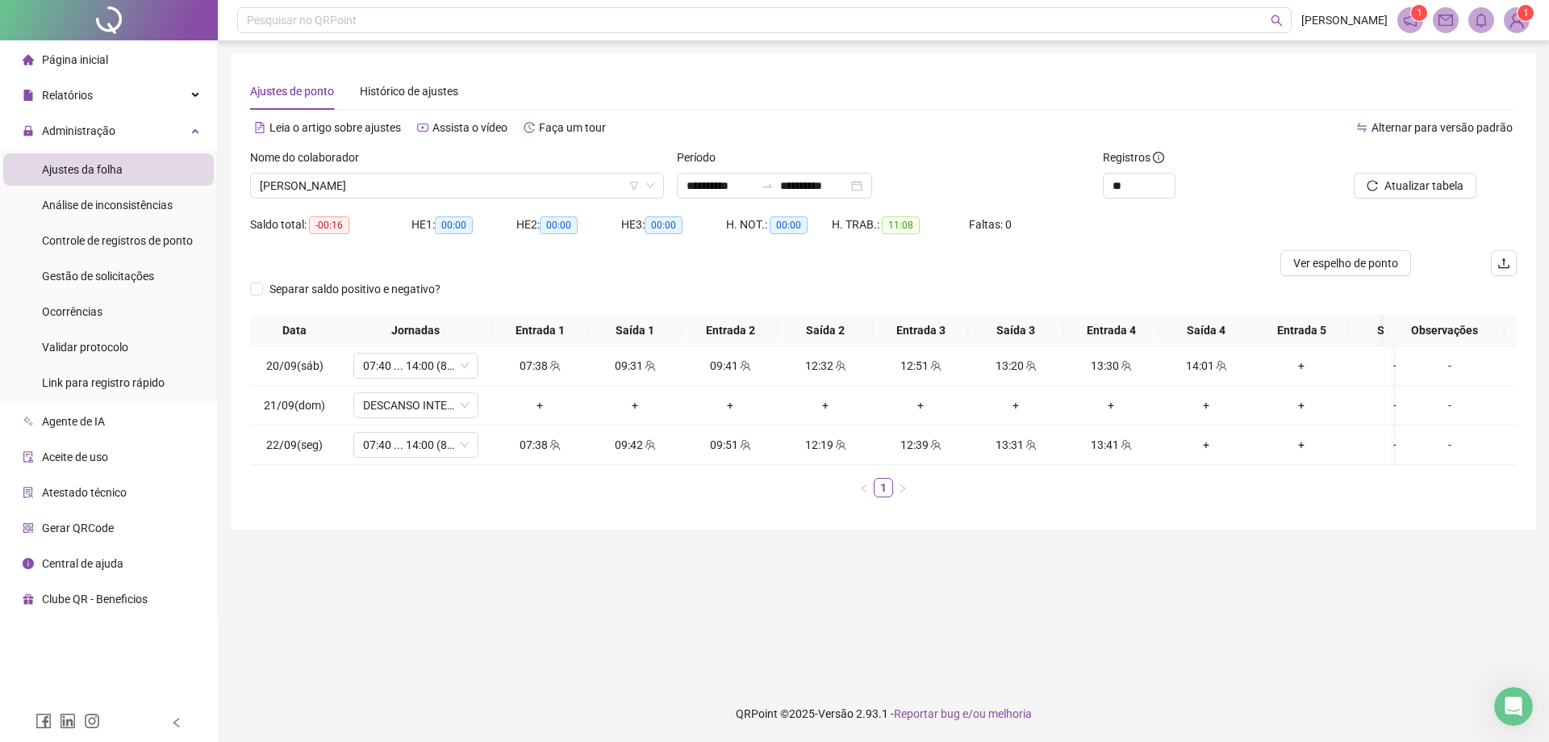
click at [1336, 608] on main "**********" at bounding box center [884, 362] width 1306 height 619
click at [466, 182] on span "[PERSON_NAME]" at bounding box center [457, 185] width 395 height 24
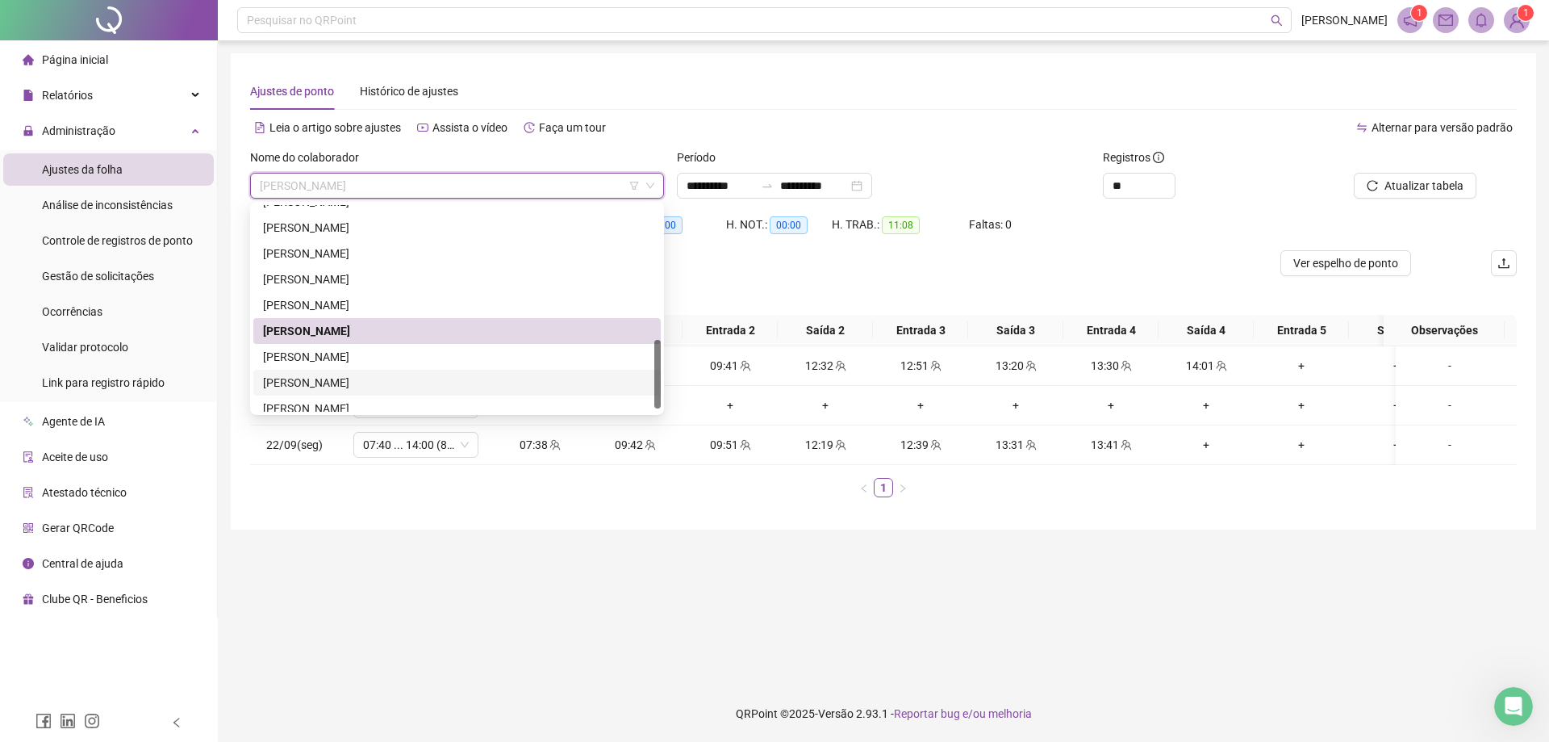
click at [407, 341] on div "[PERSON_NAME]" at bounding box center [457, 331] width 408 height 26
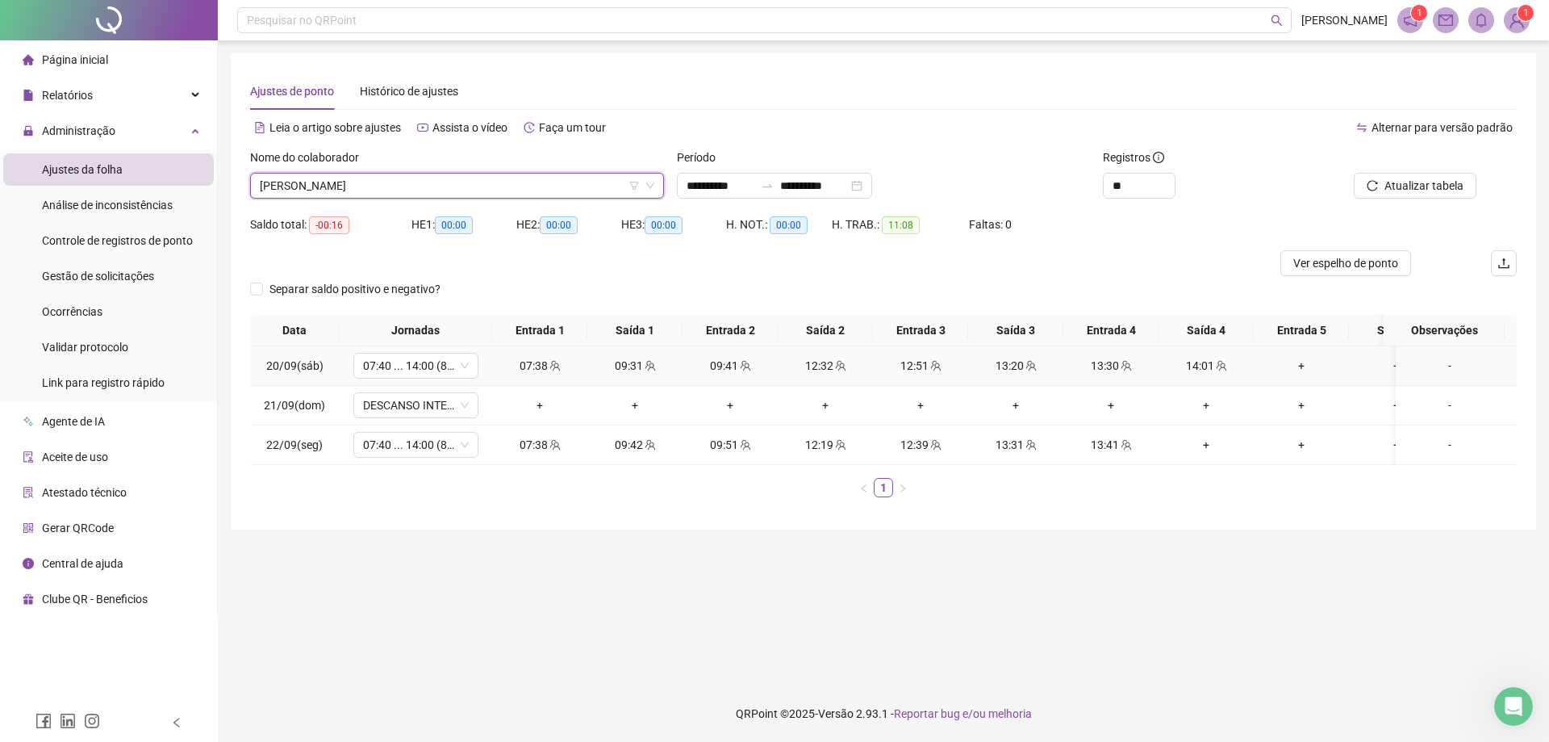
click at [406, 349] on td "07:40 ... 14:00 (8 HORAS)" at bounding box center [415, 366] width 153 height 40
click at [424, 190] on span "[PERSON_NAME]" at bounding box center [457, 185] width 395 height 24
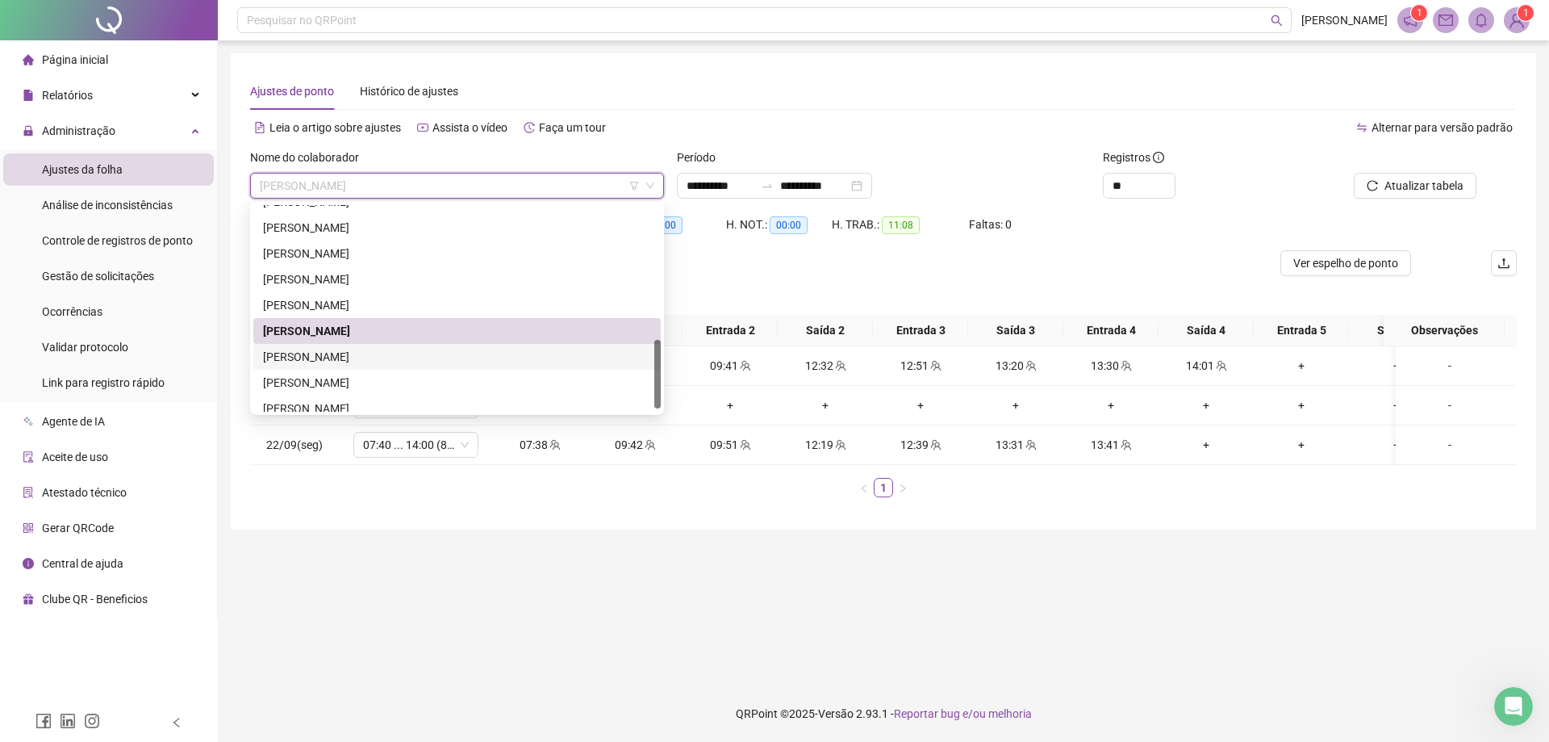
click at [413, 358] on div "[PERSON_NAME]" at bounding box center [457, 357] width 388 height 18
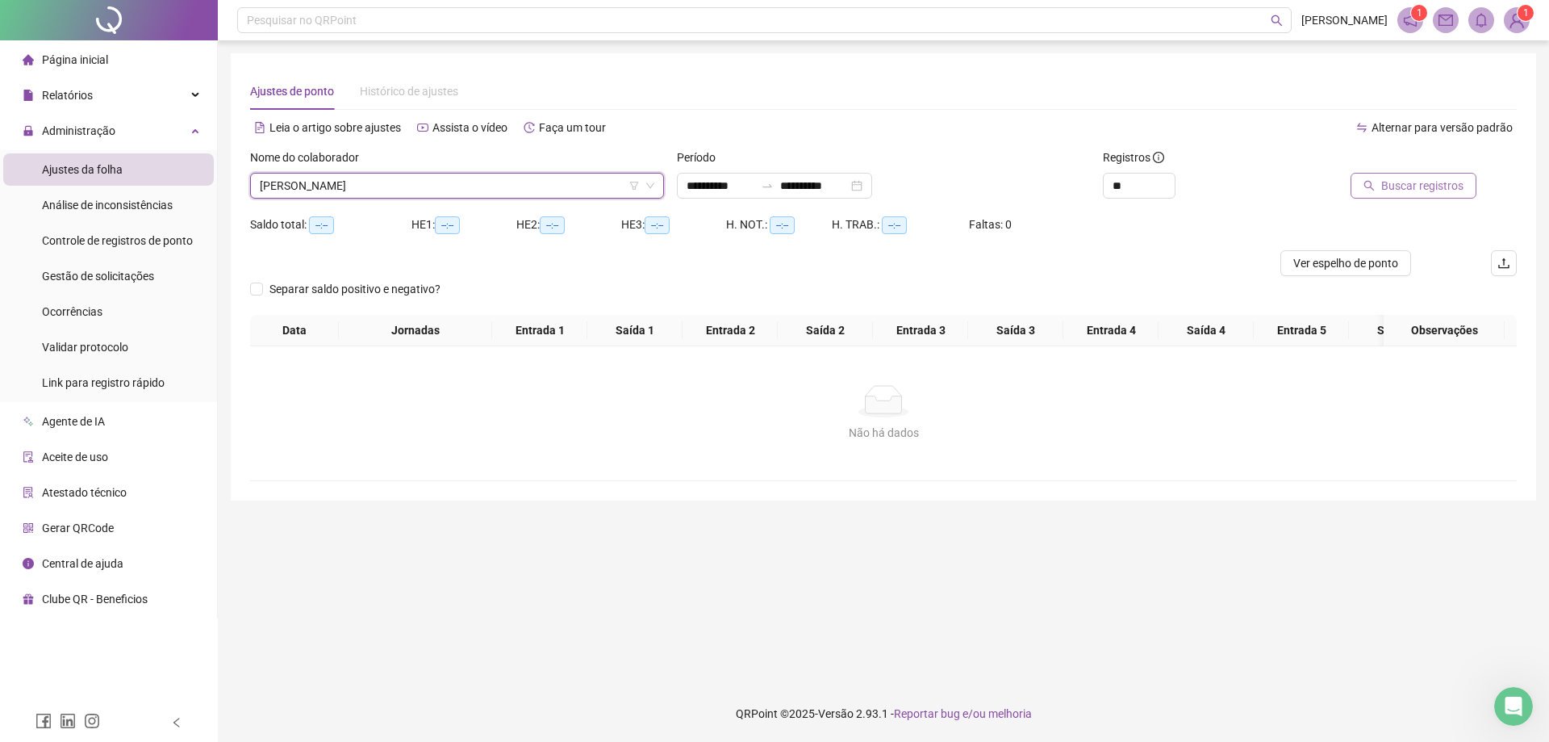
click at [1380, 191] on button "Buscar registros" at bounding box center [1414, 186] width 126 height 26
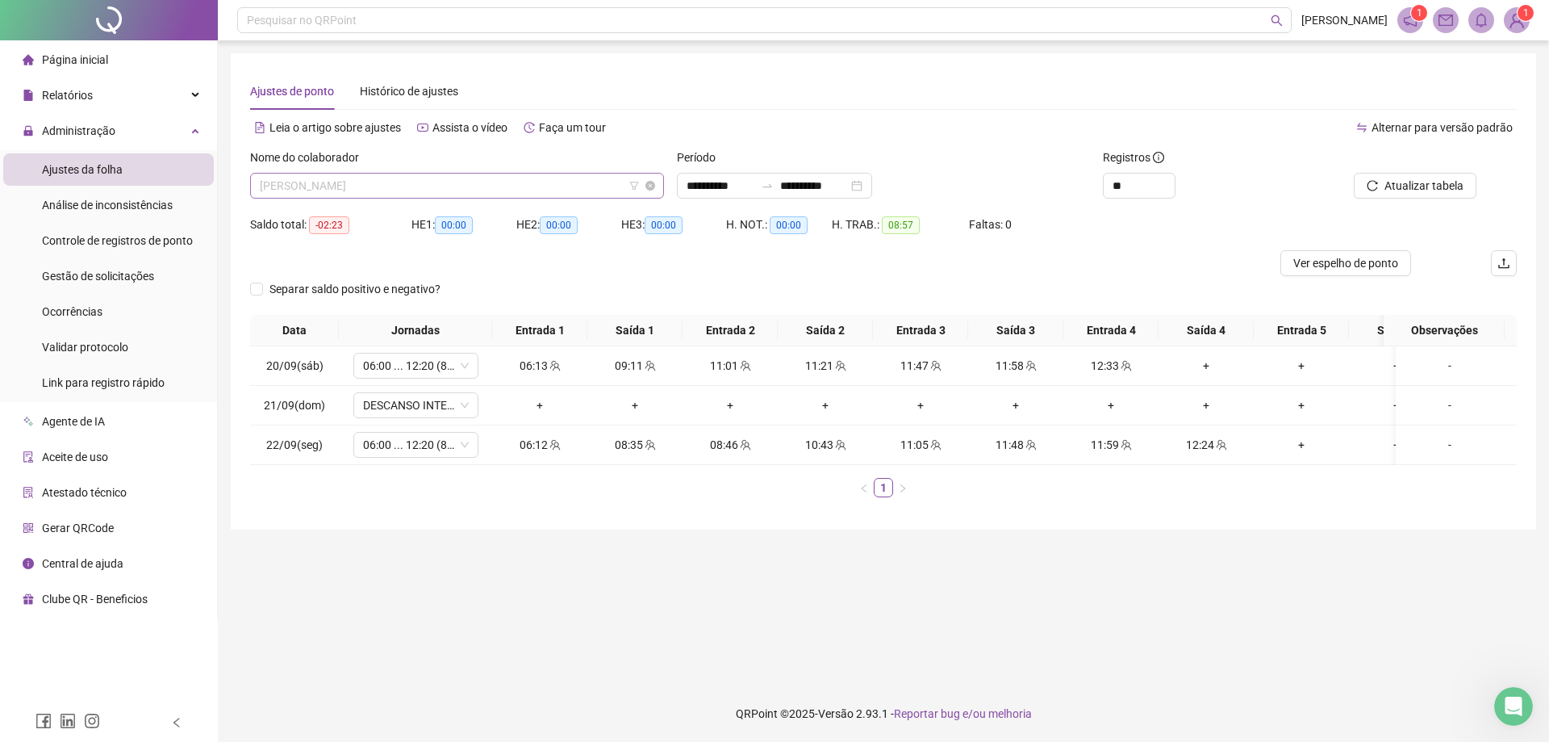
click at [479, 184] on span "[PERSON_NAME]" at bounding box center [457, 185] width 395 height 24
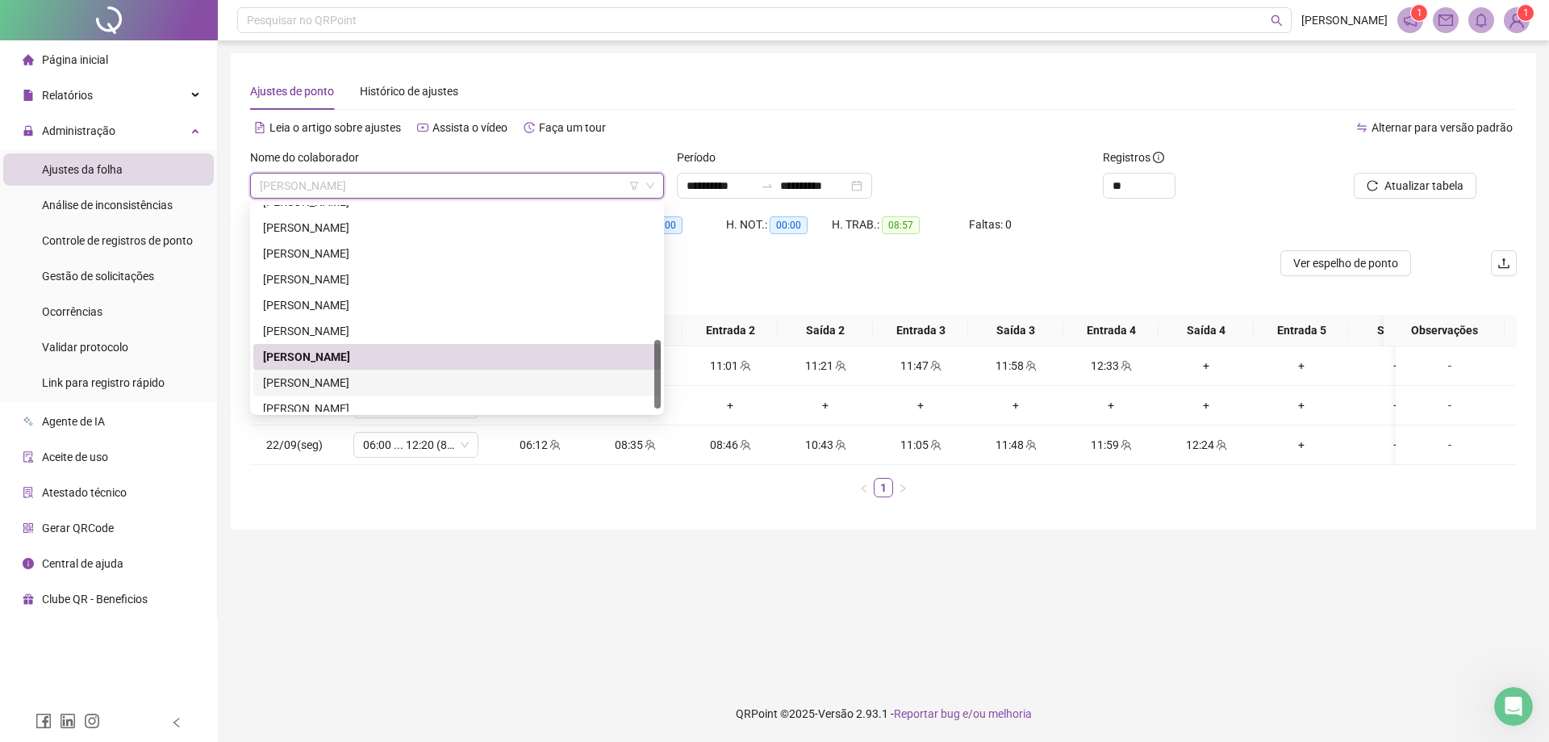
click at [436, 388] on div "[PERSON_NAME]" at bounding box center [457, 383] width 388 height 18
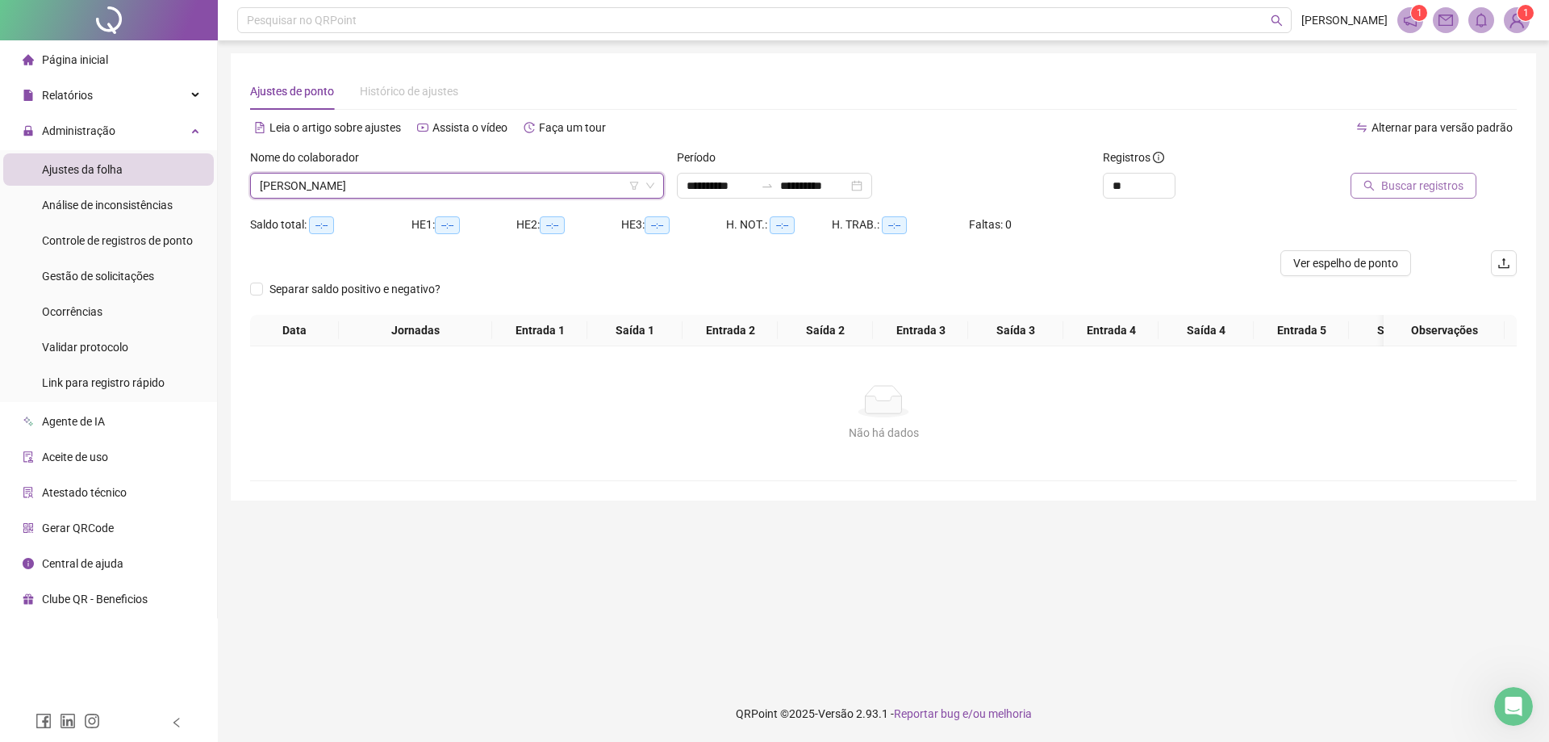
click at [1407, 198] on div "Buscar registros" at bounding box center [1416, 179] width 213 height 63
click at [1360, 186] on button "Buscar registros" at bounding box center [1414, 186] width 126 height 26
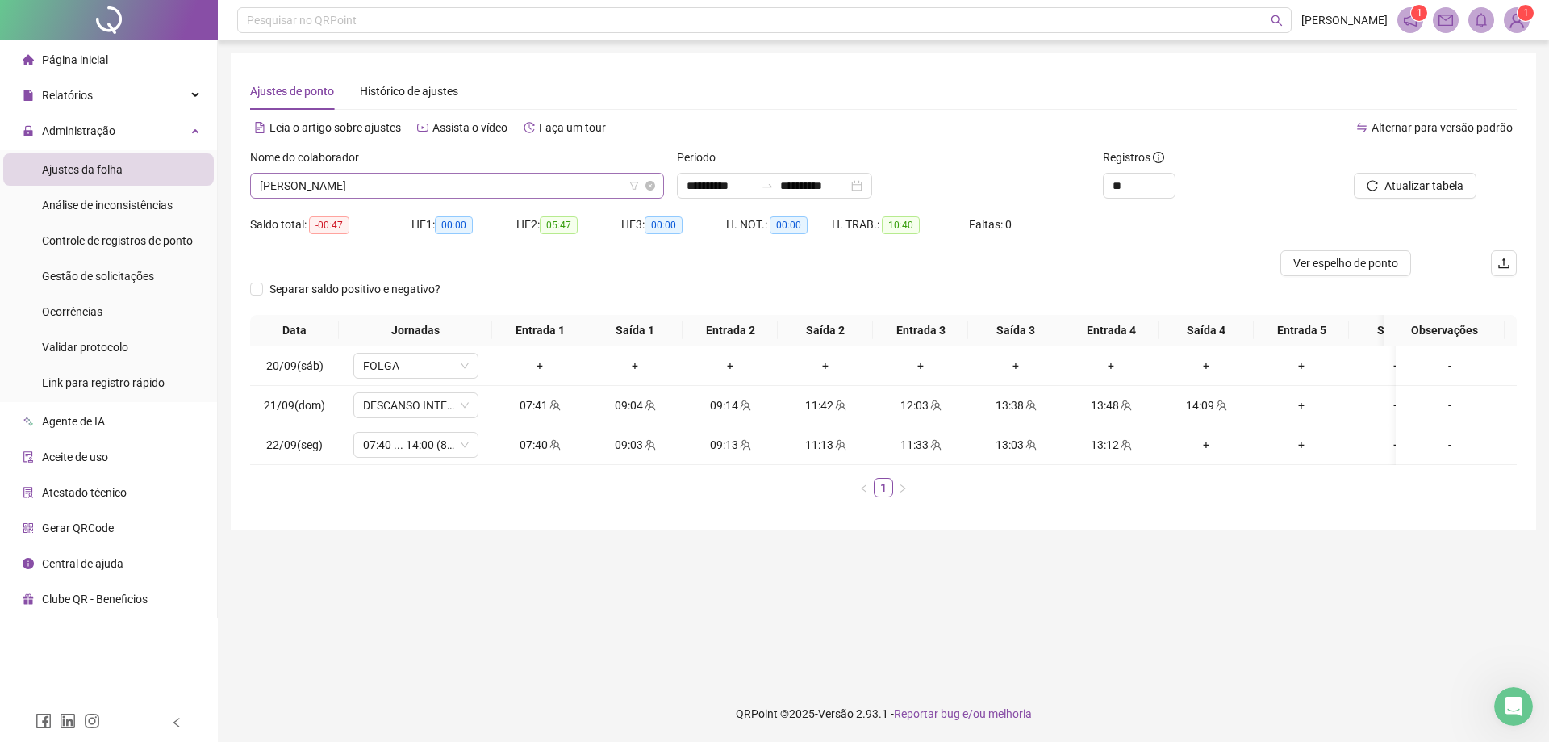
click at [561, 181] on span "[PERSON_NAME]" at bounding box center [457, 185] width 395 height 24
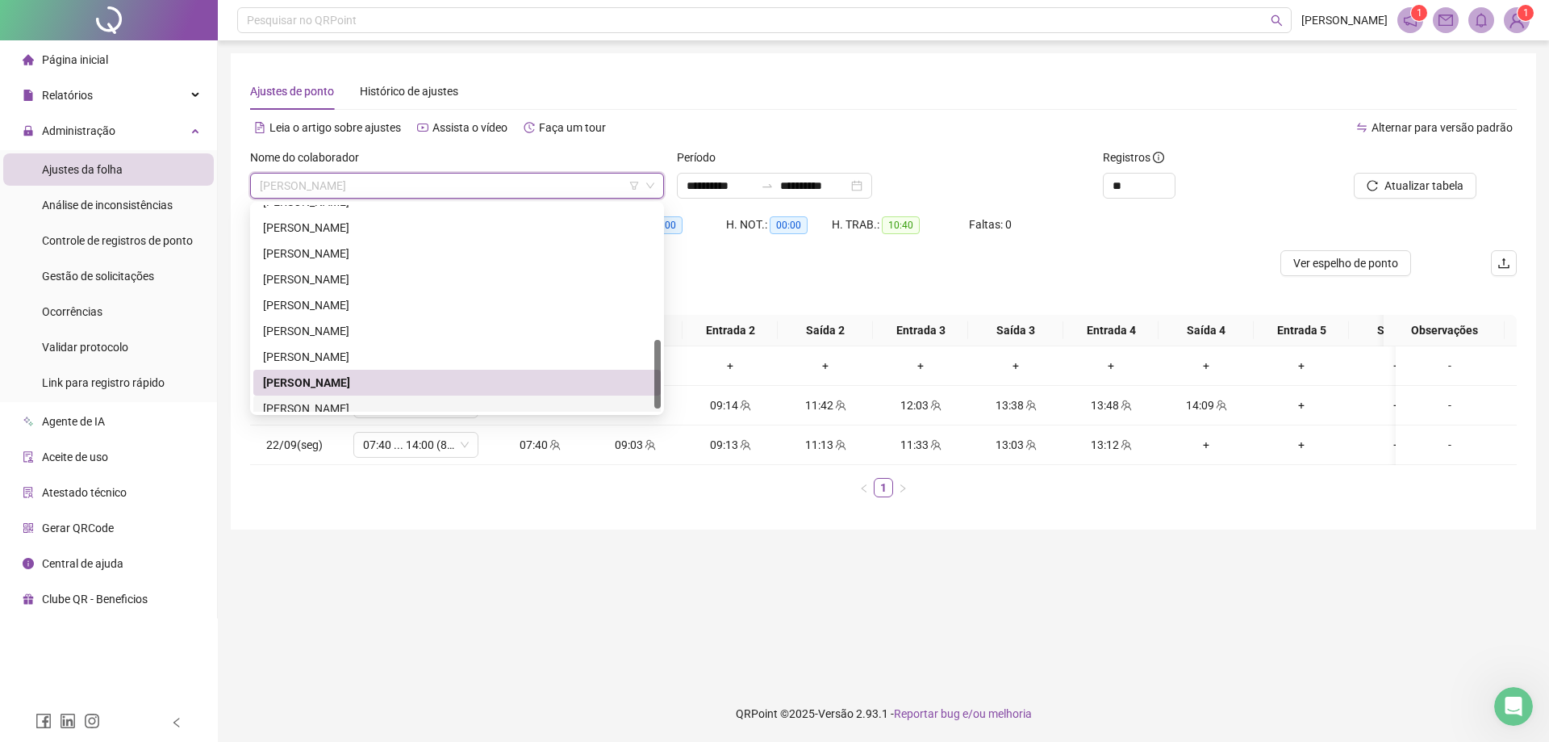
click at [462, 396] on div "[PERSON_NAME]" at bounding box center [457, 408] width 408 height 26
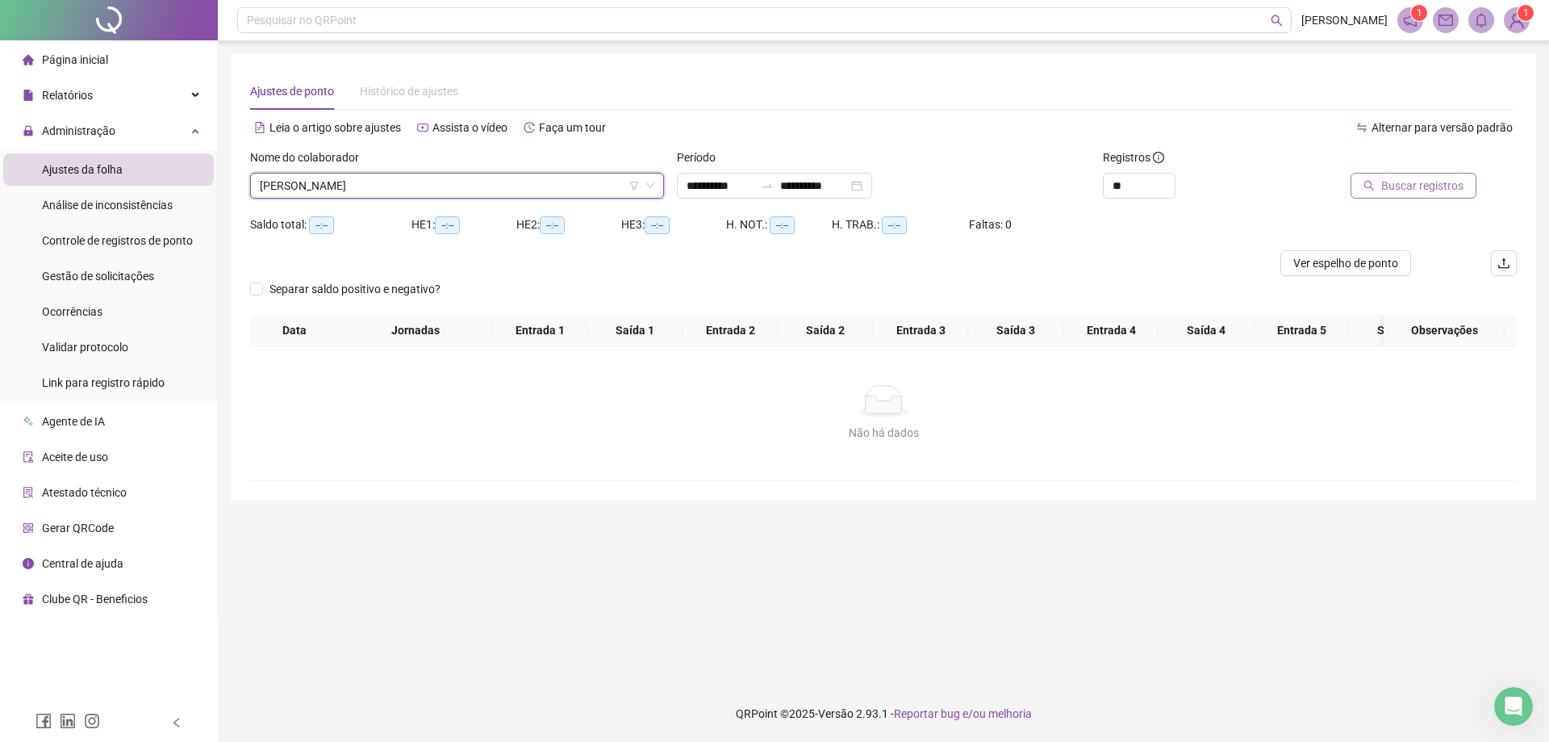
click at [1473, 189] on button "Buscar registros" at bounding box center [1414, 186] width 126 height 26
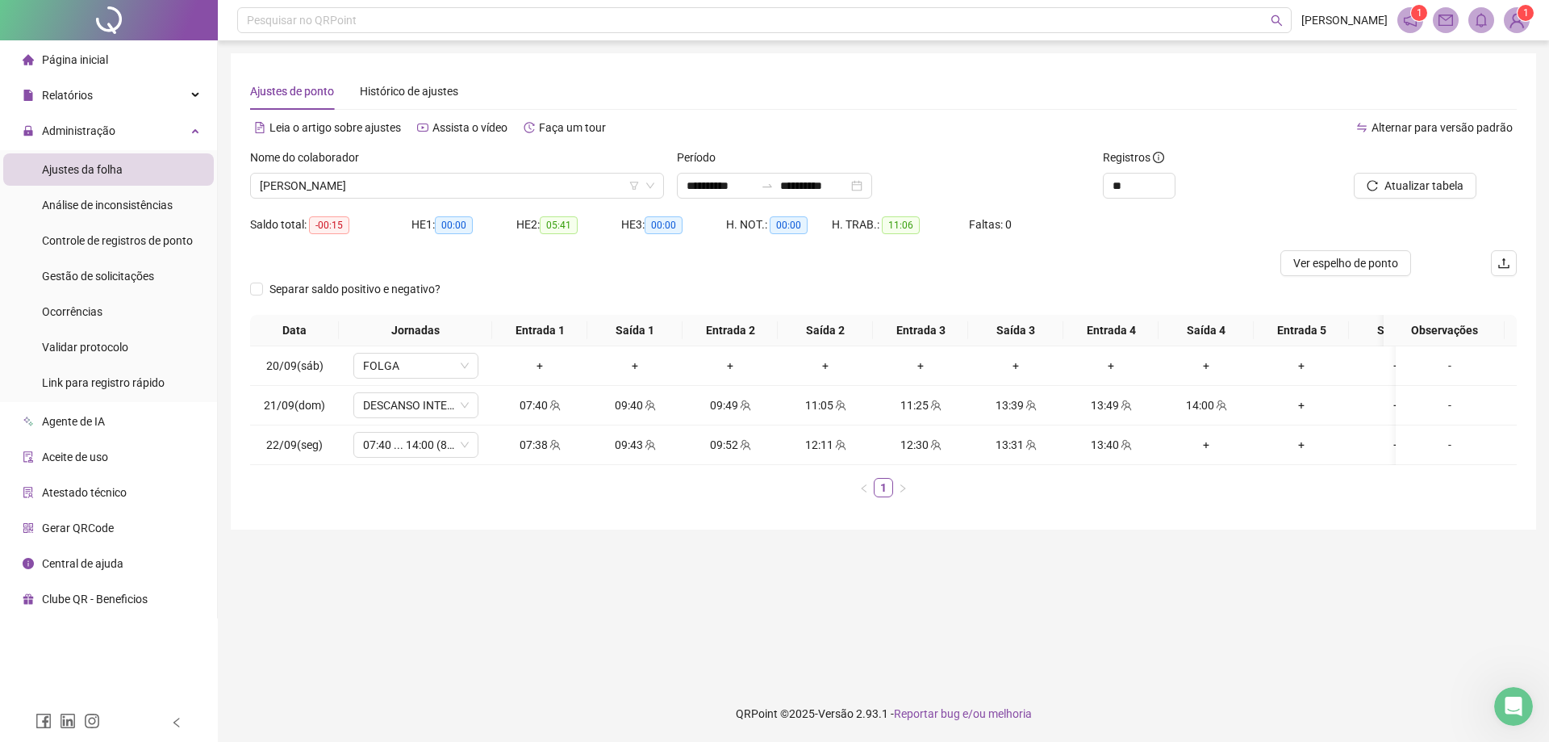
click at [635, 94] on div "Ajustes de ponto Histórico de ajustes" at bounding box center [883, 91] width 1267 height 37
